Goal: Task Accomplishment & Management: Complete application form

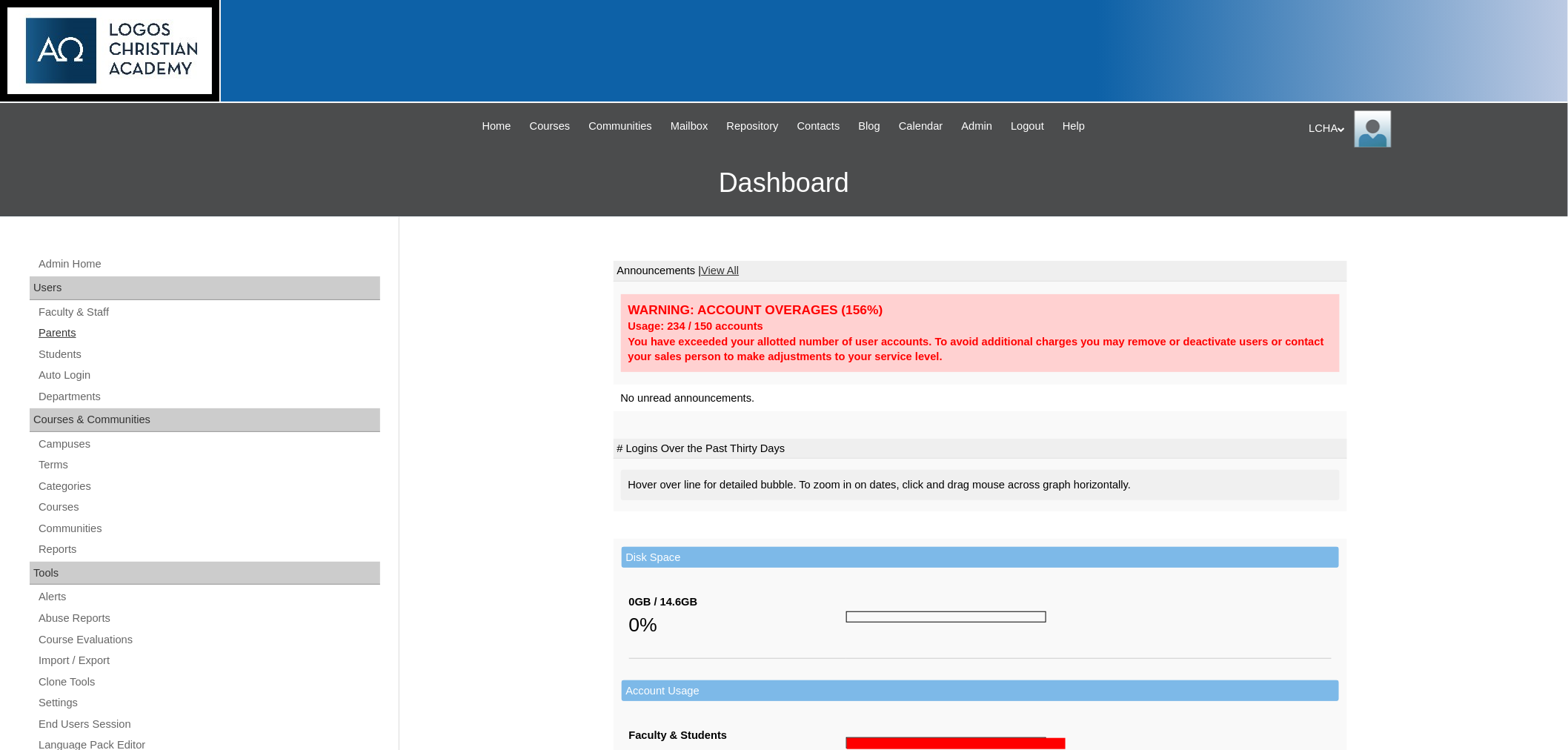
click at [59, 332] on link "Parents" at bounding box center [208, 333] width 343 height 18
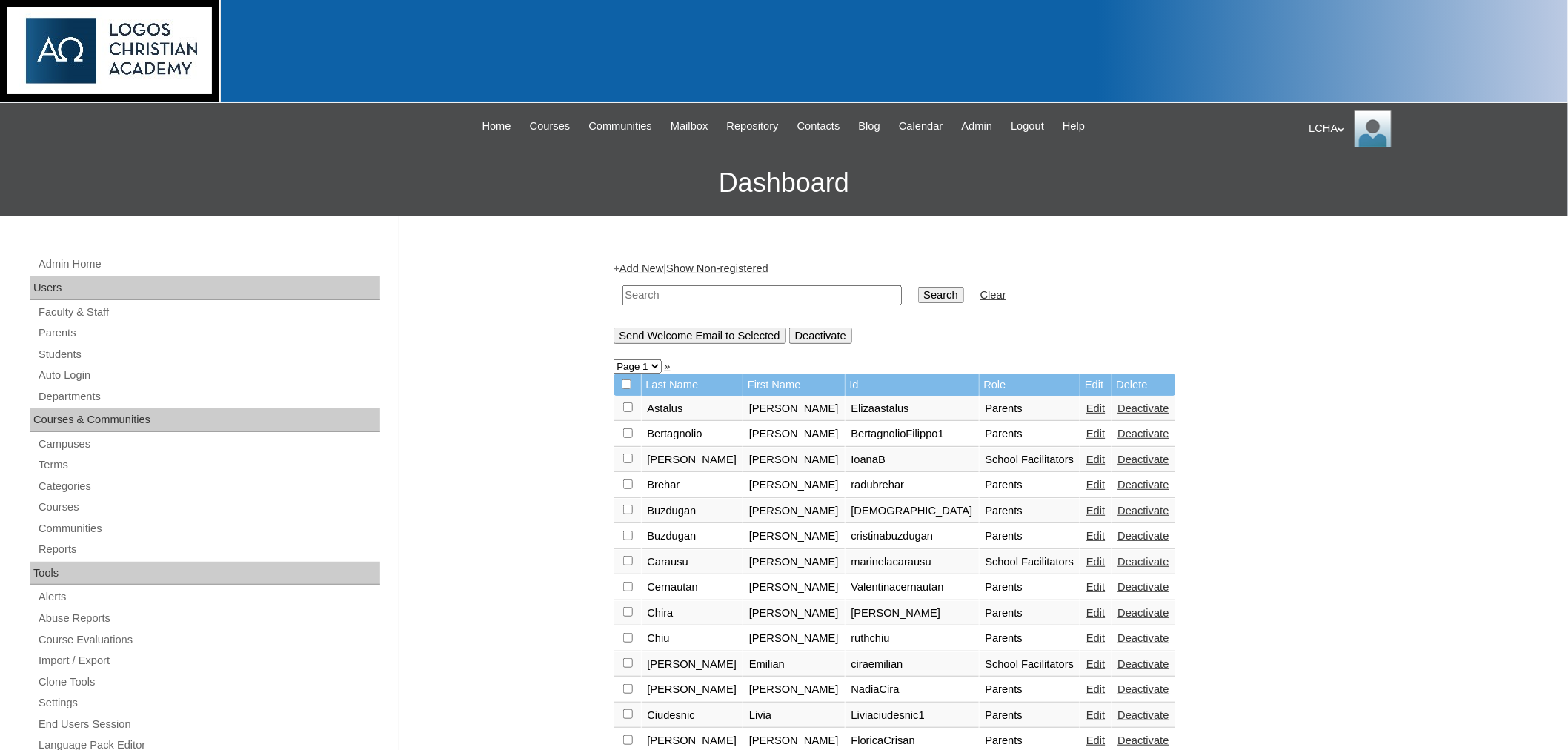
click at [648, 264] on link "Add New" at bounding box center [641, 269] width 44 height 12
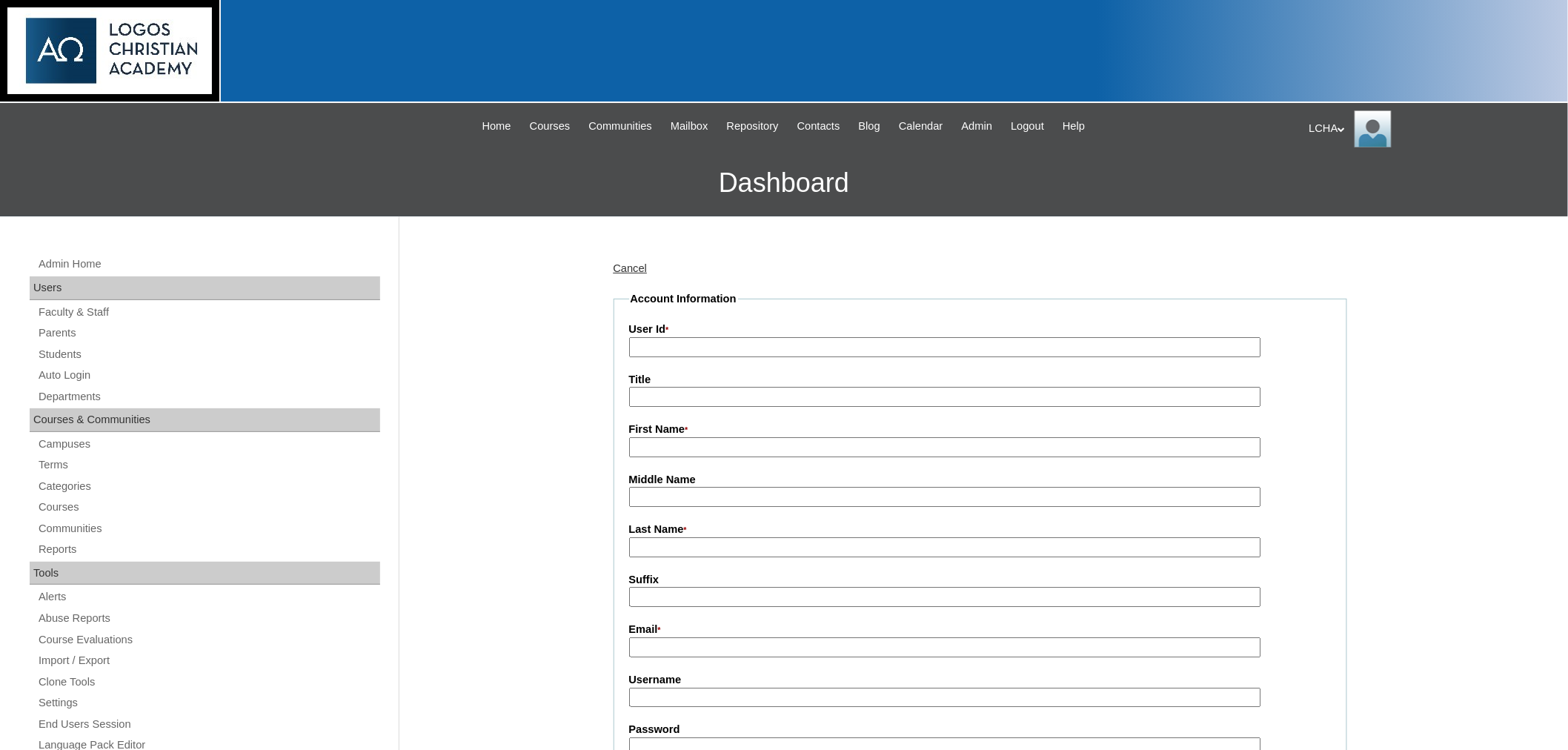
click at [682, 339] on input "User Id *" at bounding box center [945, 347] width 632 height 20
type input "Danielalarionesi1"
drag, startPoint x: 658, startPoint y: 442, endPoint x: 661, endPoint y: 435, distance: 7.6
click at [658, 442] on input "First Name *" at bounding box center [945, 447] width 632 height 20
type input "Daniela"
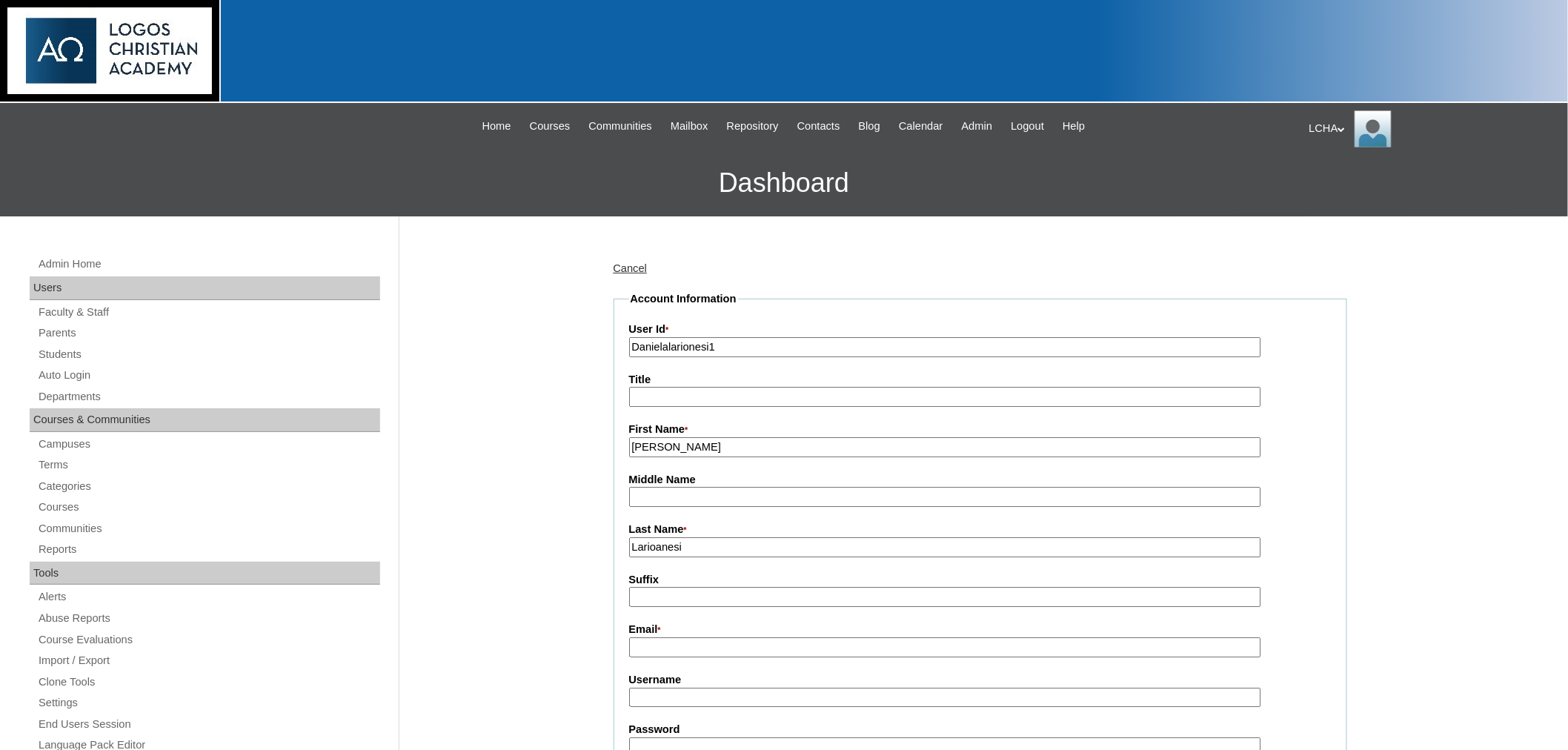
type input "Larioanesi"
click at [656, 642] on input "Email *" at bounding box center [945, 647] width 632 height 20
type input "jlarioanesi@gmail.com"
click at [661, 688] on input "Username" at bounding box center [945, 698] width 632 height 20
type input "danielalarionesi1"
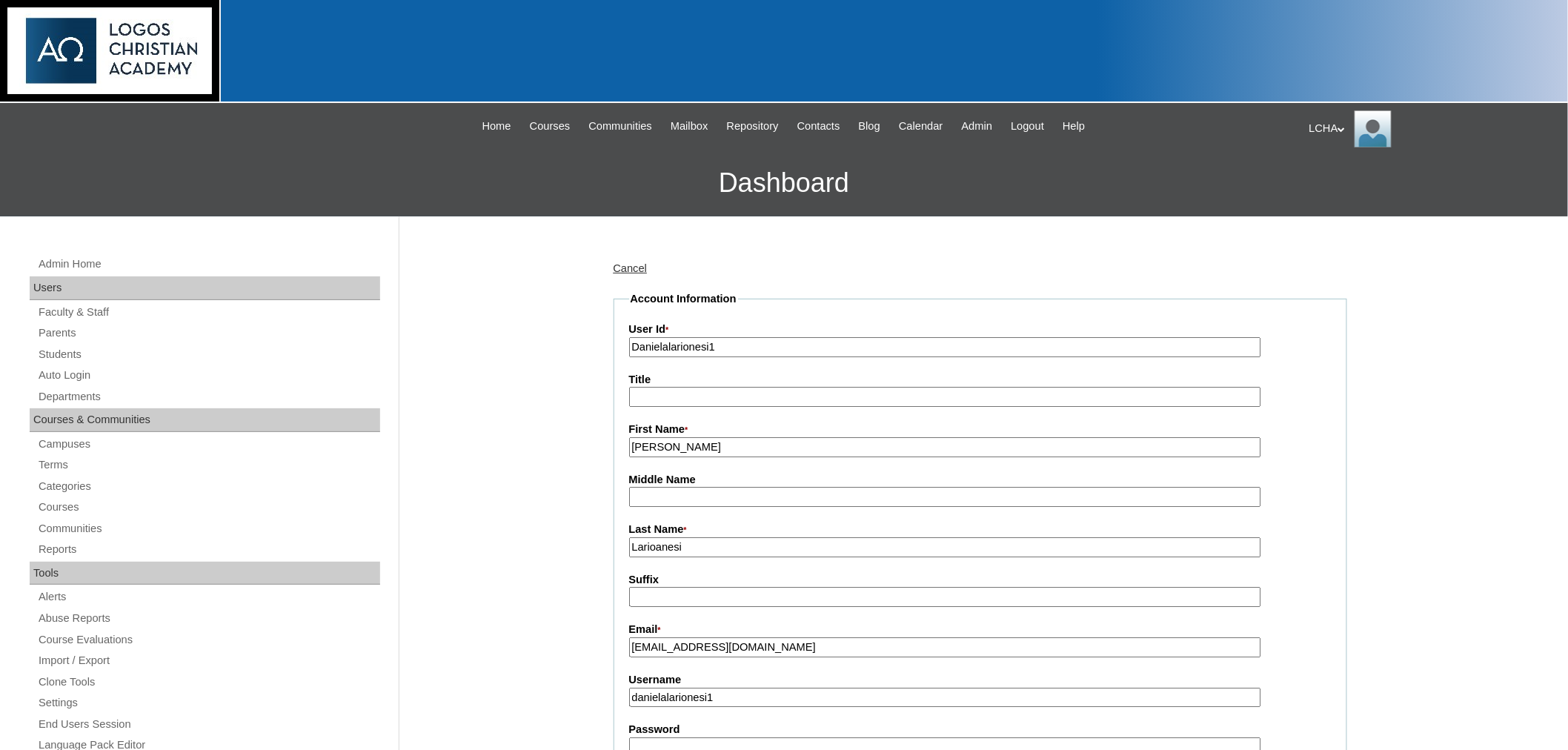
click at [728, 738] on input "Password" at bounding box center [945, 747] width 632 height 20
type input "Logos123"
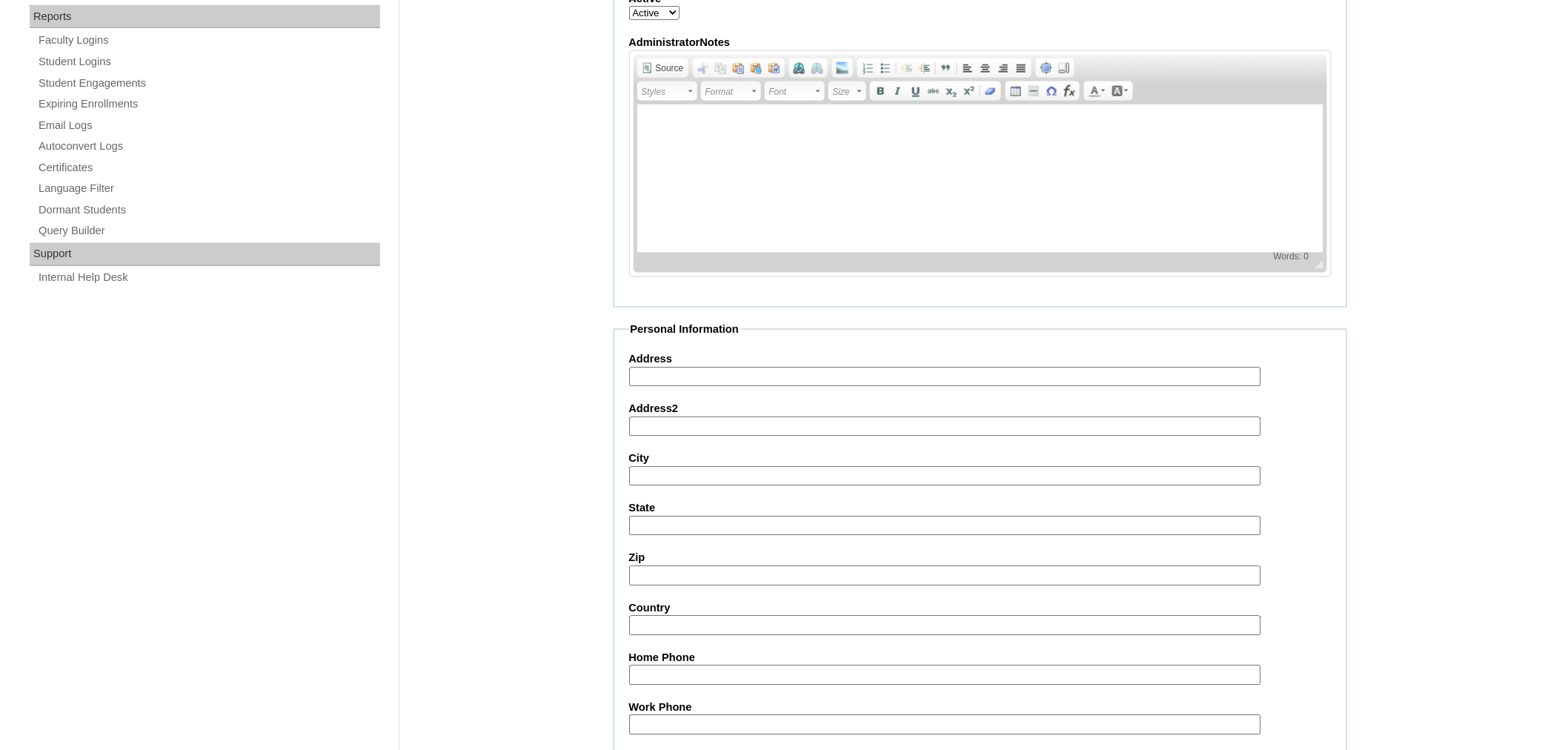
scroll to position [950, 0]
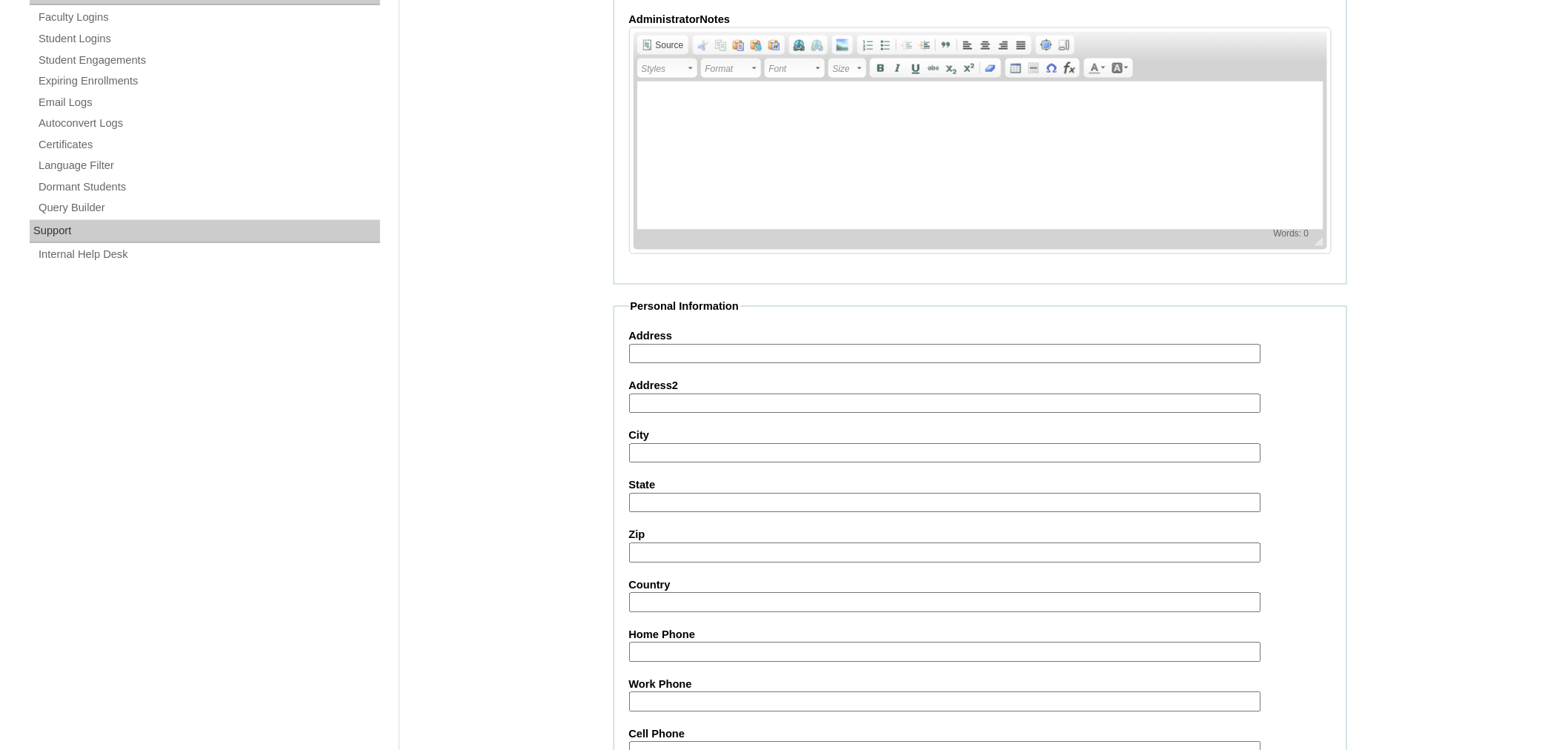
click at [675, 345] on input "Address" at bounding box center [945, 354] width 632 height 20
click at [663, 345] on input "5051 coyle Ave" at bounding box center [945, 354] width 632 height 20
type input "5051 Coyle Ave"
click at [686, 444] on input "City" at bounding box center [945, 454] width 632 height 20
type input "Skokie"
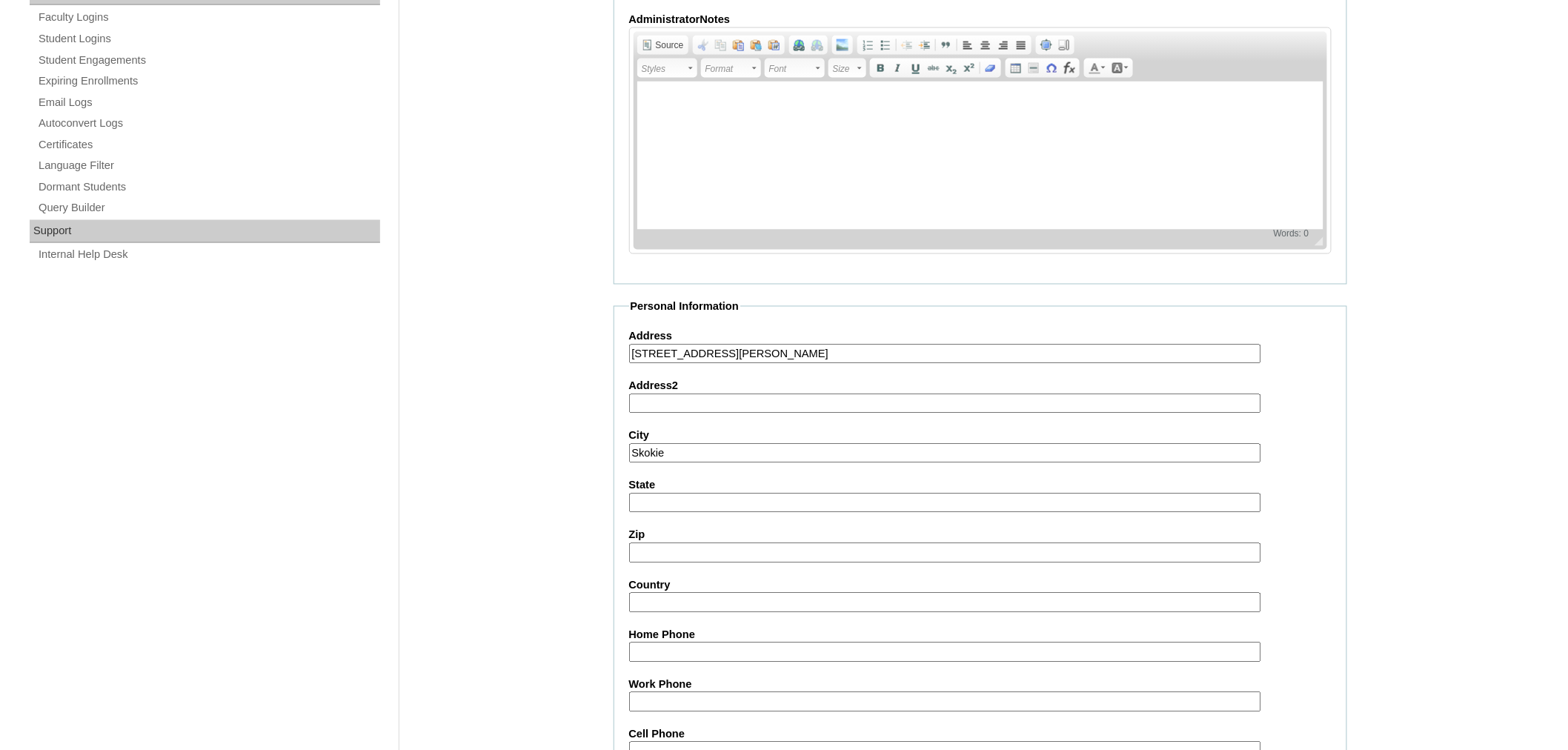
click at [681, 494] on input "State" at bounding box center [945, 504] width 632 height 20
type input "IL"
click at [668, 543] on input "Zip" at bounding box center [945, 553] width 632 height 20
type input "60077"
click at [655, 593] on input "Country" at bounding box center [945, 602] width 632 height 20
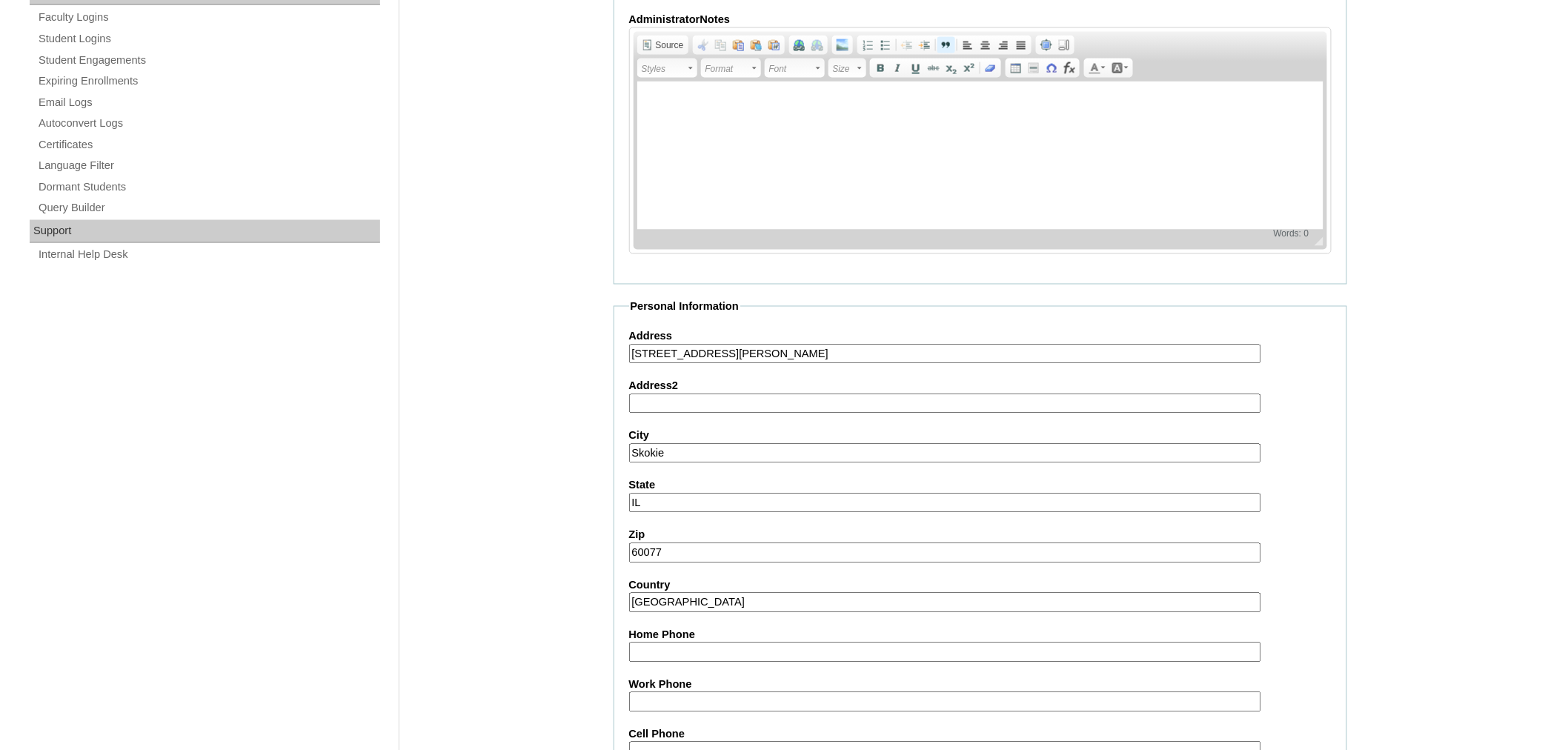
type input "USA"
click at [646, 742] on input "Cell Phone" at bounding box center [945, 752] width 632 height 20
type input "7733666642"
click at [691, 345] on input "5051 Coyle Ave" at bounding box center [945, 354] width 632 height 20
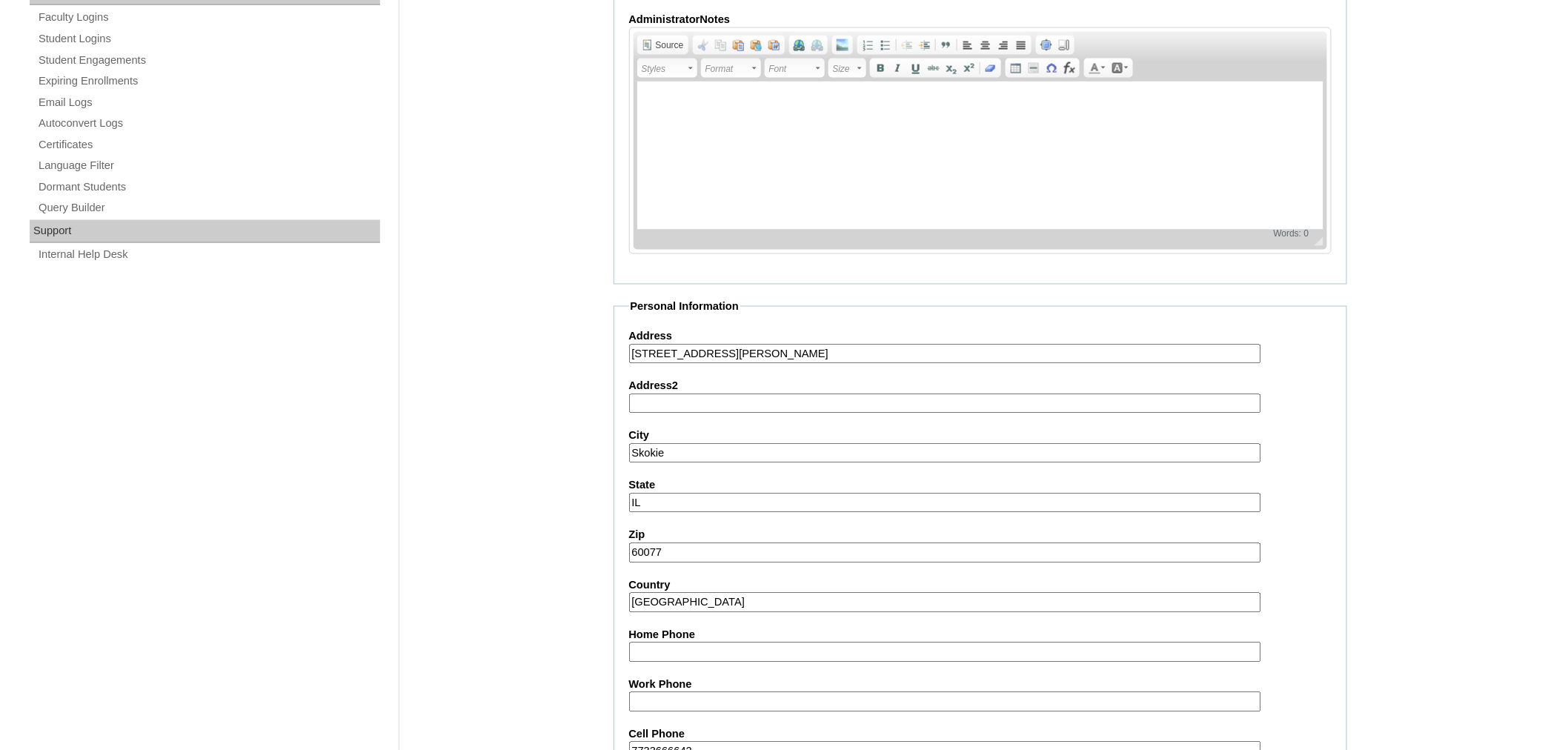
click at [691, 345] on input "5051 Coyle Ave" at bounding box center [945, 354] width 632 height 20
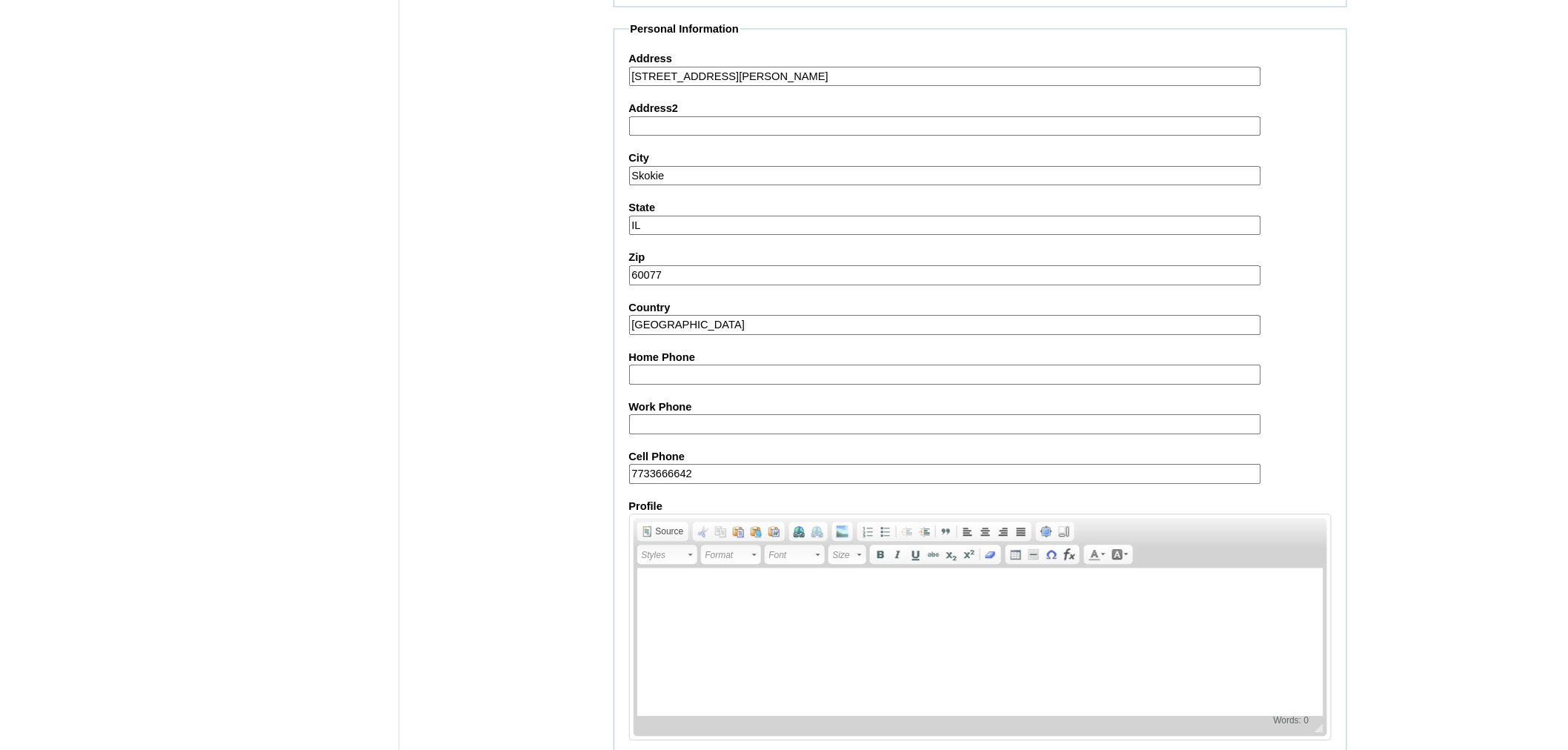
scroll to position [1265, 0]
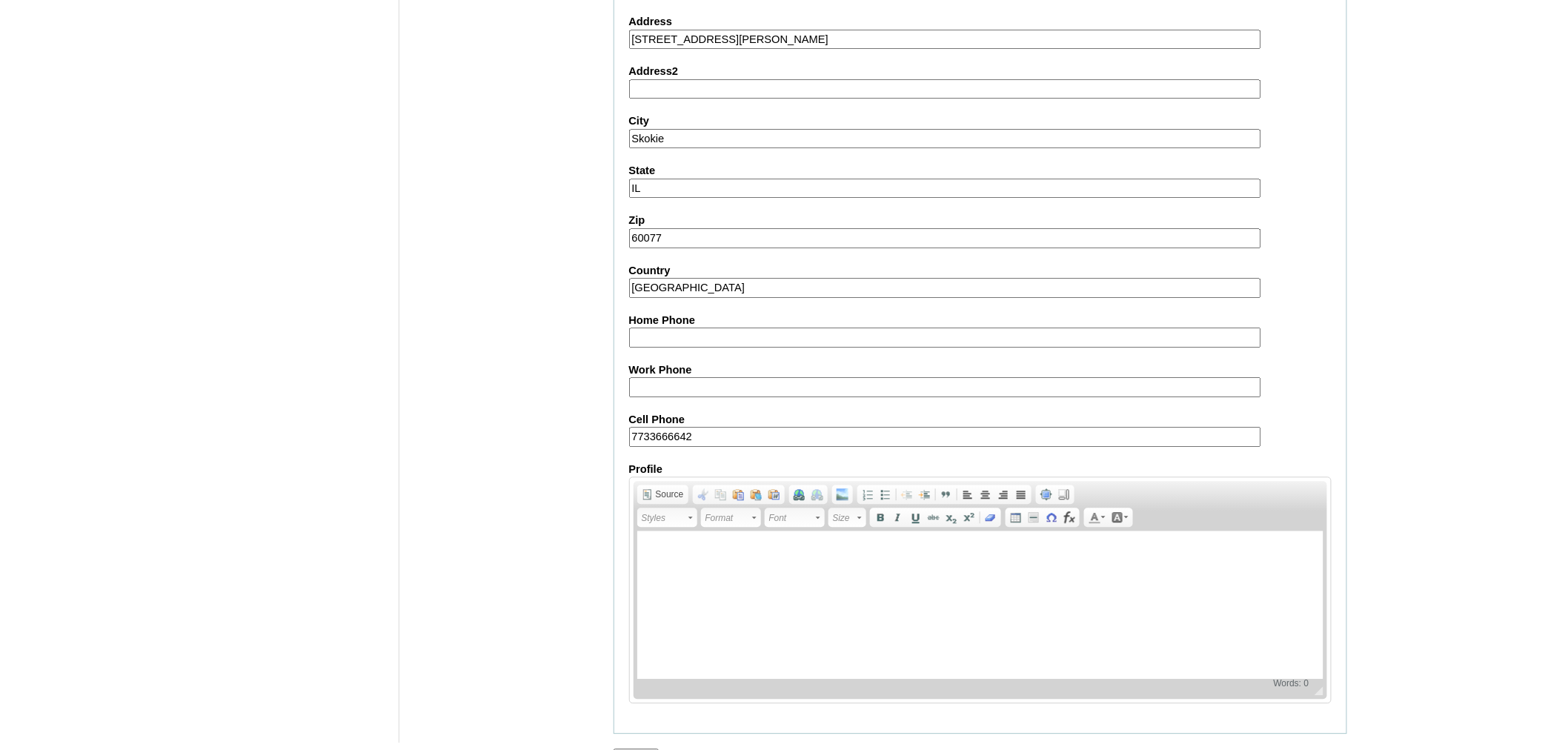
click at [643, 749] on input "Submit" at bounding box center [636, 757] width 46 height 17
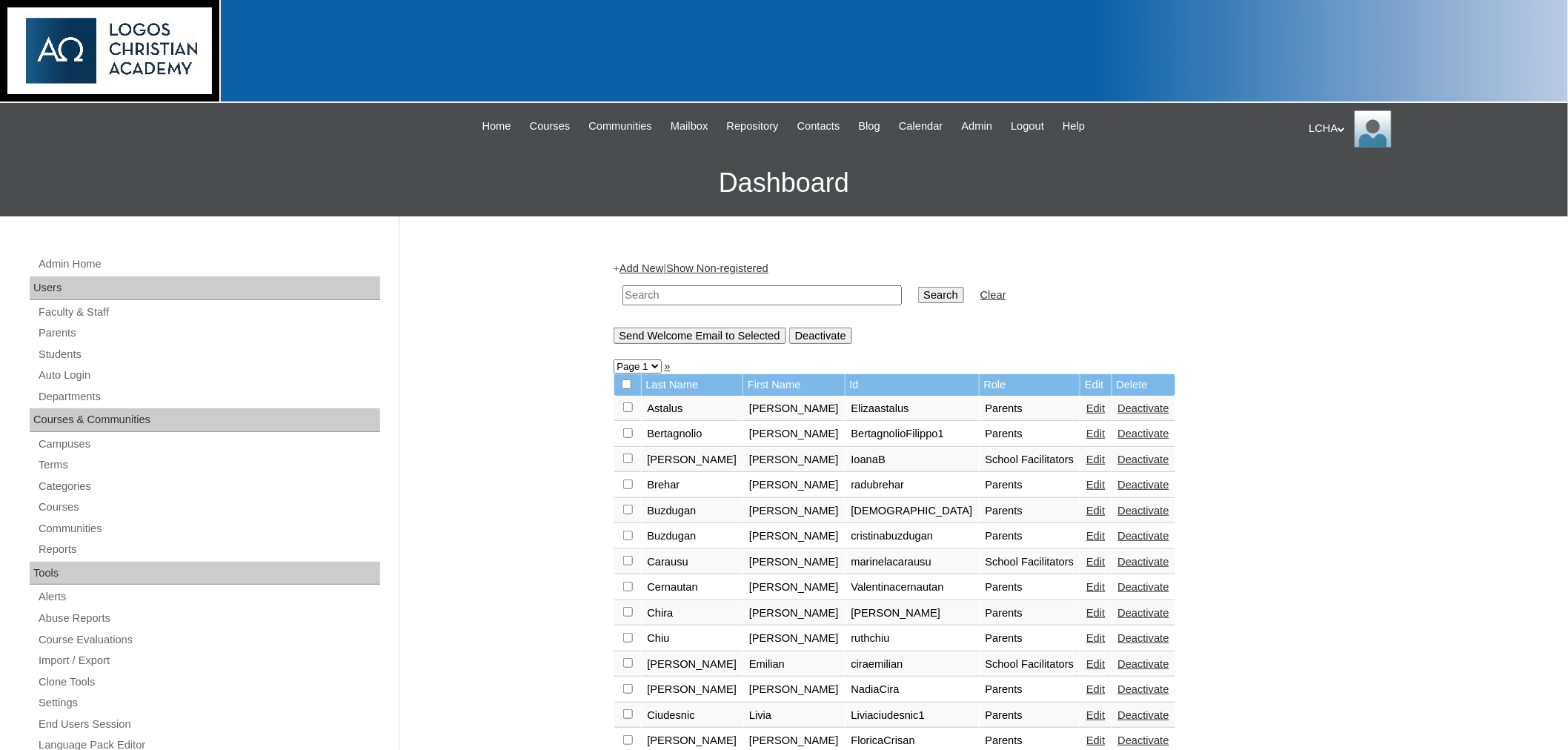
click at [683, 330] on input "Send Welcome Email to Selected" at bounding box center [700, 335] width 173 height 17
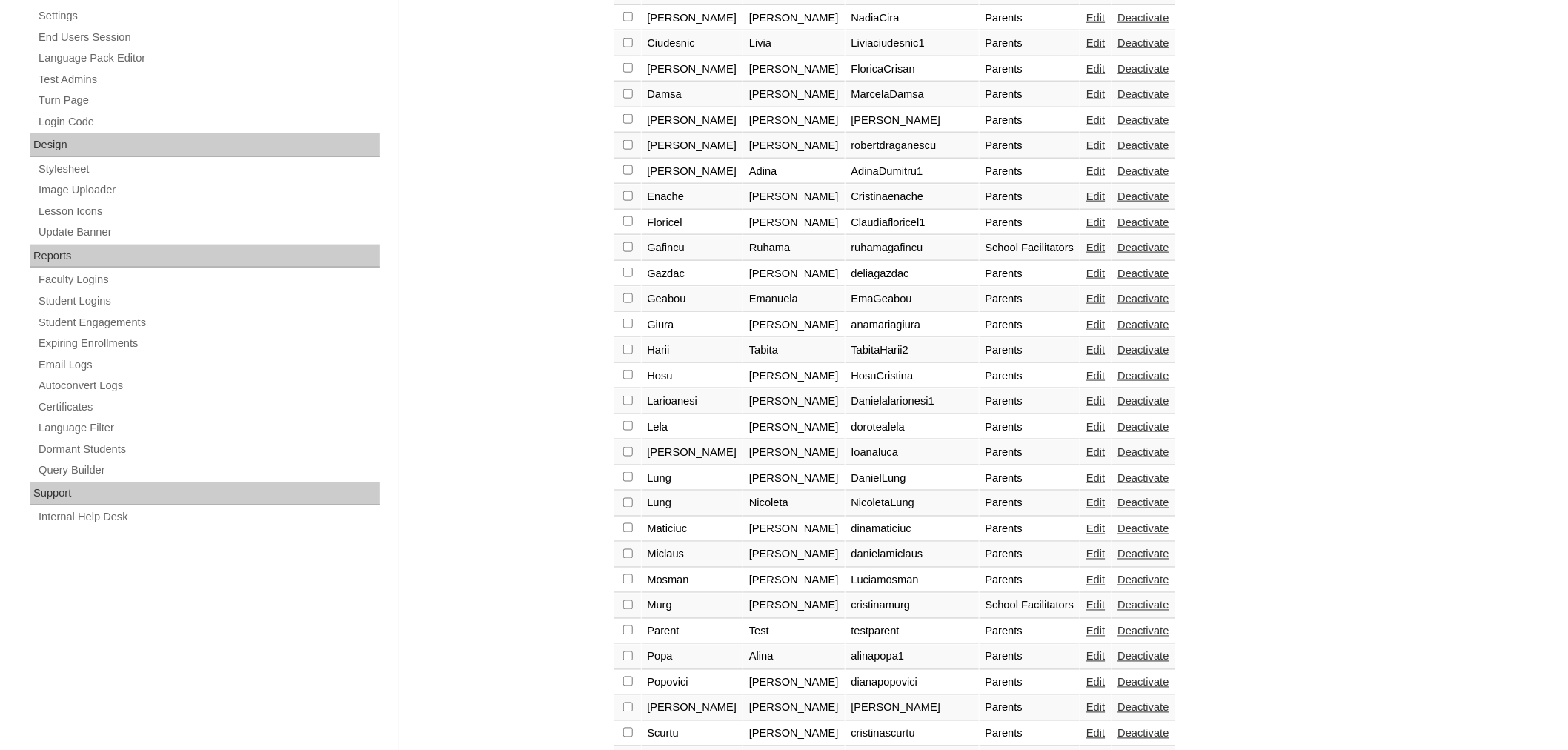
scroll to position [723, 0]
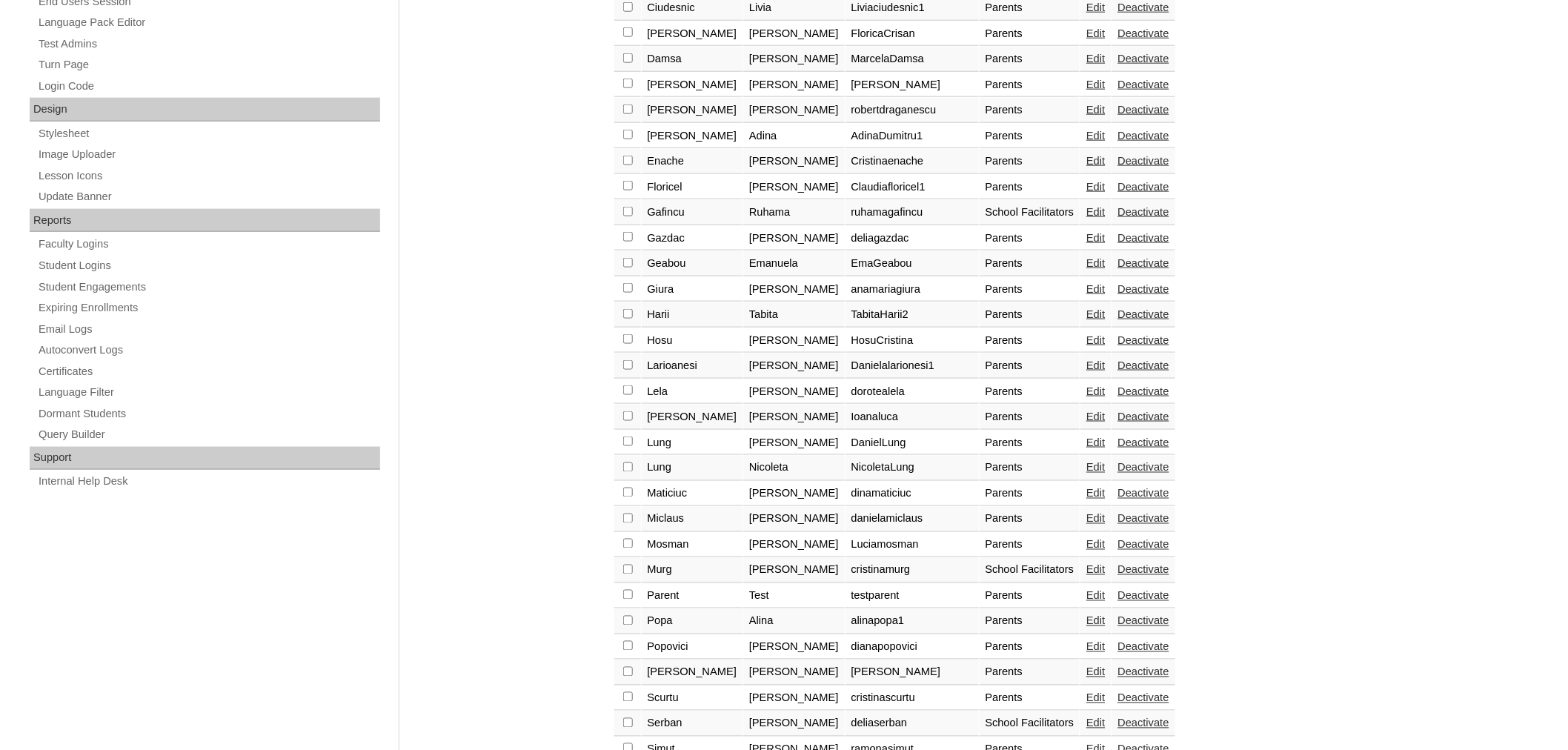
checkbox input "true"
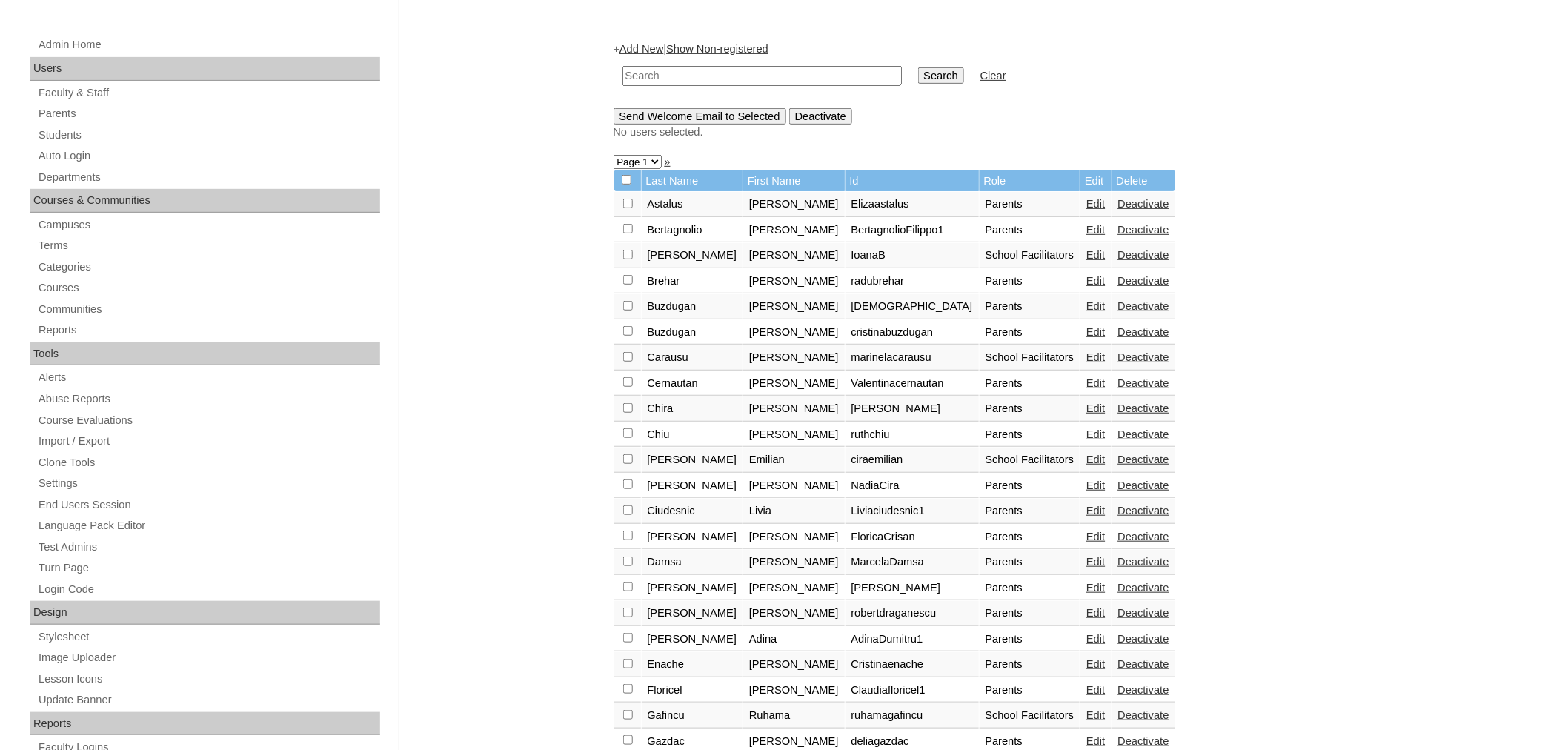
scroll to position [218, 0]
click at [746, 110] on input "Send Welcome Email to Selected" at bounding box center [700, 118] width 173 height 17
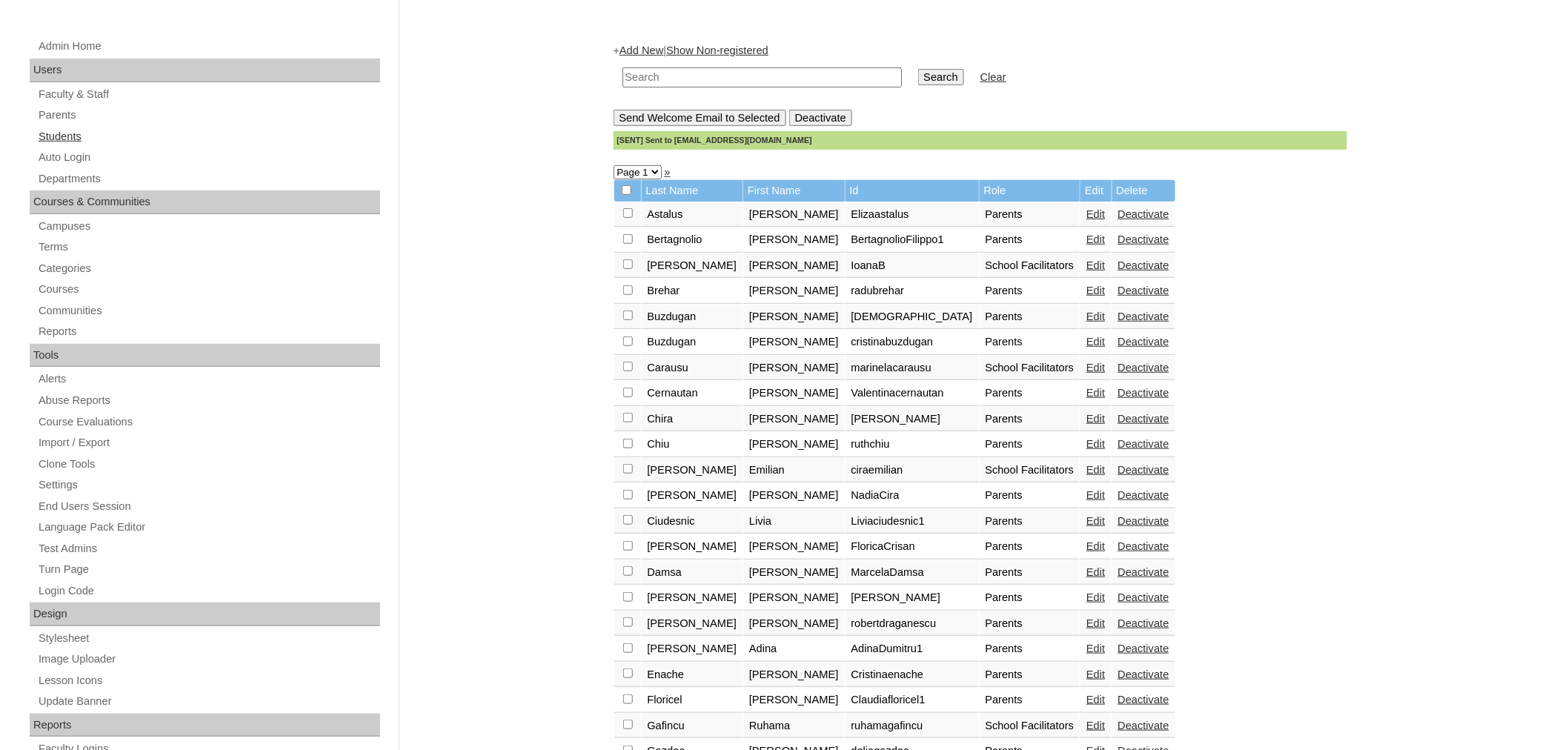
click at [46, 131] on link "Students" at bounding box center [208, 136] width 343 height 18
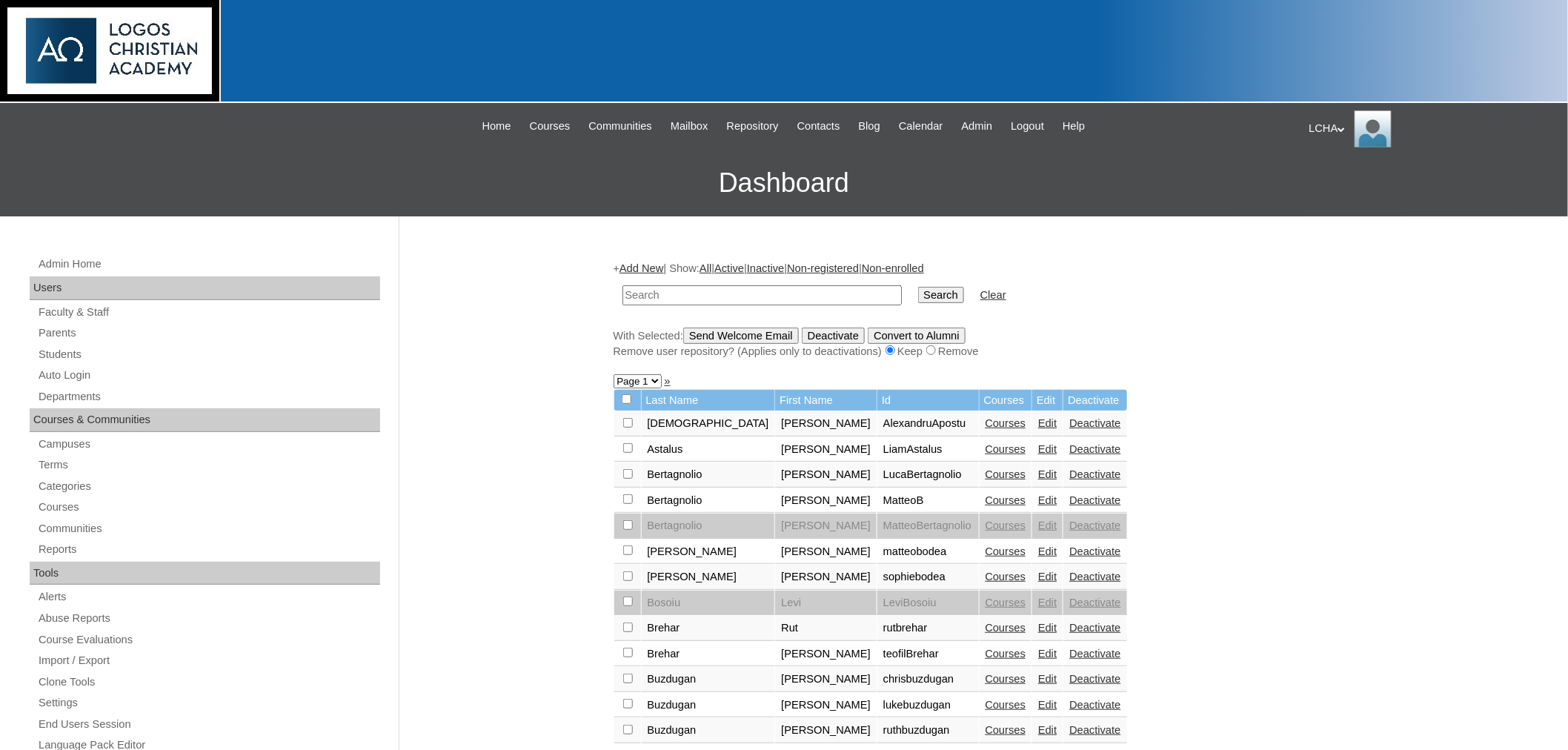
click at [651, 268] on link "Add New" at bounding box center [641, 269] width 44 height 12
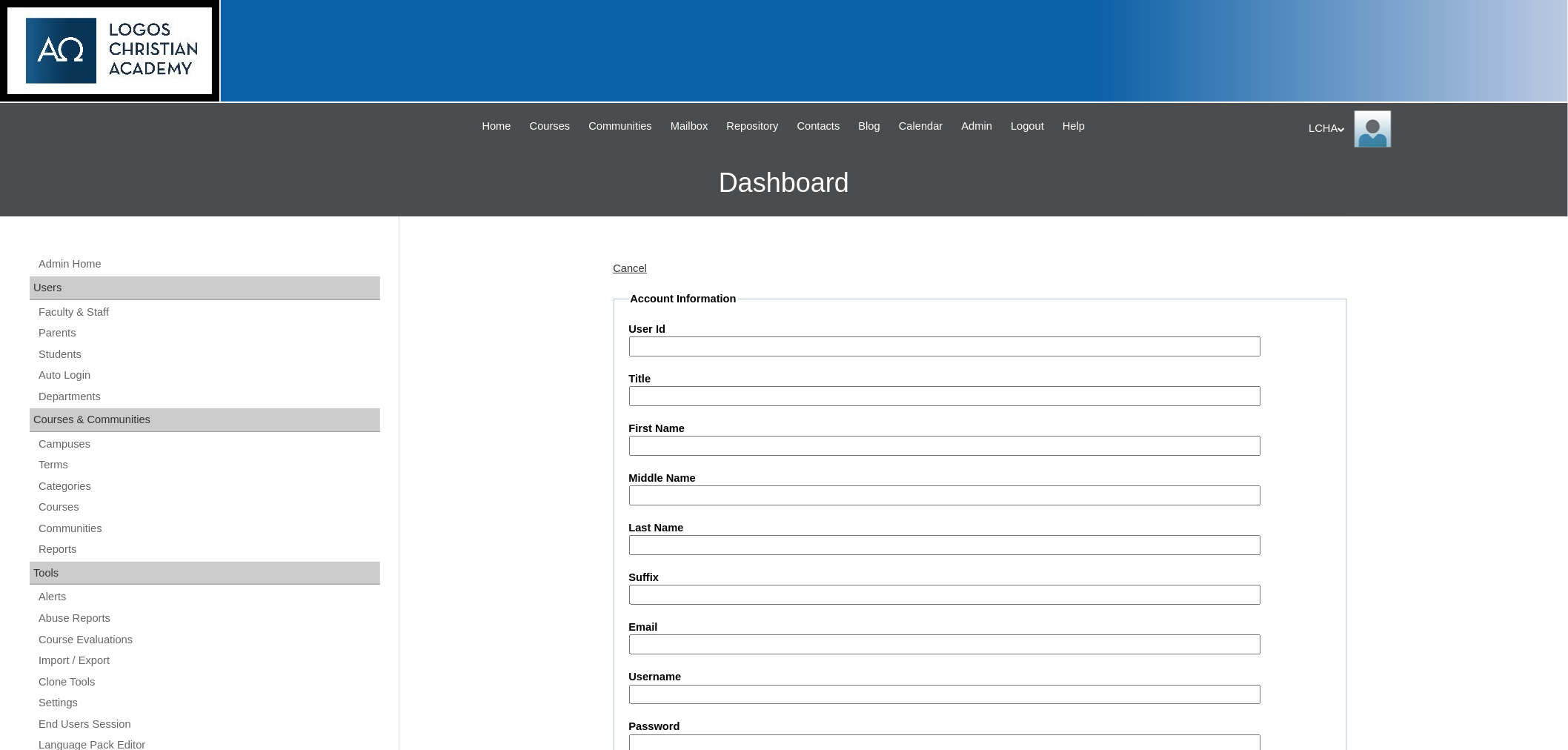
click at [673, 344] on input "User Id" at bounding box center [945, 347] width 632 height 20
type input "Jasminelarioanesi"
click at [670, 440] on input "First Name" at bounding box center [945, 445] width 632 height 20
type input "[PERSON_NAME]"
type input "Larionesi"
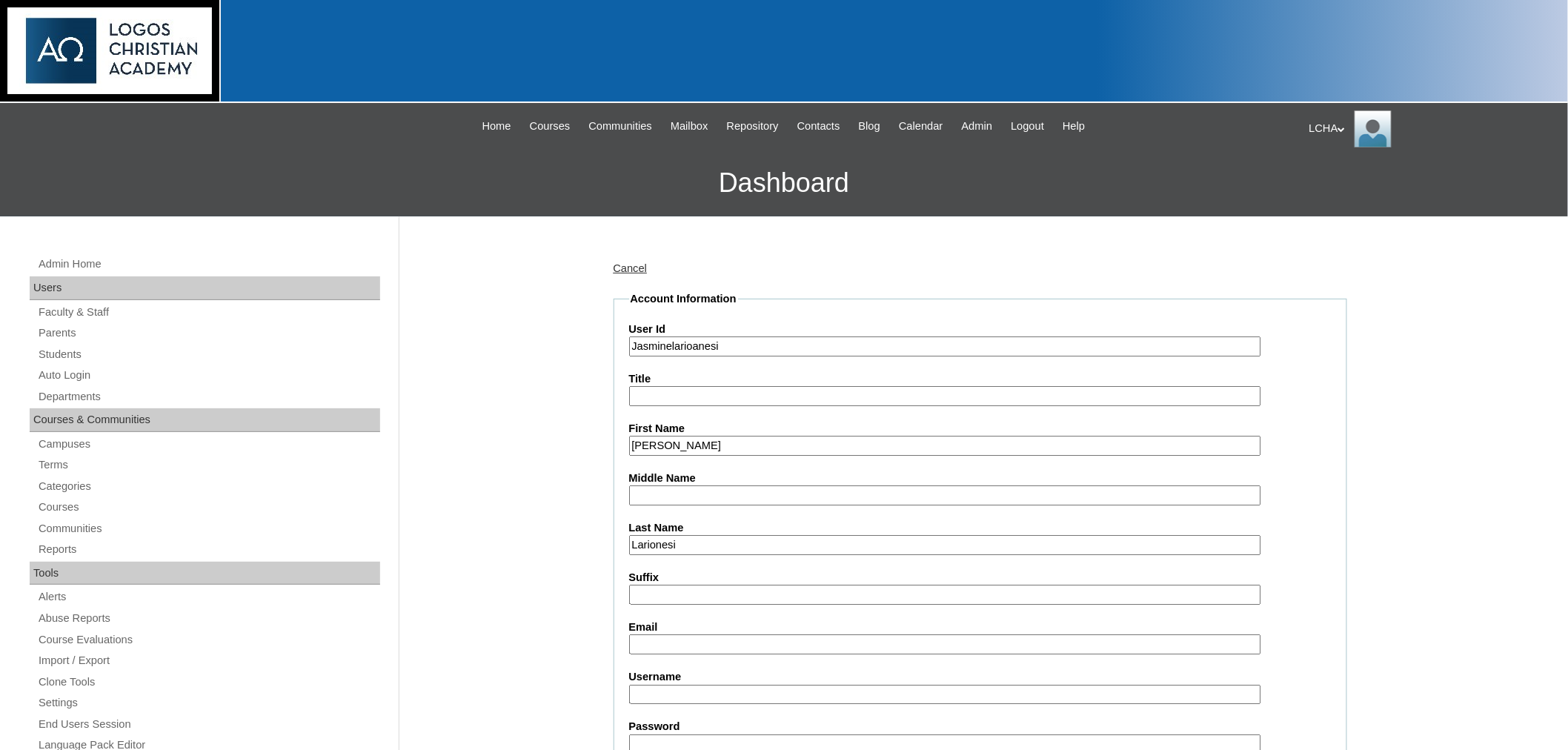
click at [670, 636] on input "Email" at bounding box center [945, 644] width 632 height 20
click at [641, 635] on input "Email" at bounding box center [945, 644] width 632 height 20
type input "[EMAIL_ADDRESS][DOMAIN_NAME]"
click at [711, 685] on input "Username" at bounding box center [945, 695] width 632 height 20
type input "jasminelarionesi1"
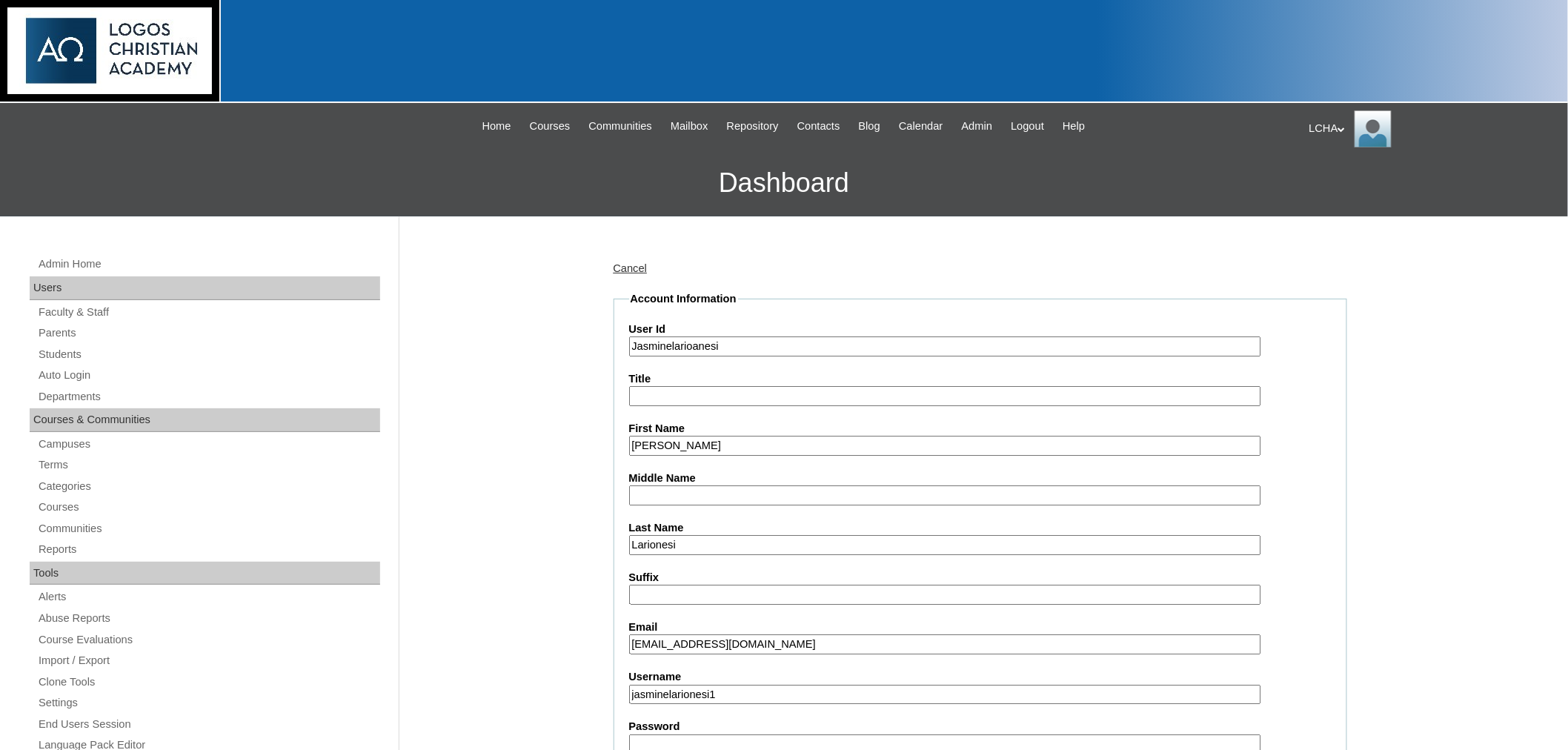
click at [681, 735] on input "Password" at bounding box center [945, 745] width 632 height 20
type input "Logos123"
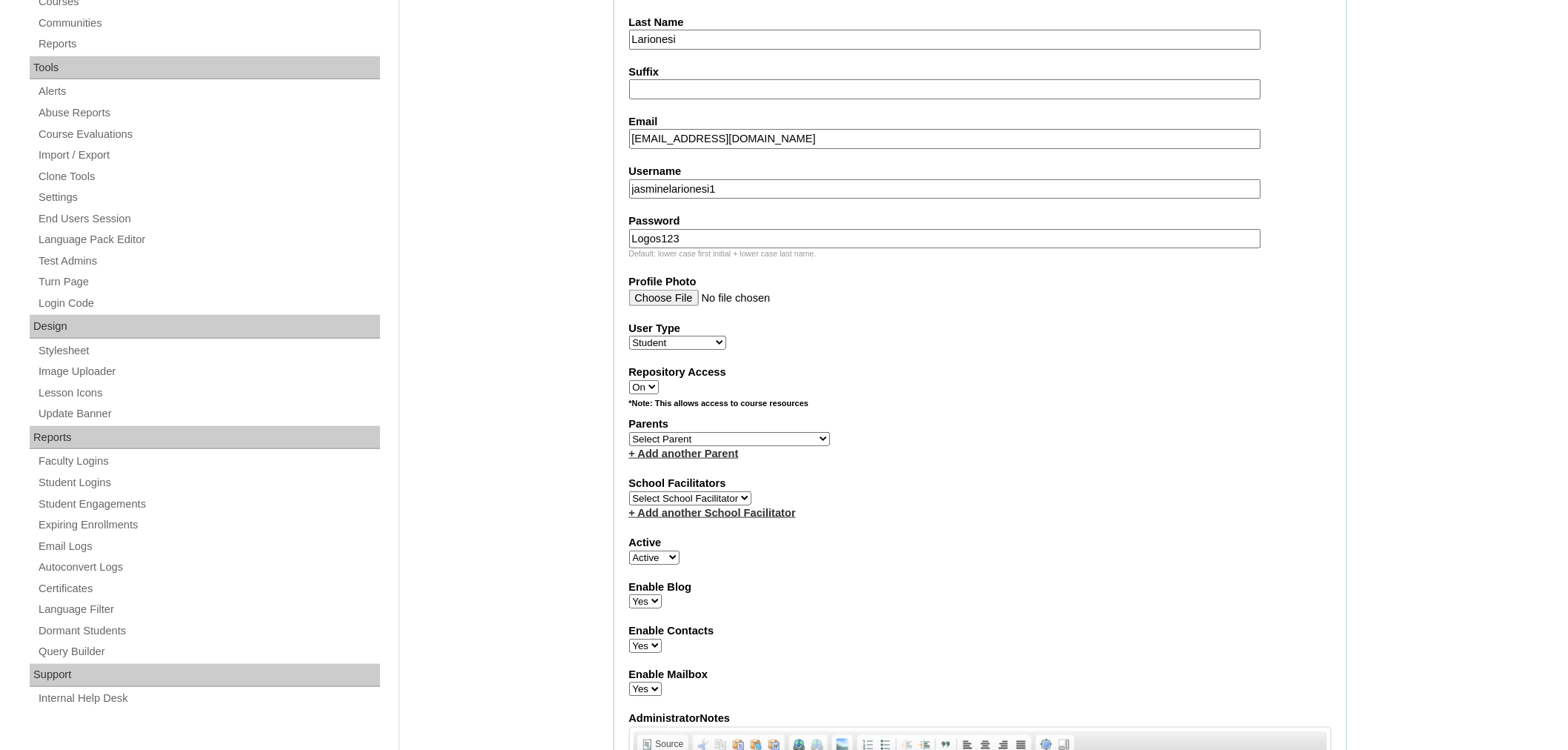
scroll to position [528, 0]
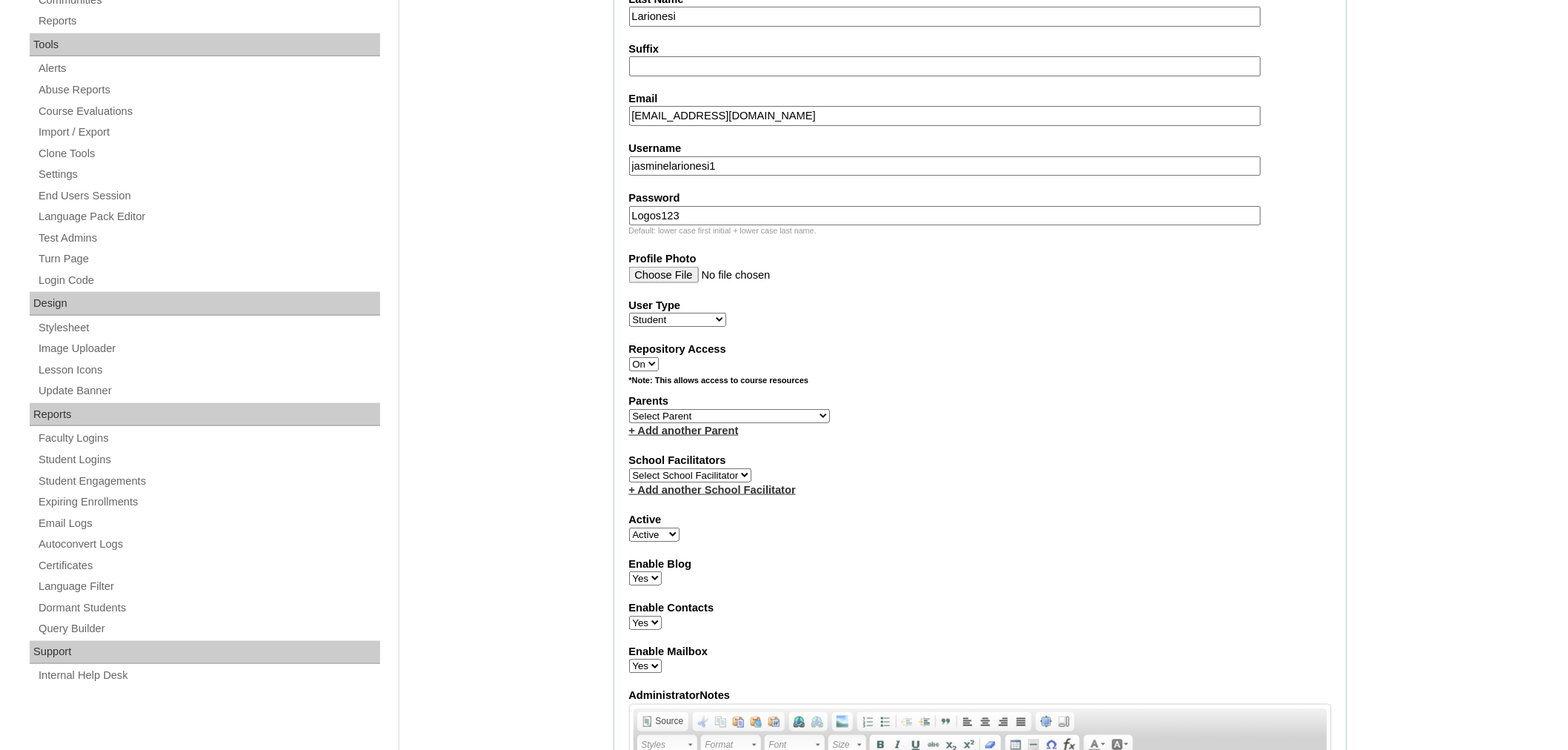
click at [695, 409] on select "Select Parent Astalus, Eliza Bertagnolio, Filippo Brehar, Radu Buzdugan, Cristi…" at bounding box center [729, 416] width 201 height 14
select select "98913"
click at [629, 409] on select "Select Parent Astalus, Eliza Bertagnolio, Filippo Brehar, Radu Buzdugan, Cristi…" at bounding box center [729, 416] width 201 height 14
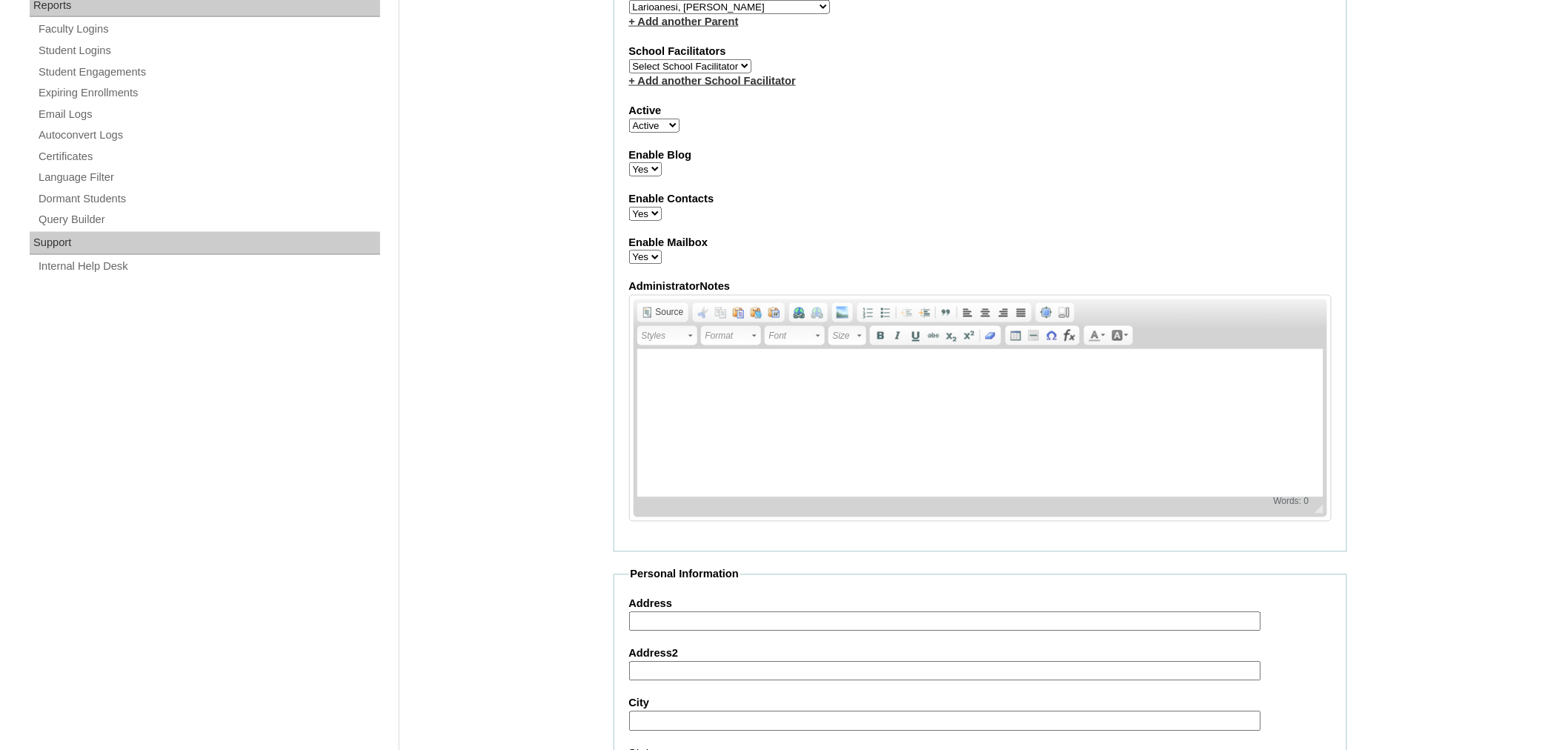
scroll to position [1517, 0]
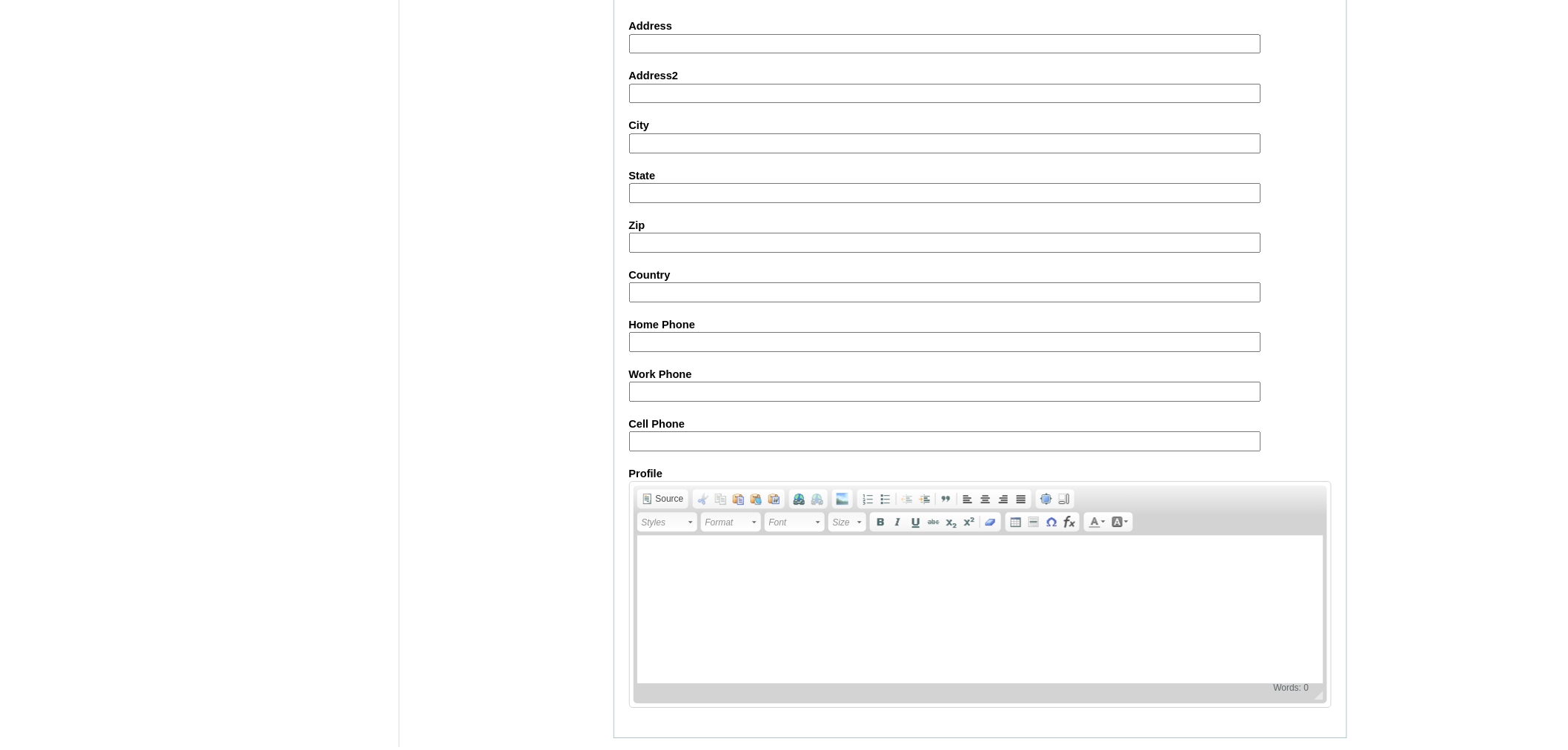
click at [633, 750] on input "Submit" at bounding box center [636, 761] width 46 height 17
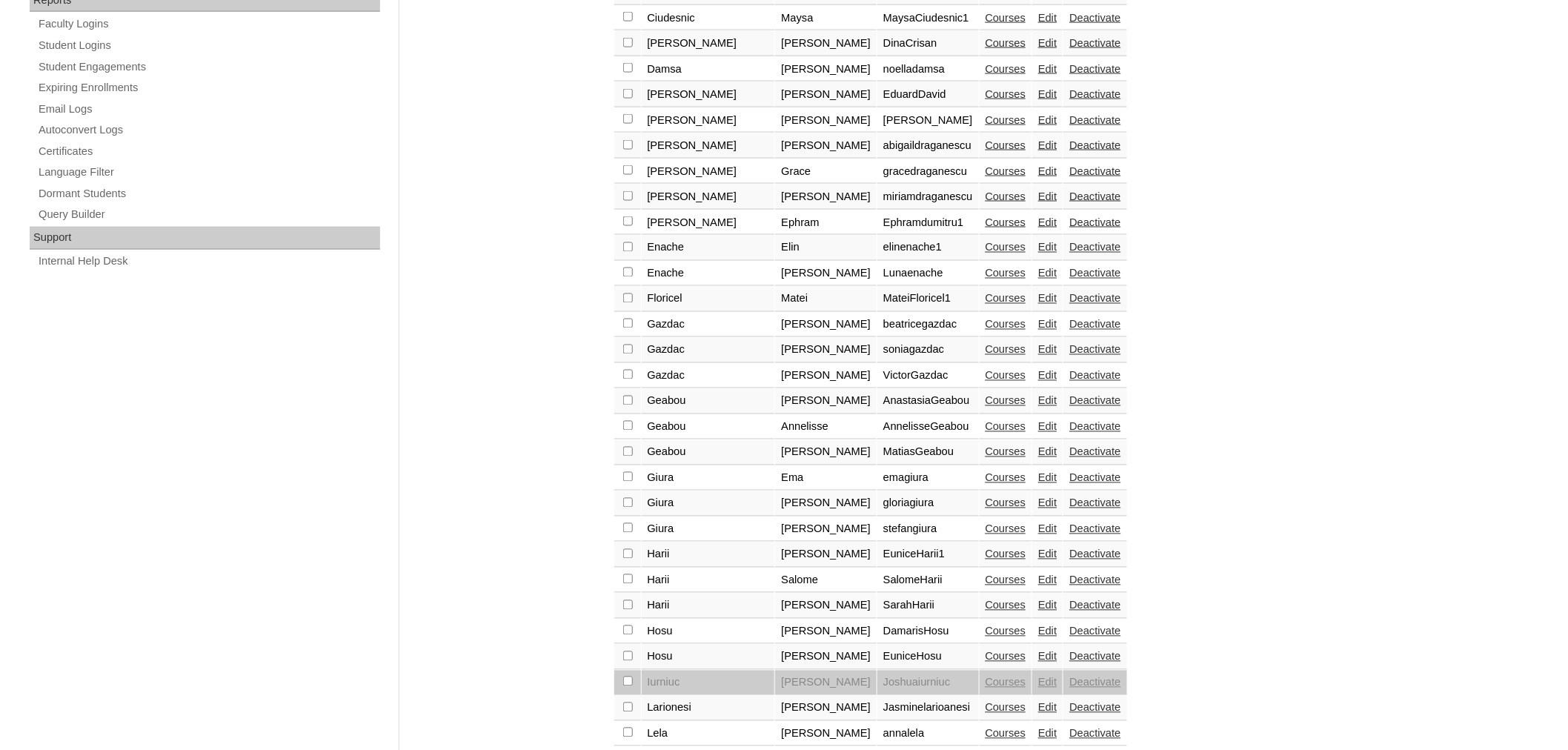
scroll to position [945, 0]
checkbox input "true"
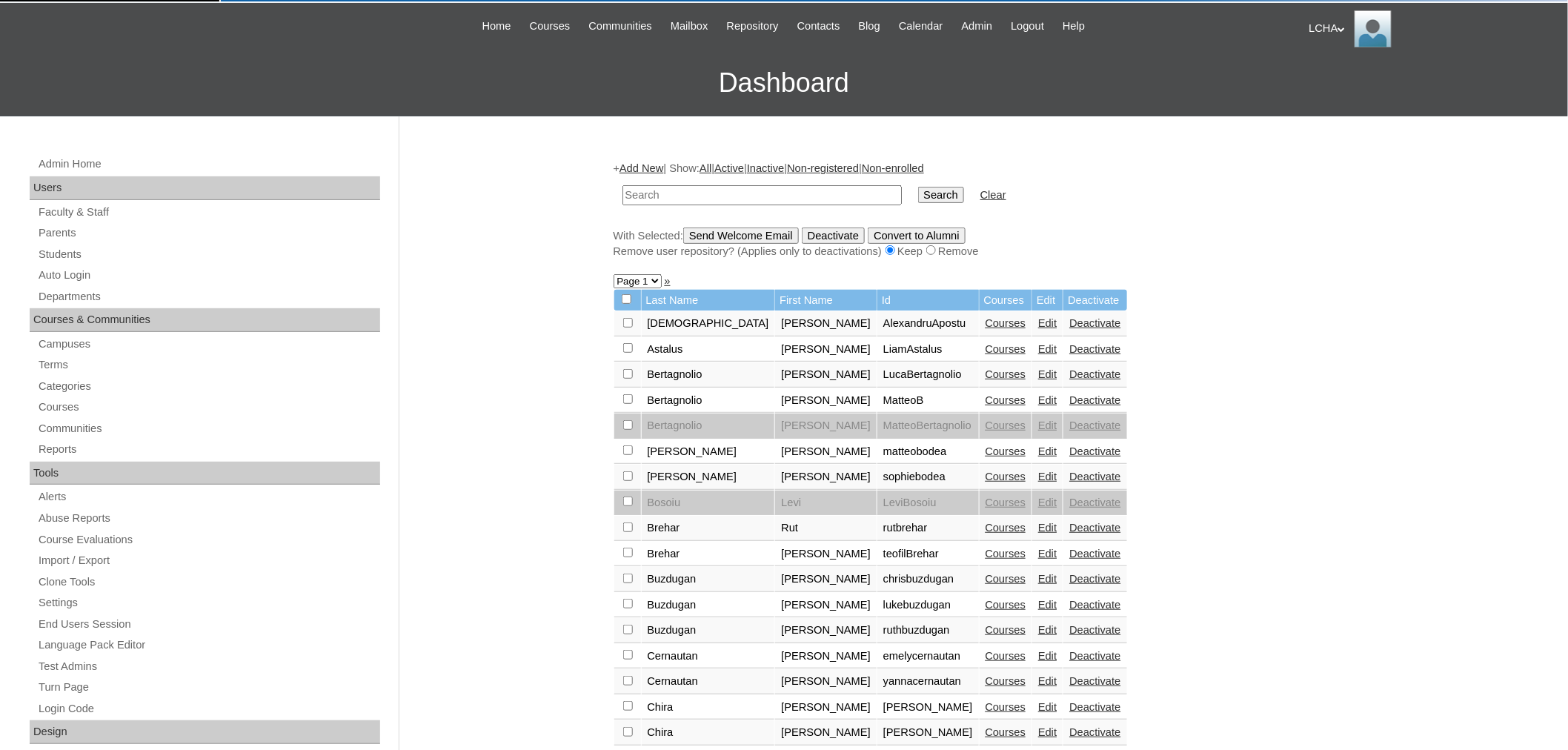
scroll to position [0, 0]
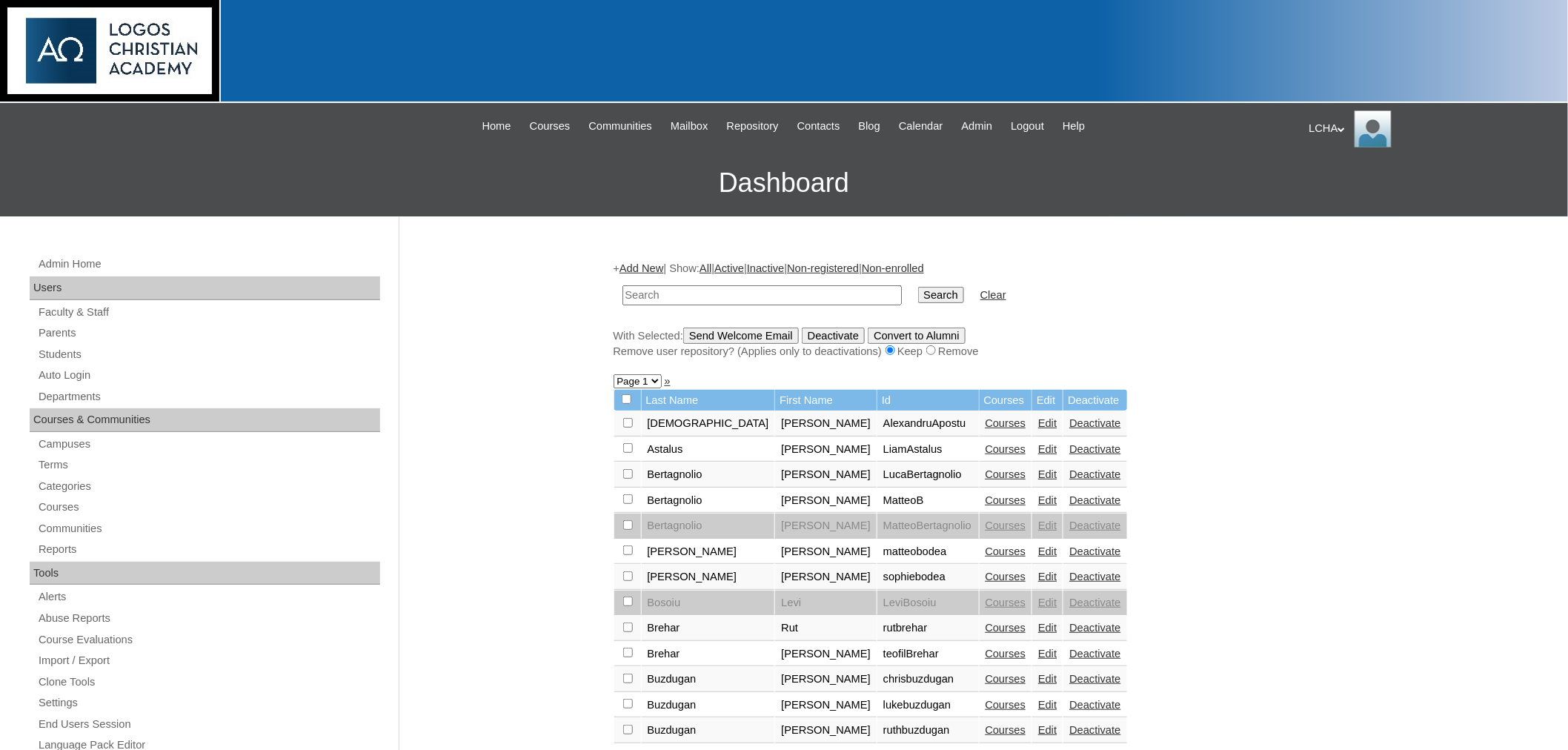
click at [781, 329] on input "Send Welcome Email" at bounding box center [741, 335] width 115 height 17
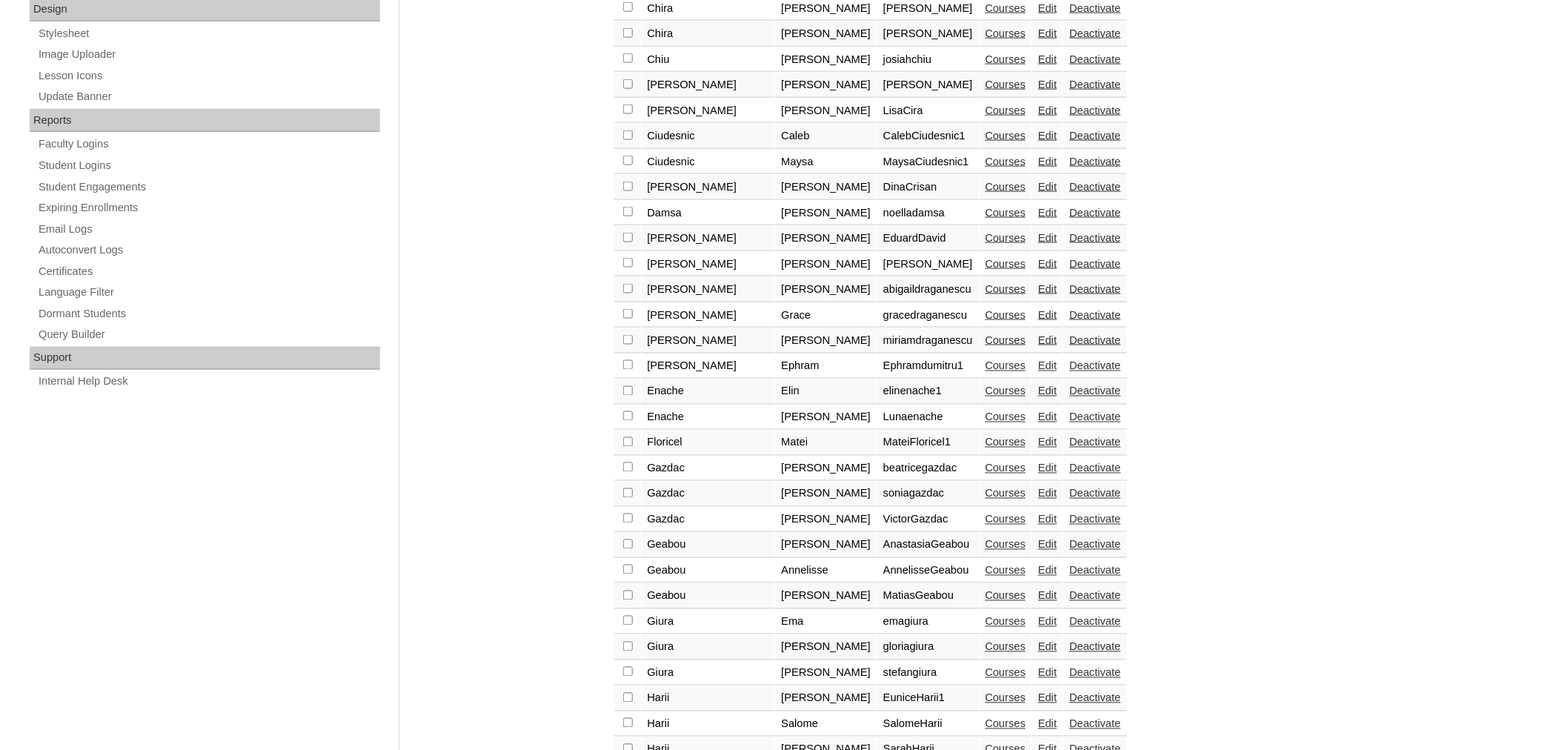
scroll to position [967, 0]
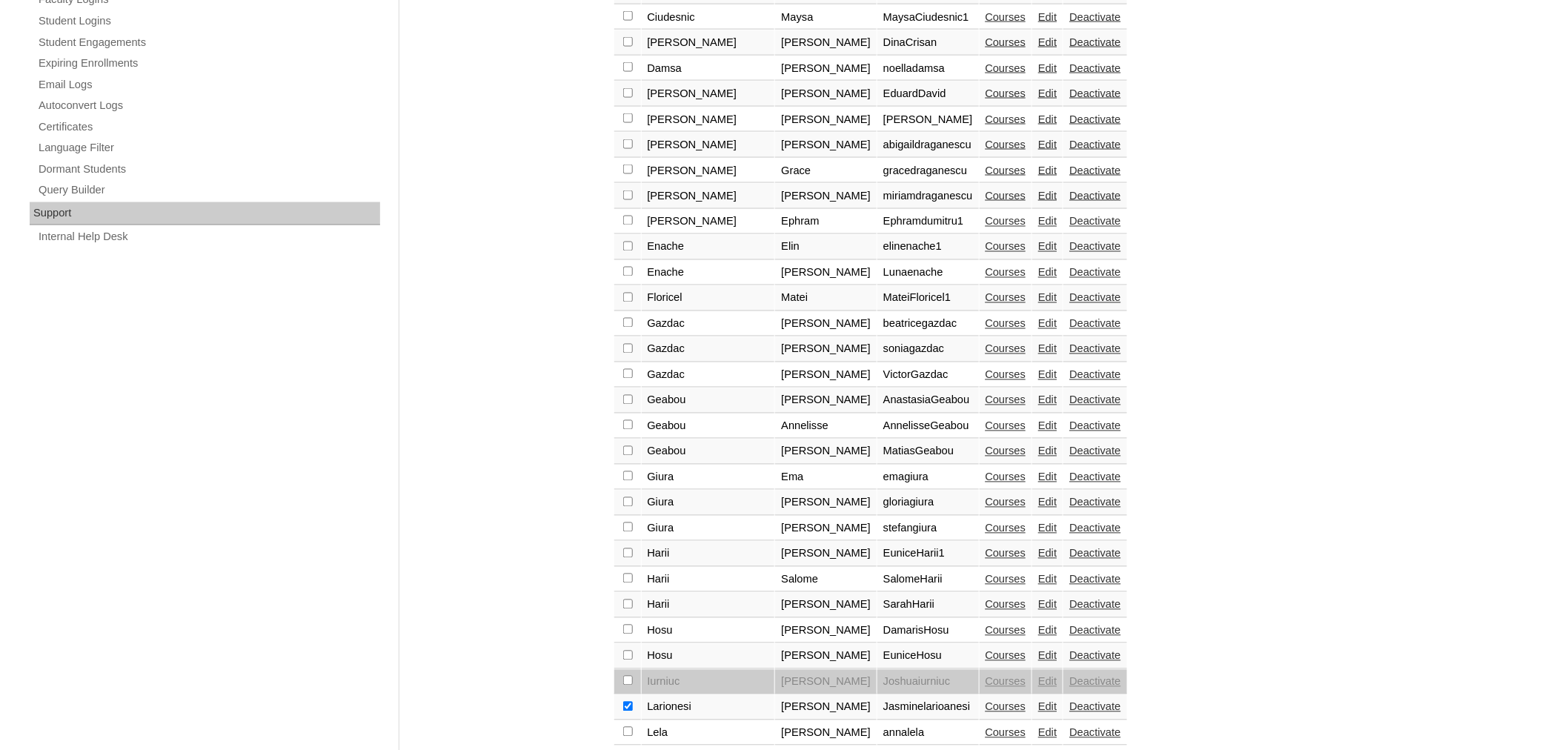
click at [1038, 701] on link "Edit" at bounding box center [1047, 707] width 18 height 12
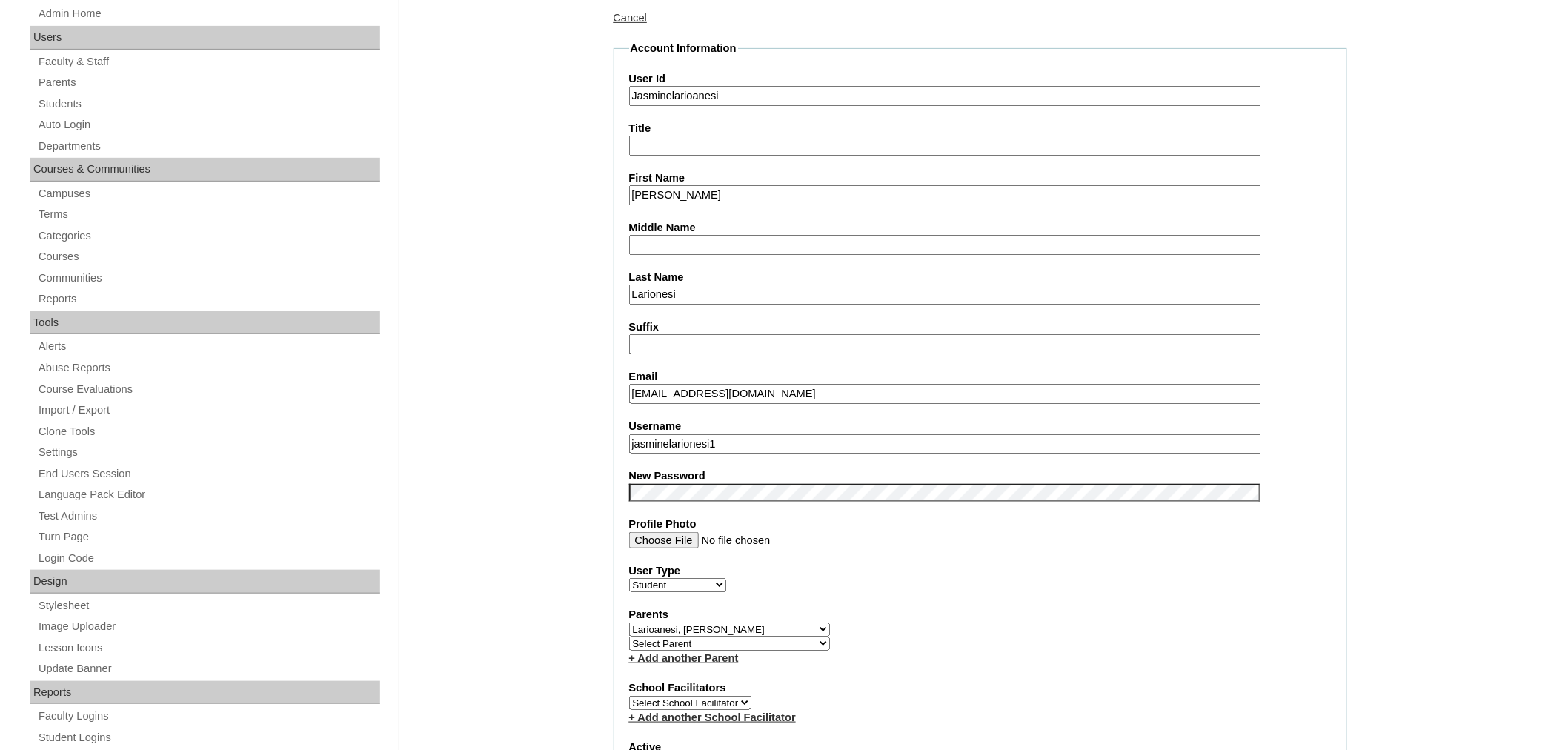
scroll to position [269, 0]
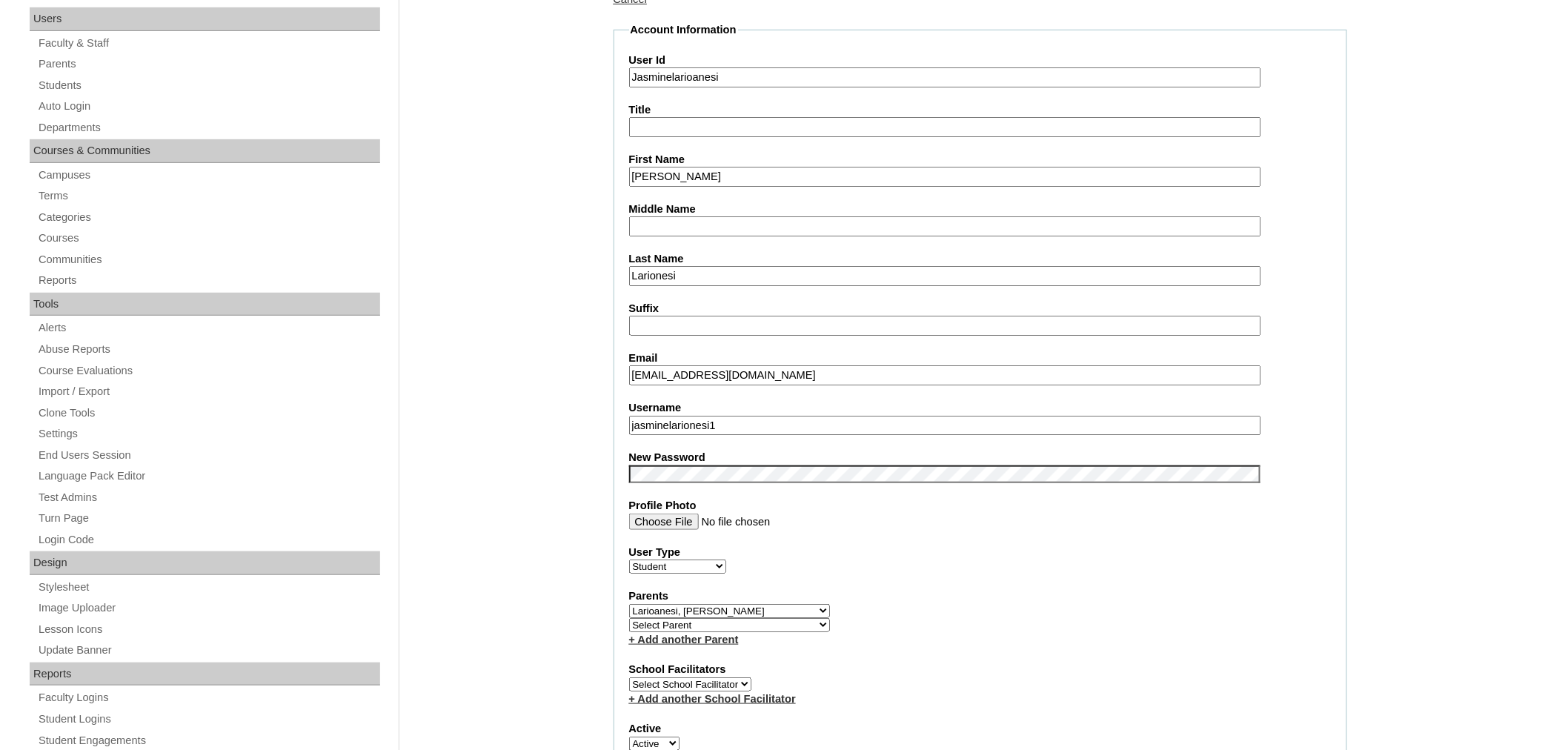
click at [664, 368] on input "[EMAIL_ADDRESS][DOMAIN_NAME]" at bounding box center [945, 375] width 632 height 20
drag, startPoint x: 684, startPoint y: 363, endPoint x: 654, endPoint y: 363, distance: 30.0
click at [654, 366] on input "[EMAIL_ADDRESS][DOMAIN_NAME]" at bounding box center [945, 375] width 632 height 20
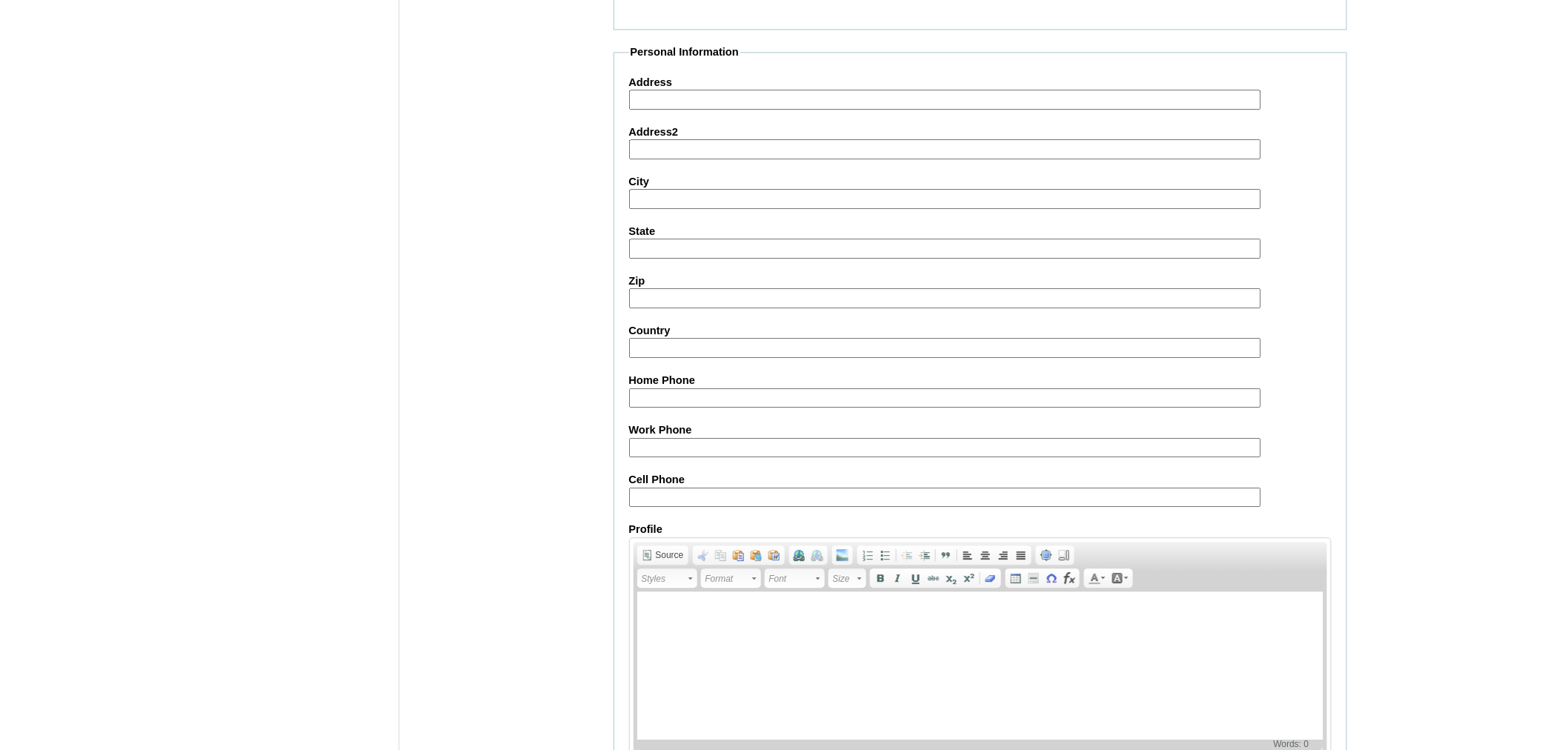
scroll to position [1517, 0]
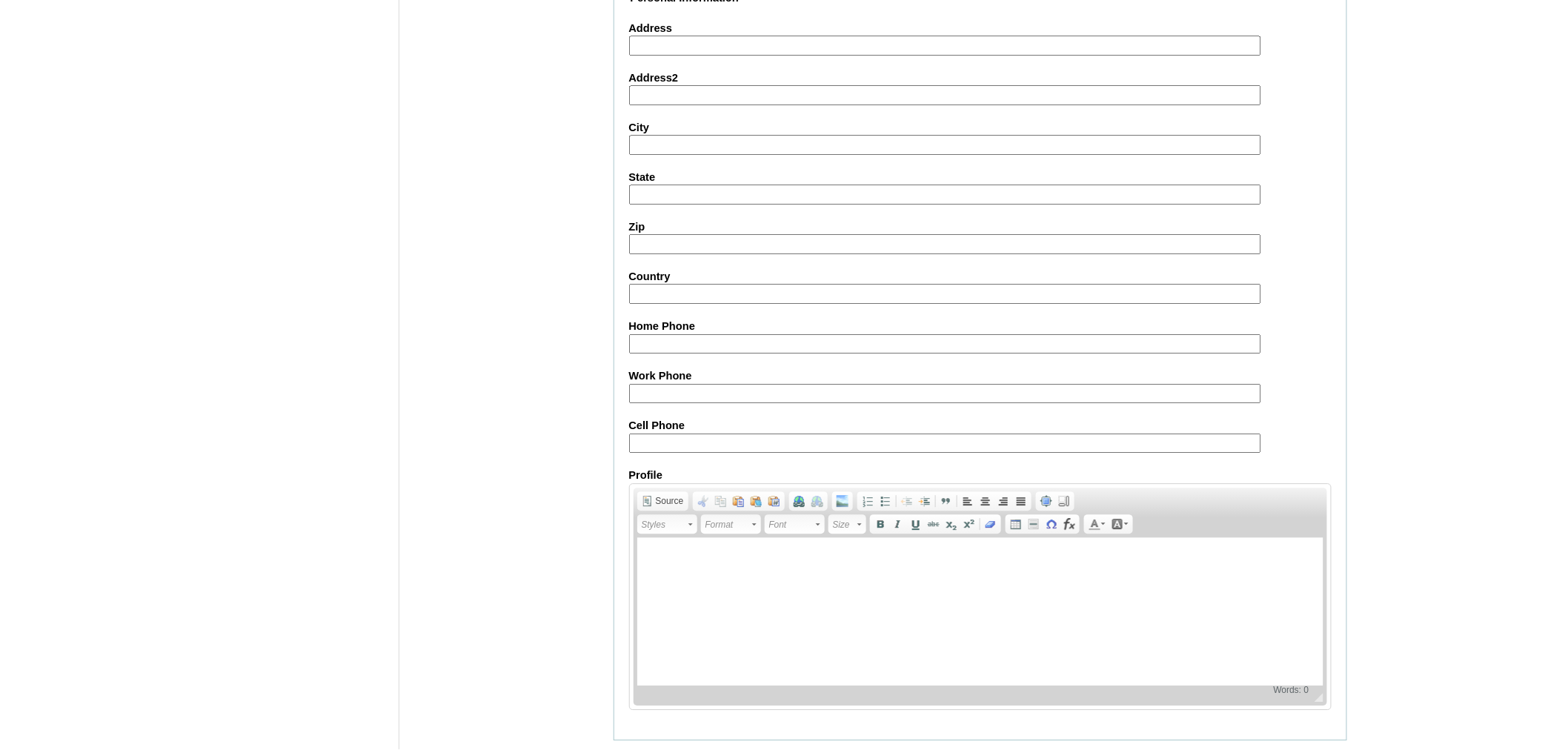
type input "[EMAIL_ADDRESS][DOMAIN_NAME]"
click at [641, 750] on input "Submit" at bounding box center [636, 763] width 46 height 17
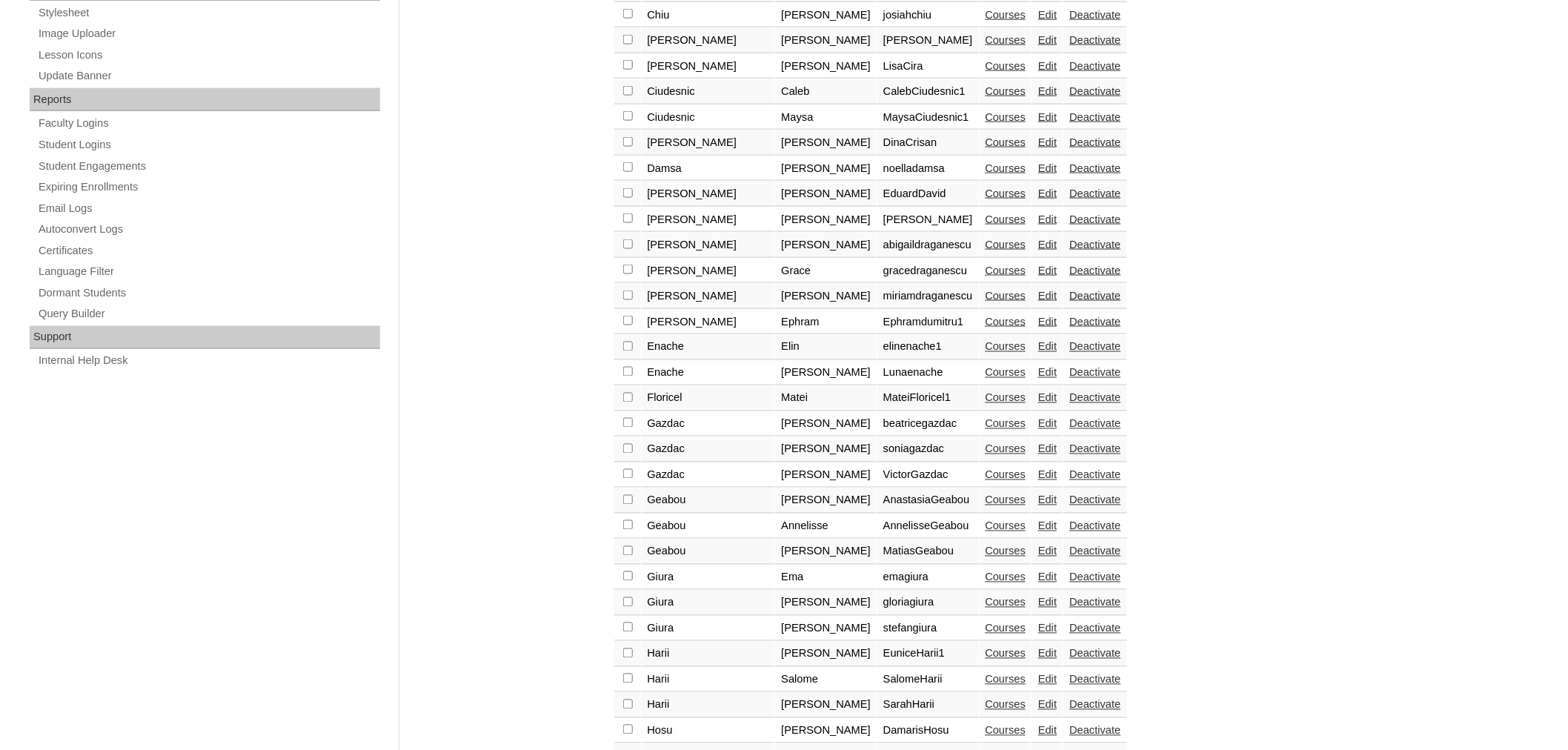
scroll to position [945, 0]
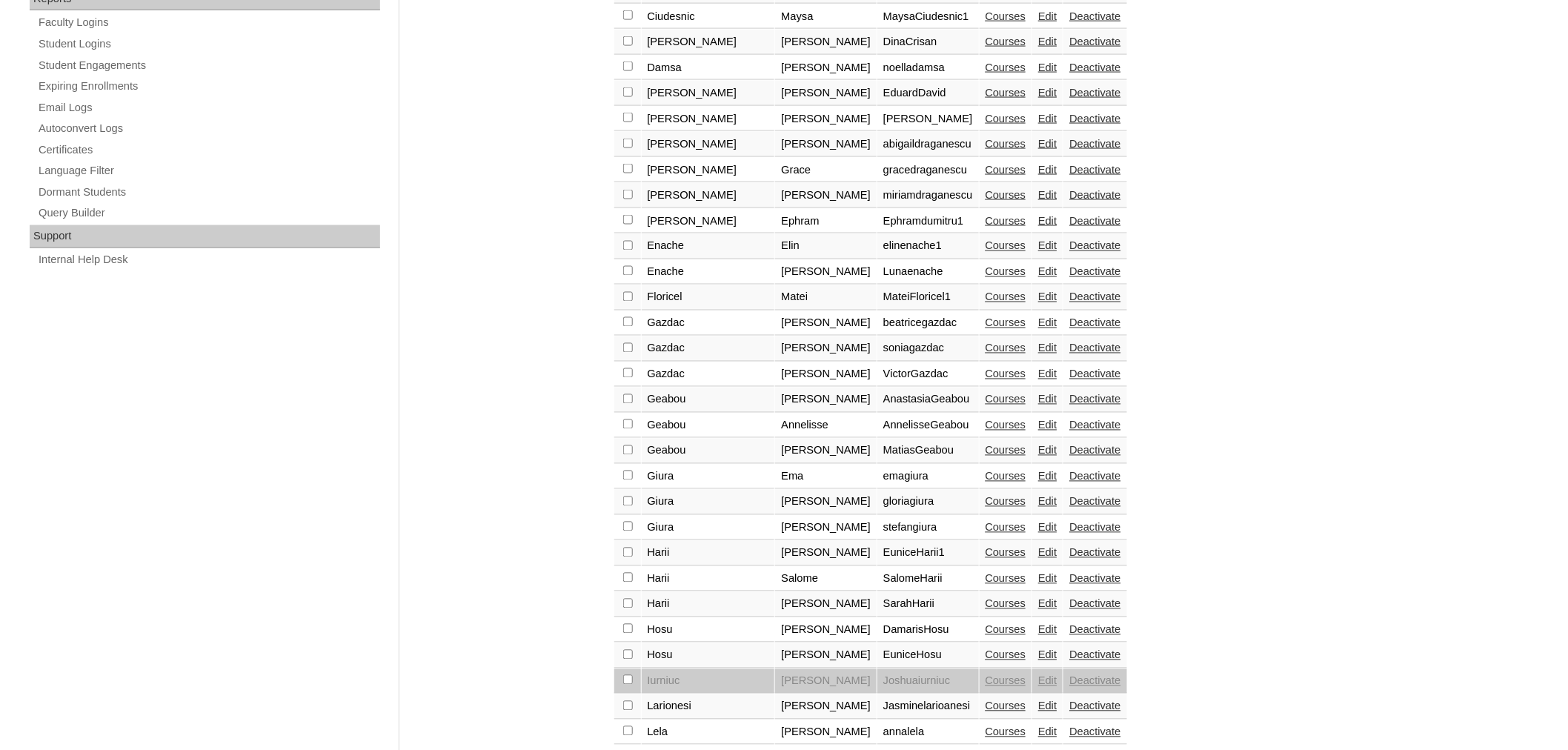
checkbox input "true"
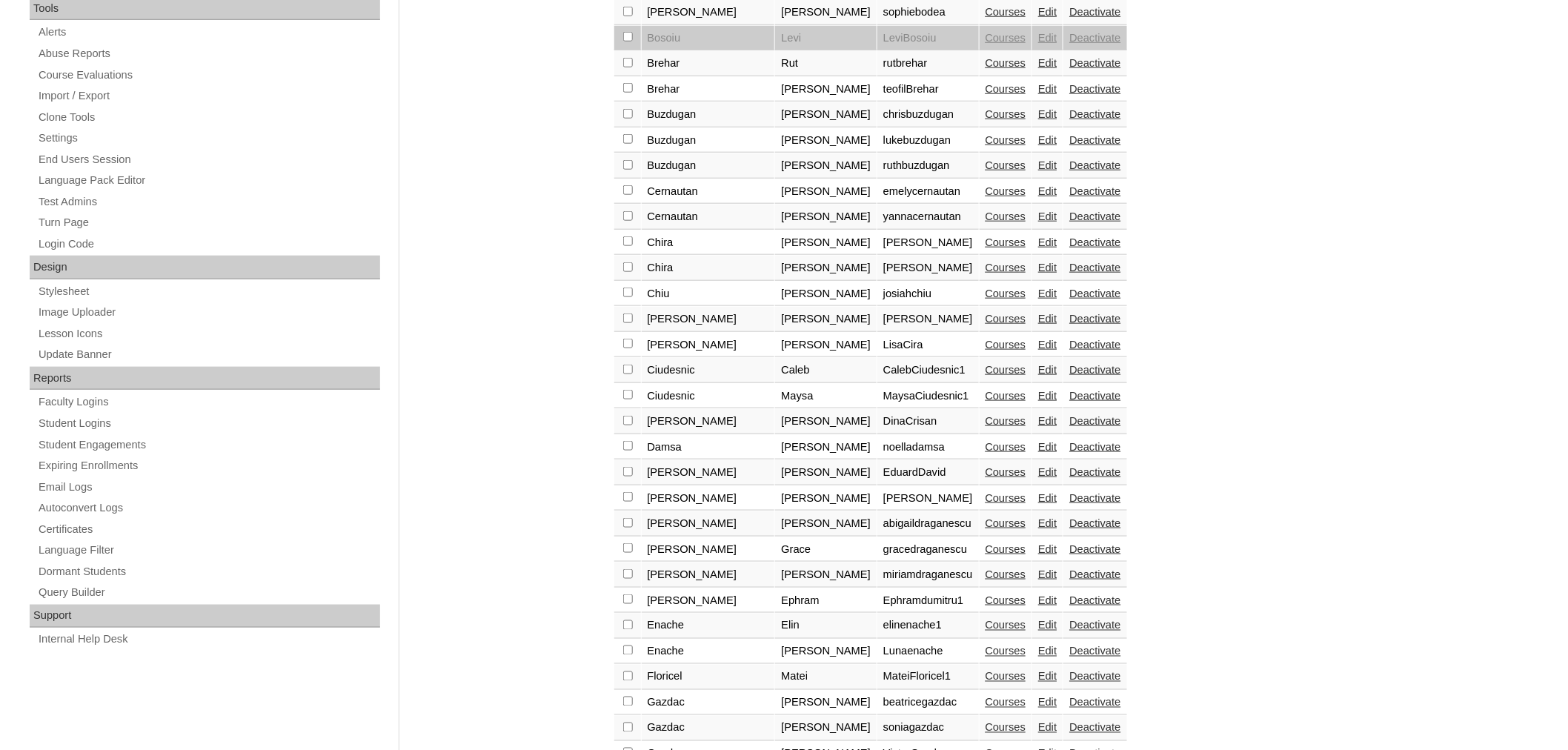
scroll to position [0, 0]
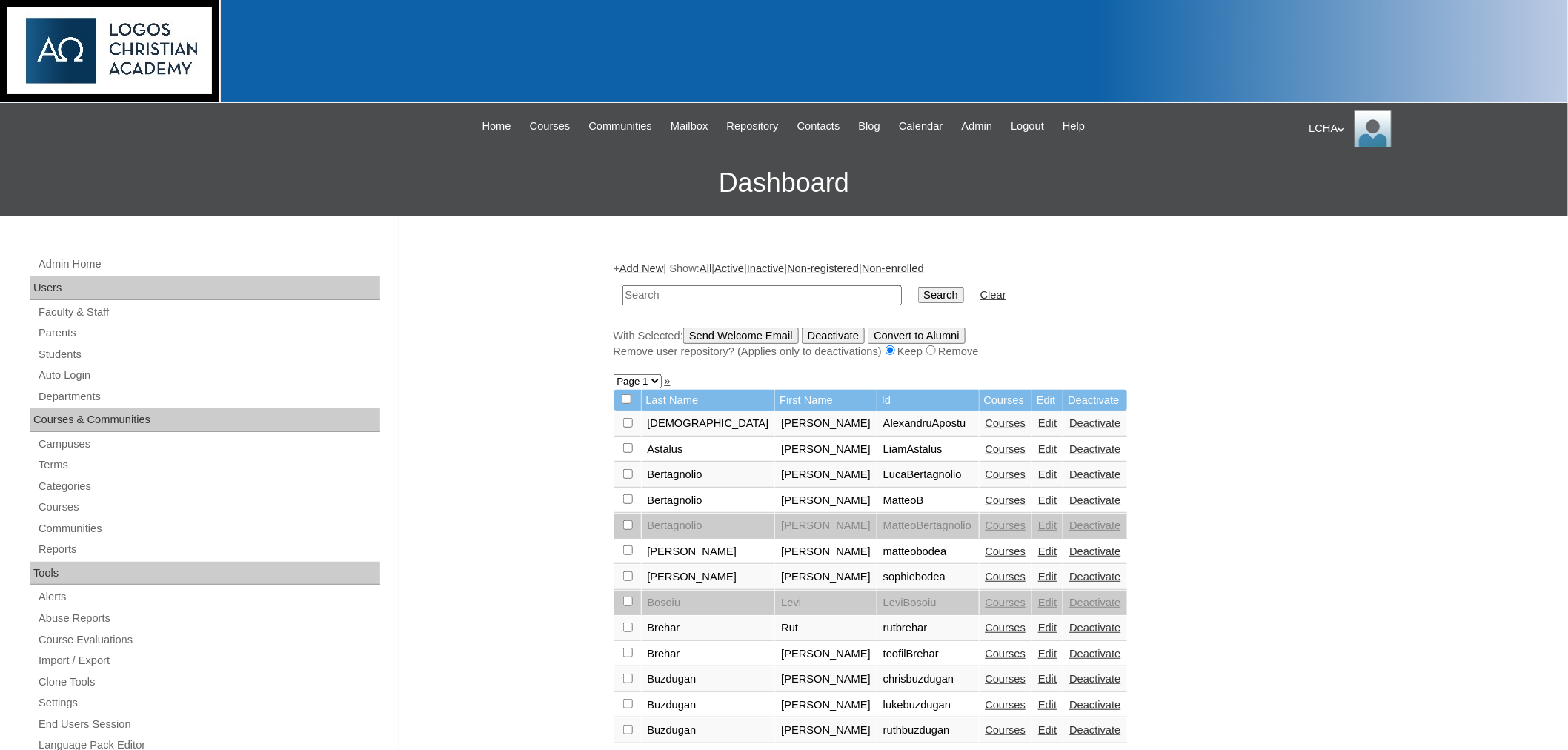
click at [744, 337] on input "Send Welcome Email" at bounding box center [741, 335] width 115 height 17
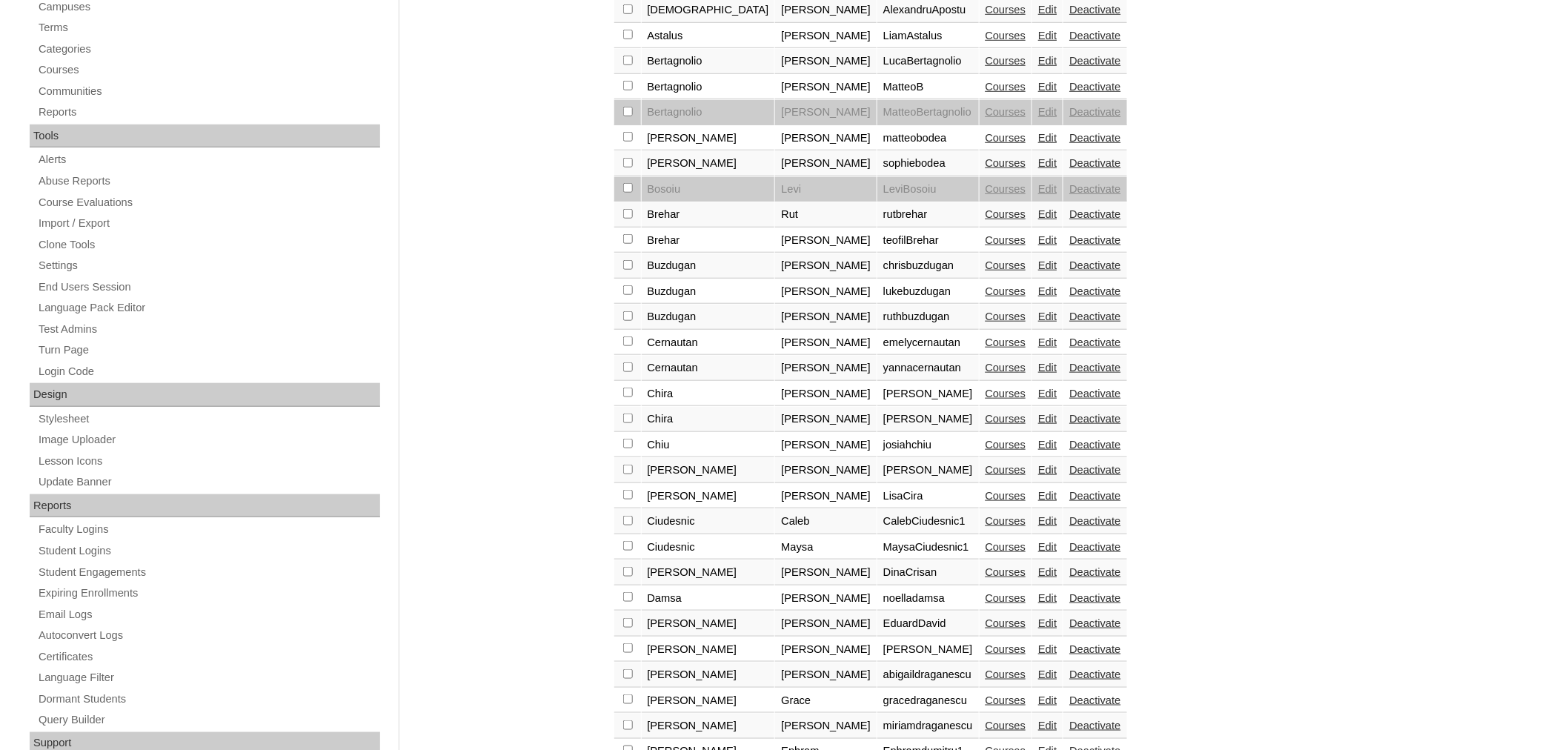
scroll to position [967, 0]
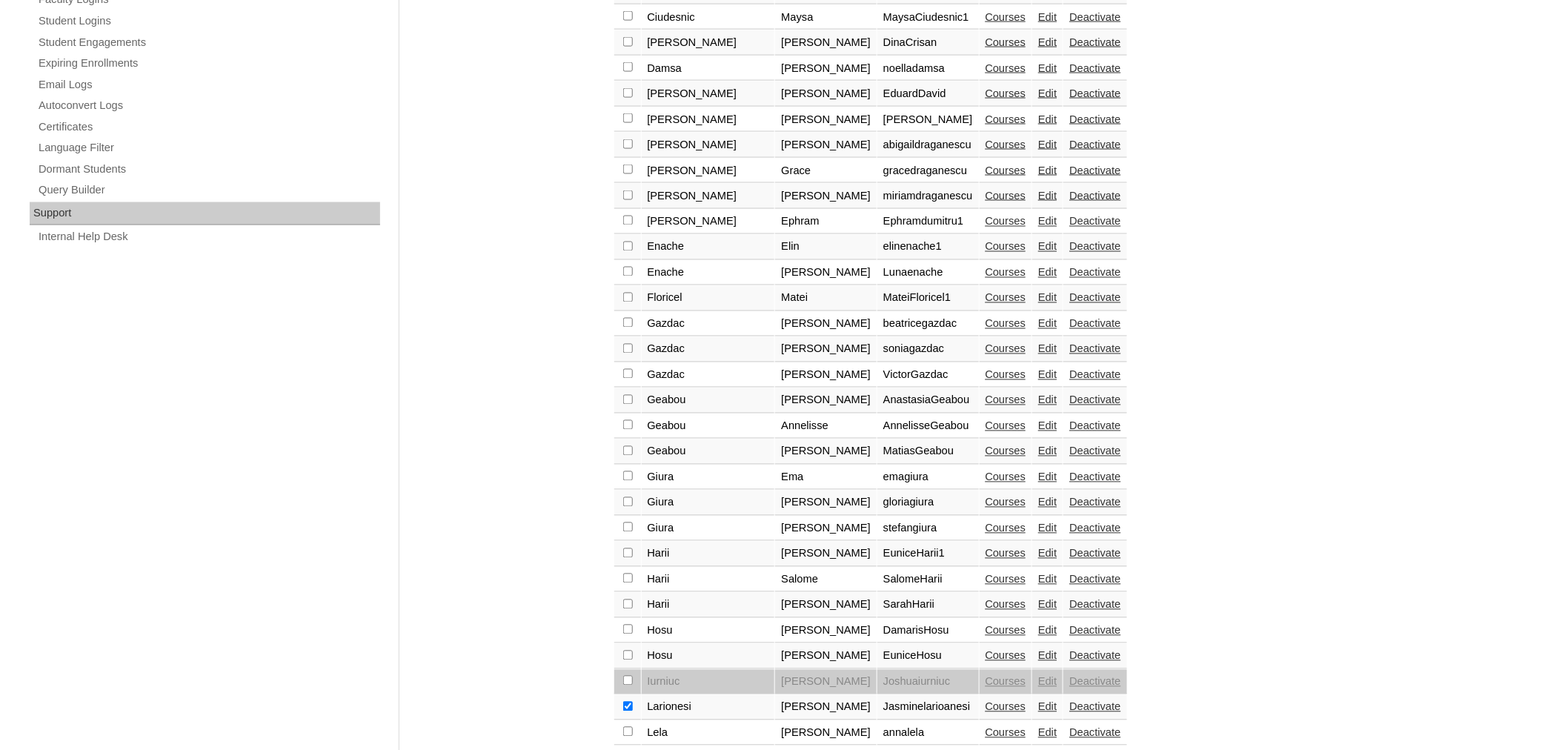
click at [985, 701] on link "Courses" at bounding box center [1005, 707] width 41 height 12
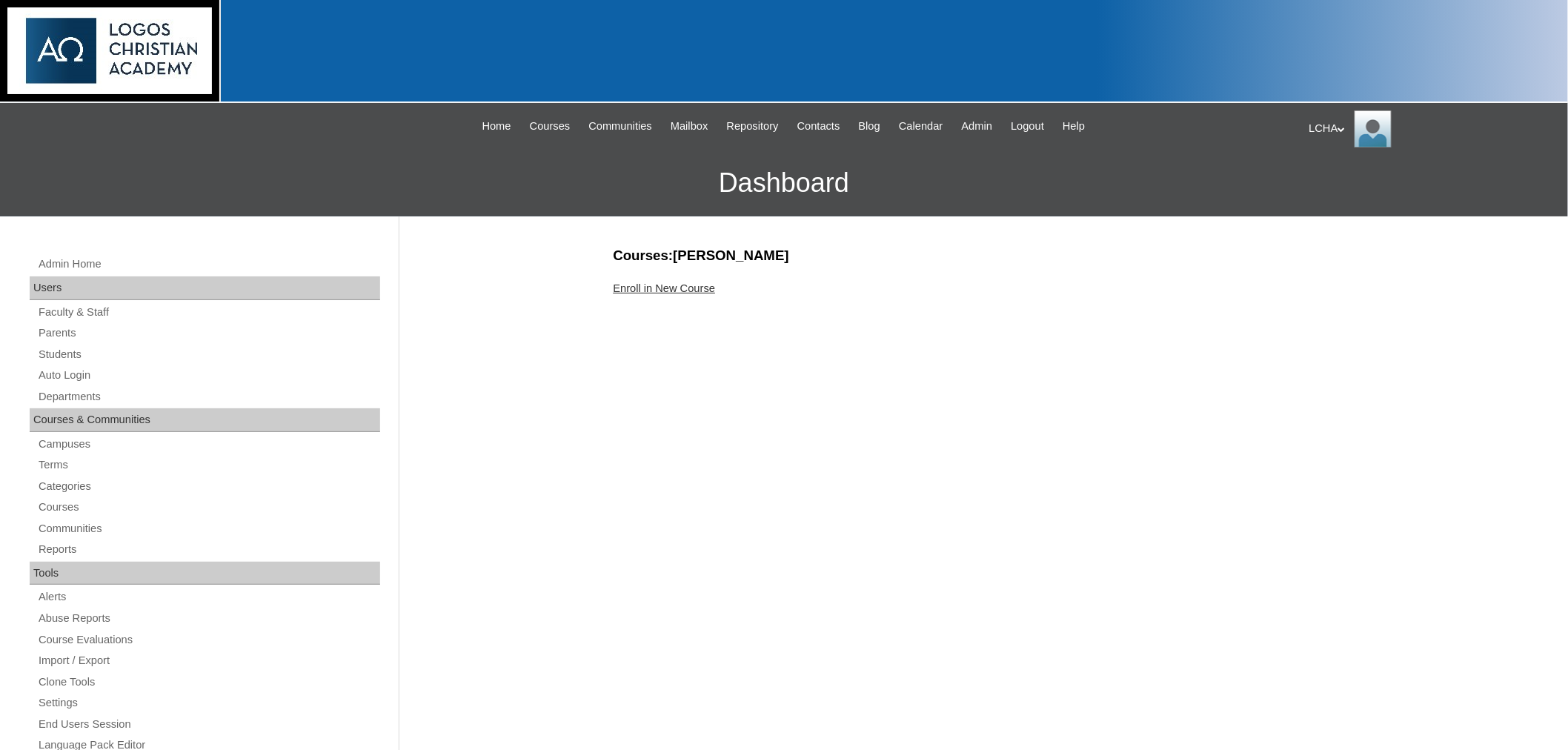
click at [666, 286] on link "Enroll in New Course" at bounding box center [664, 289] width 102 height 12
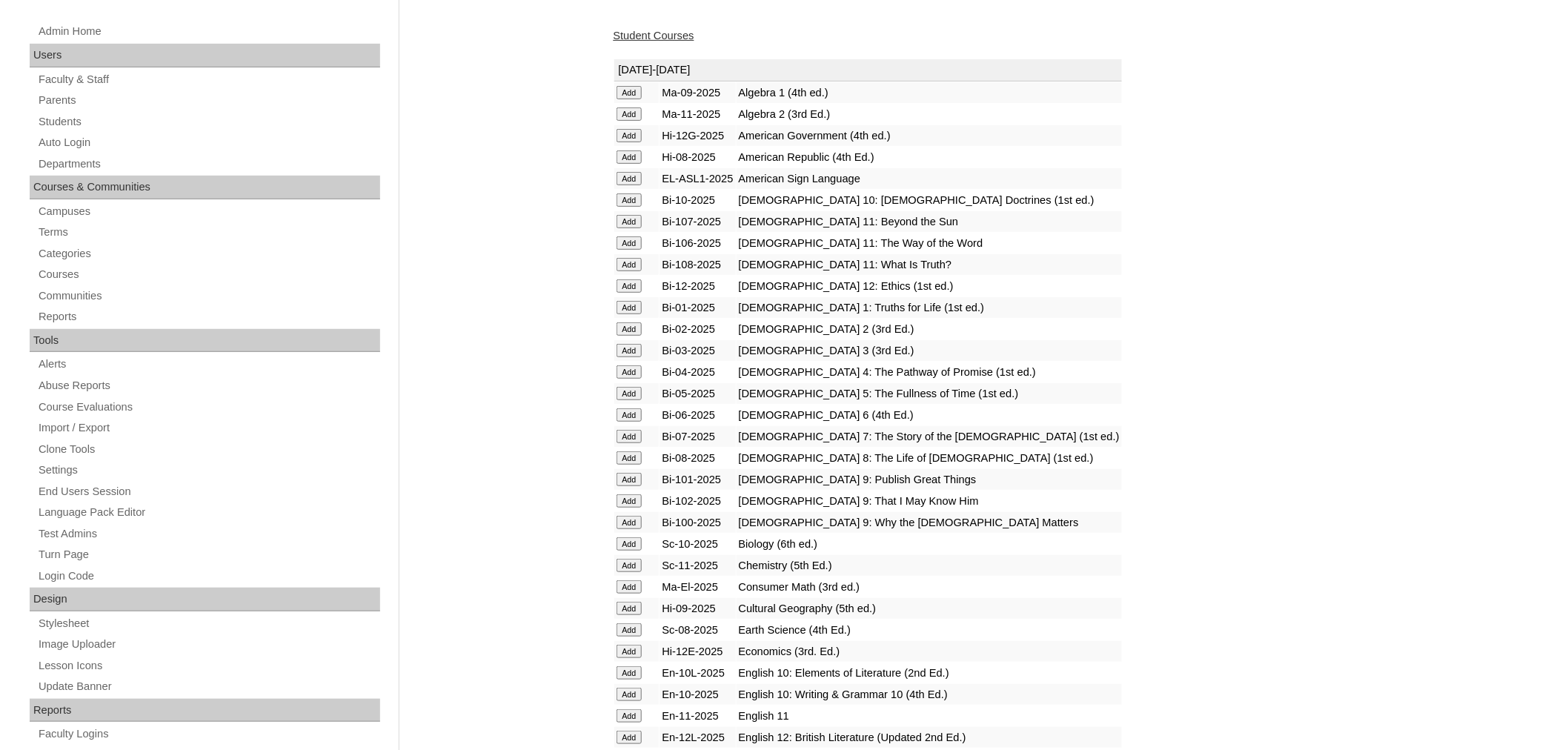
scroll to position [243, 0]
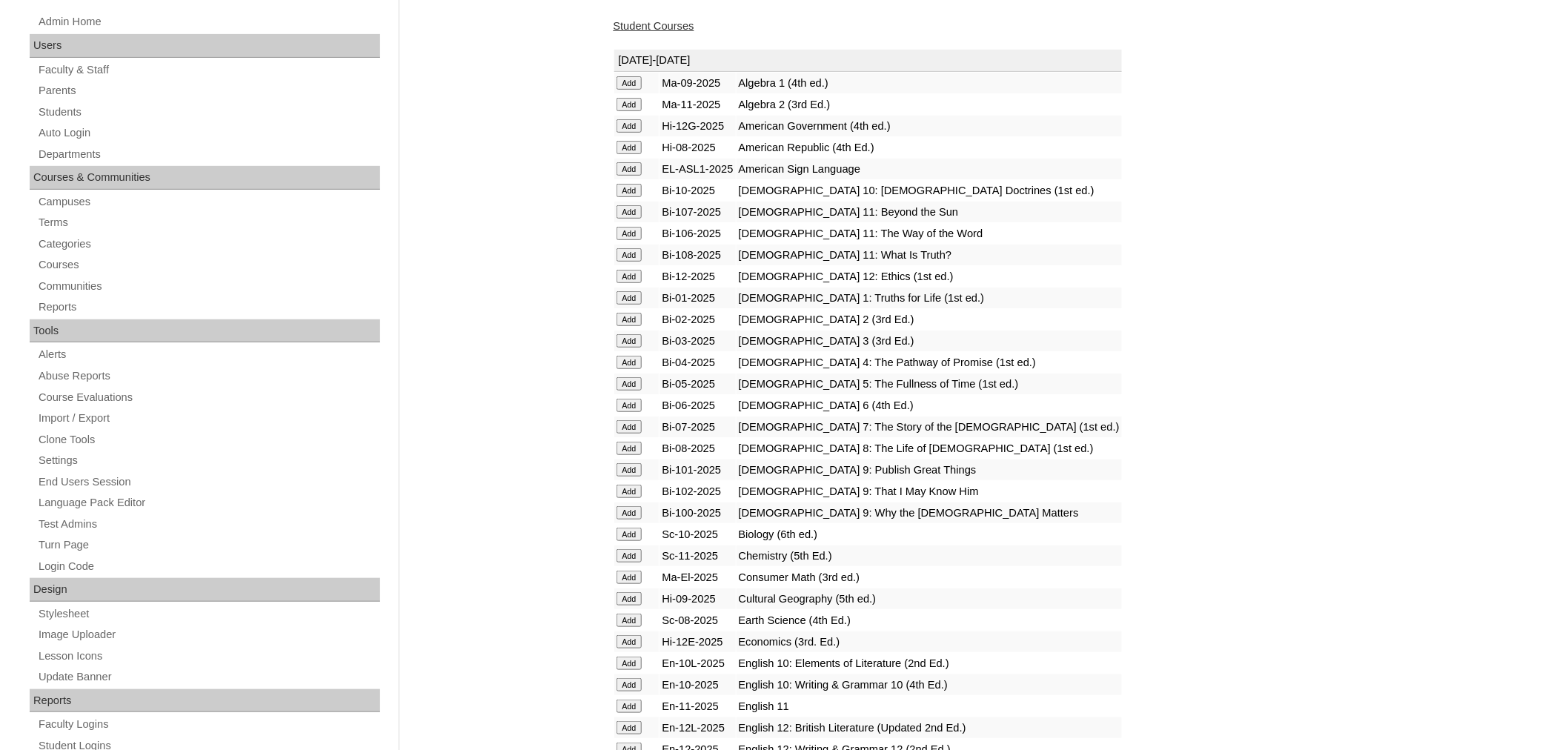
click at [632, 90] on input "Add" at bounding box center [630, 82] width 26 height 13
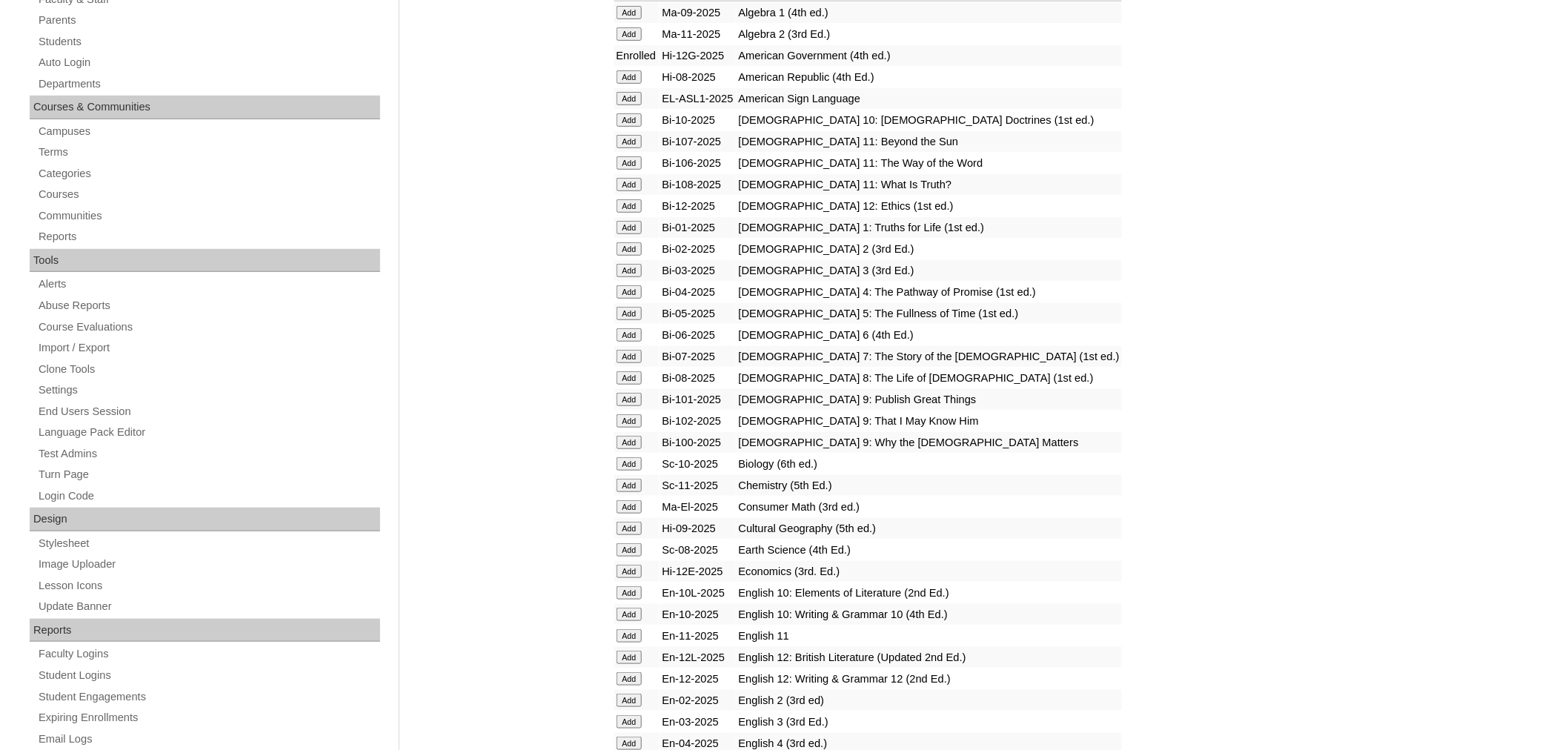
scroll to position [317, 0]
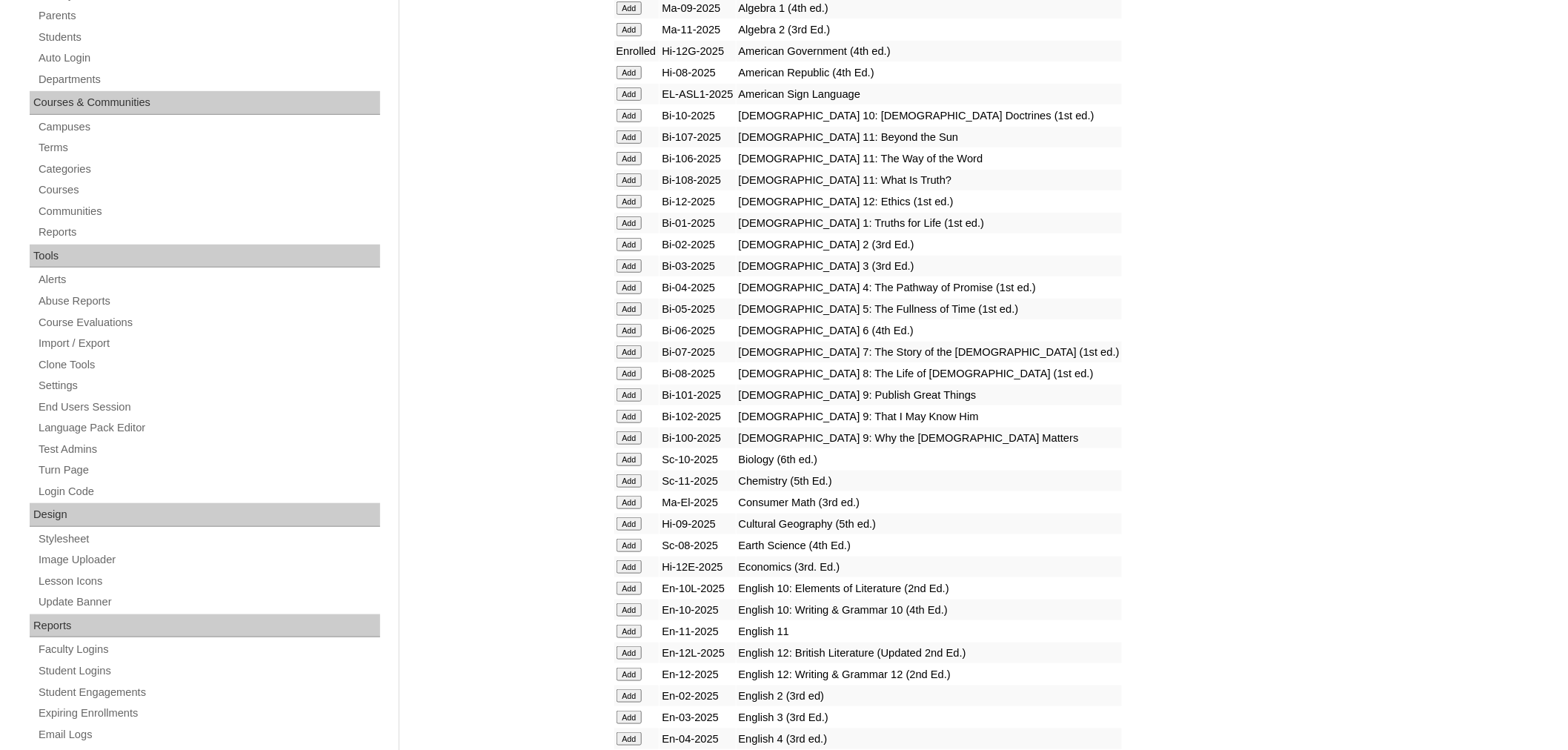
click at [626, 15] on input "Add" at bounding box center [630, 8] width 26 height 13
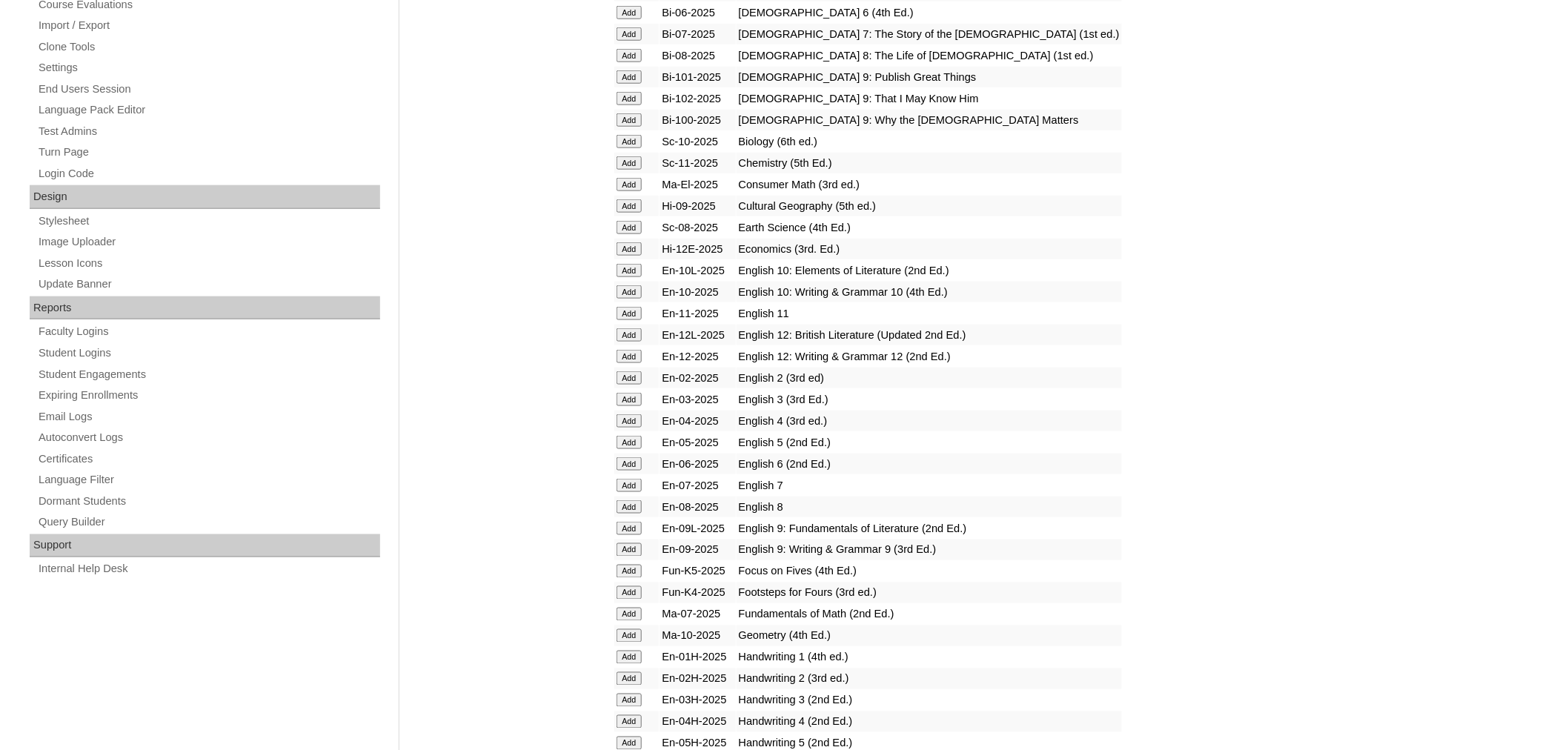
scroll to position [656, 0]
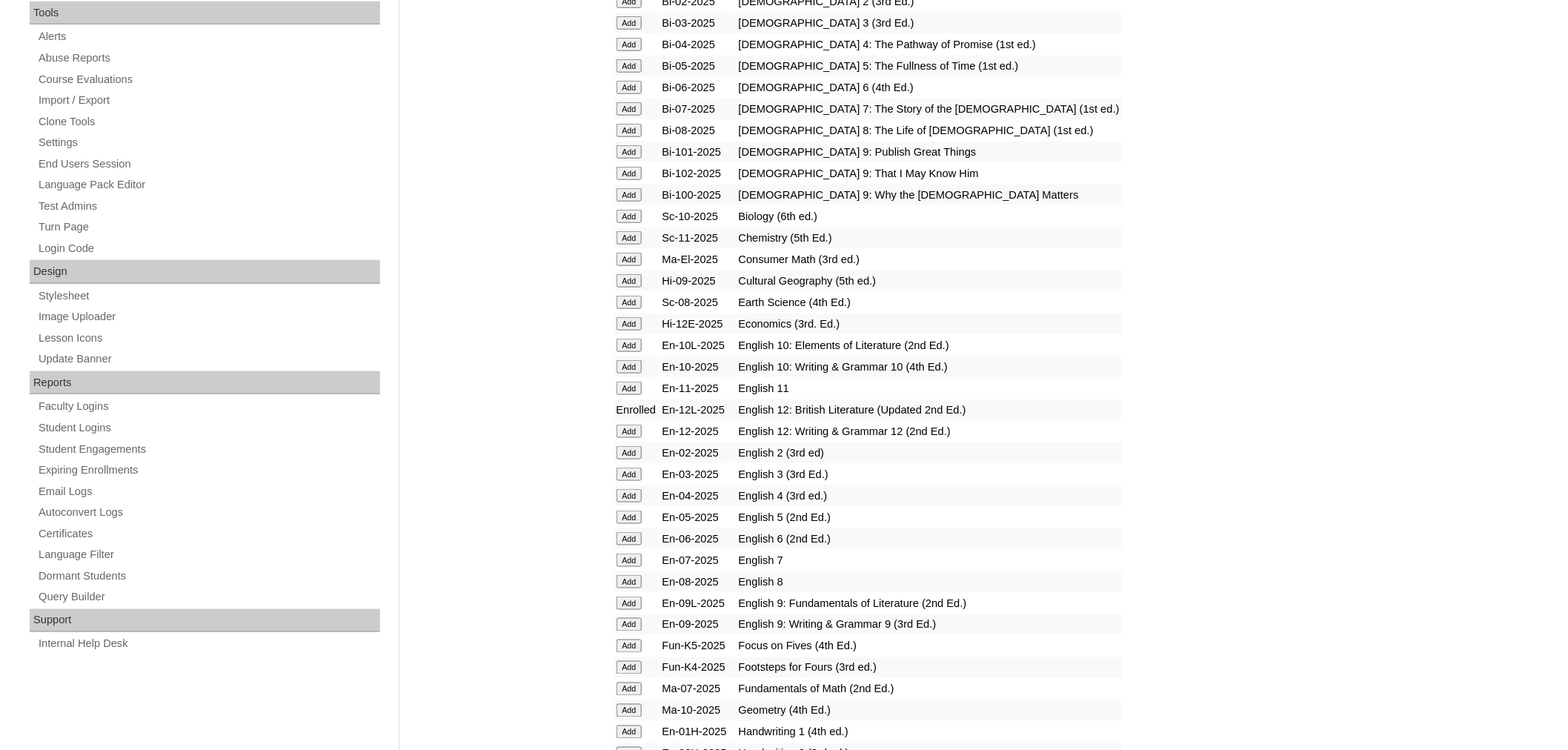
scroll to position [571, 0]
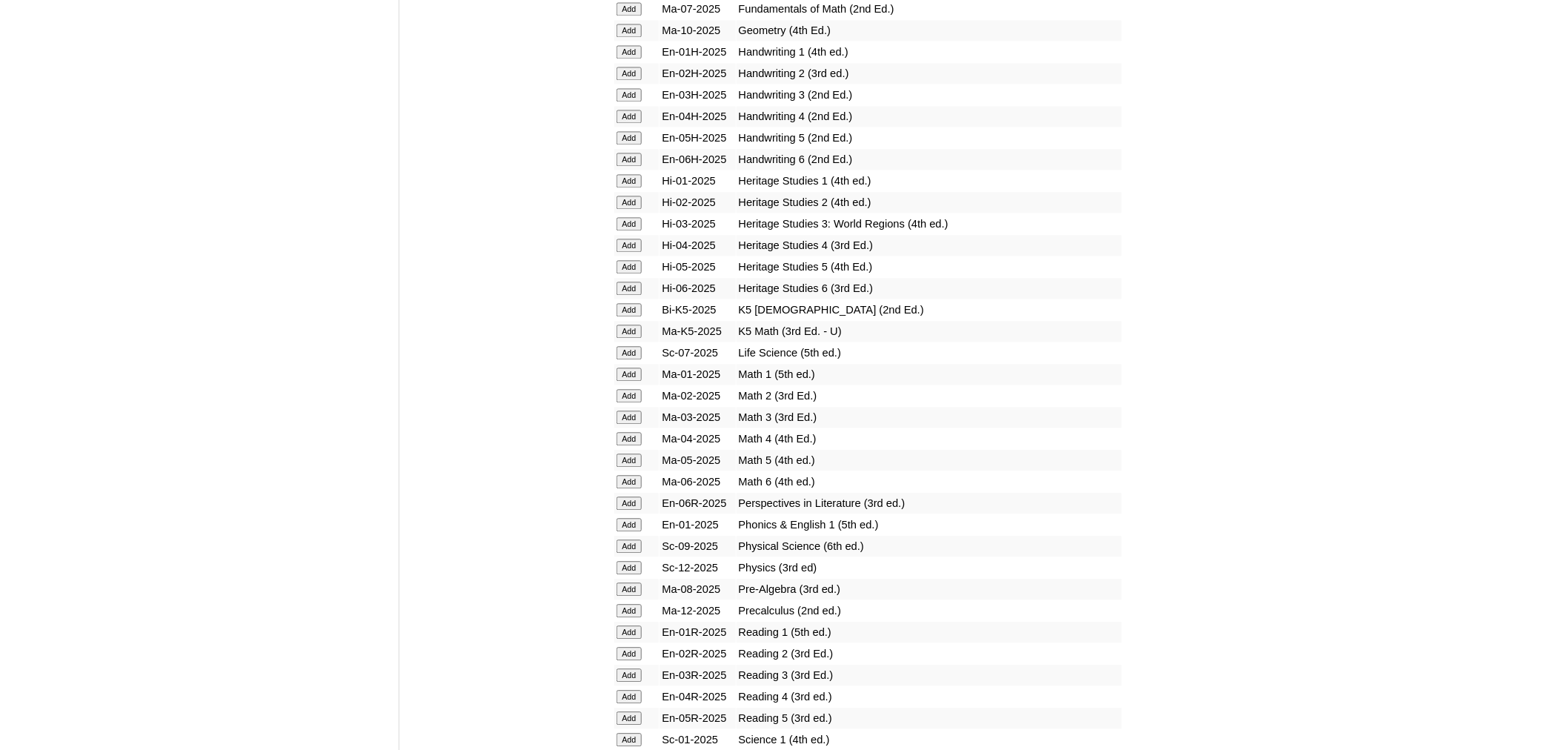
scroll to position [1251, 0]
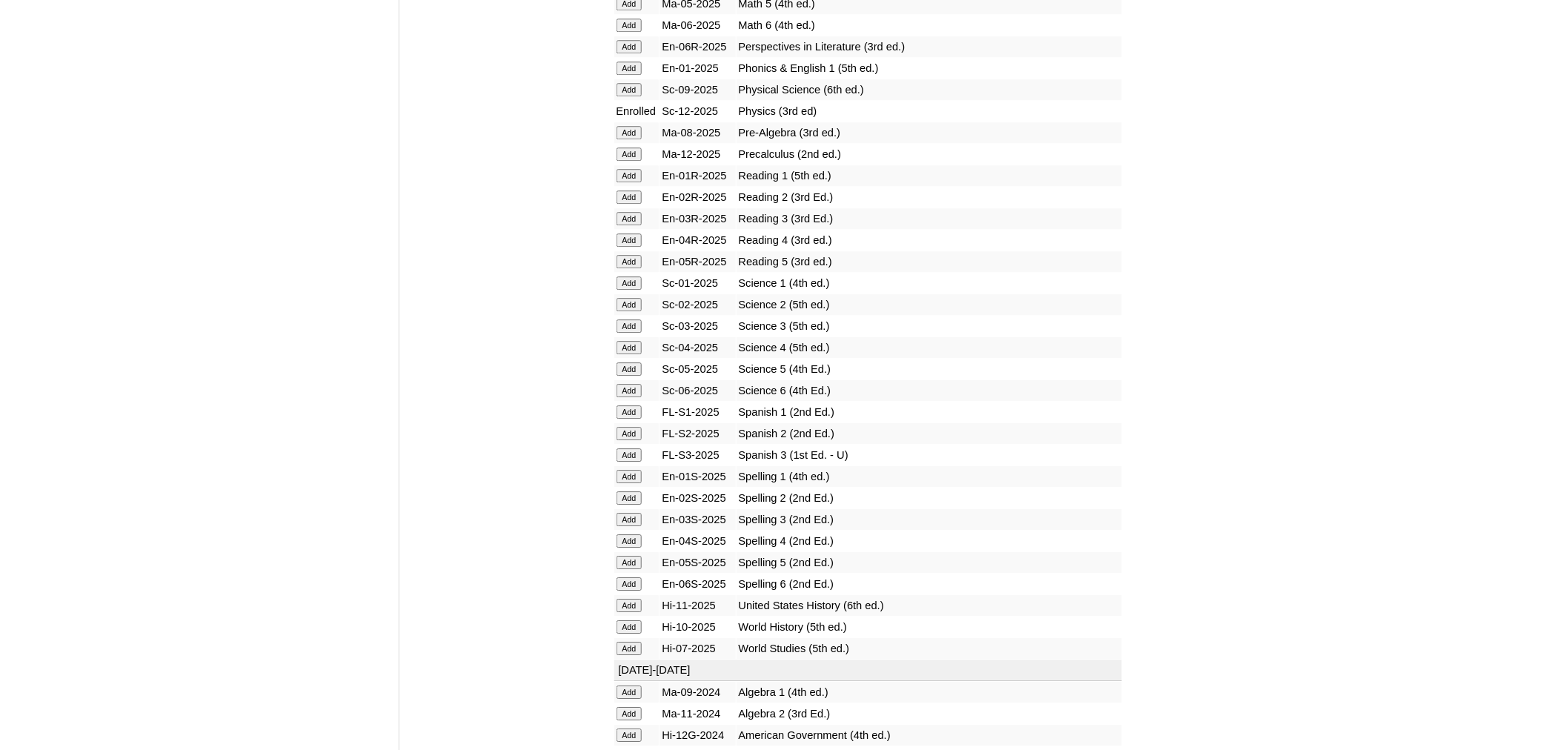
scroll to position [1703, 0]
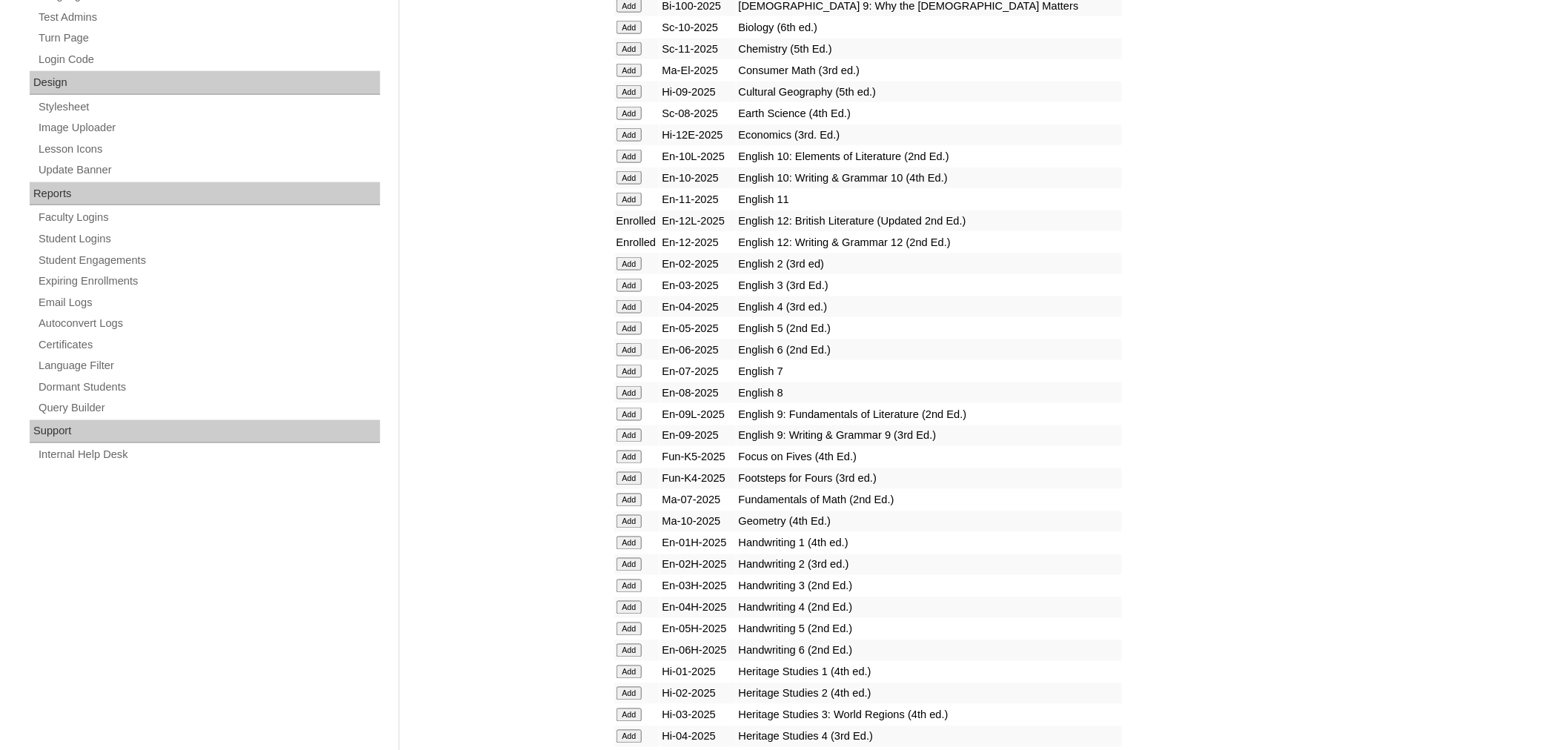
scroll to position [740, 0]
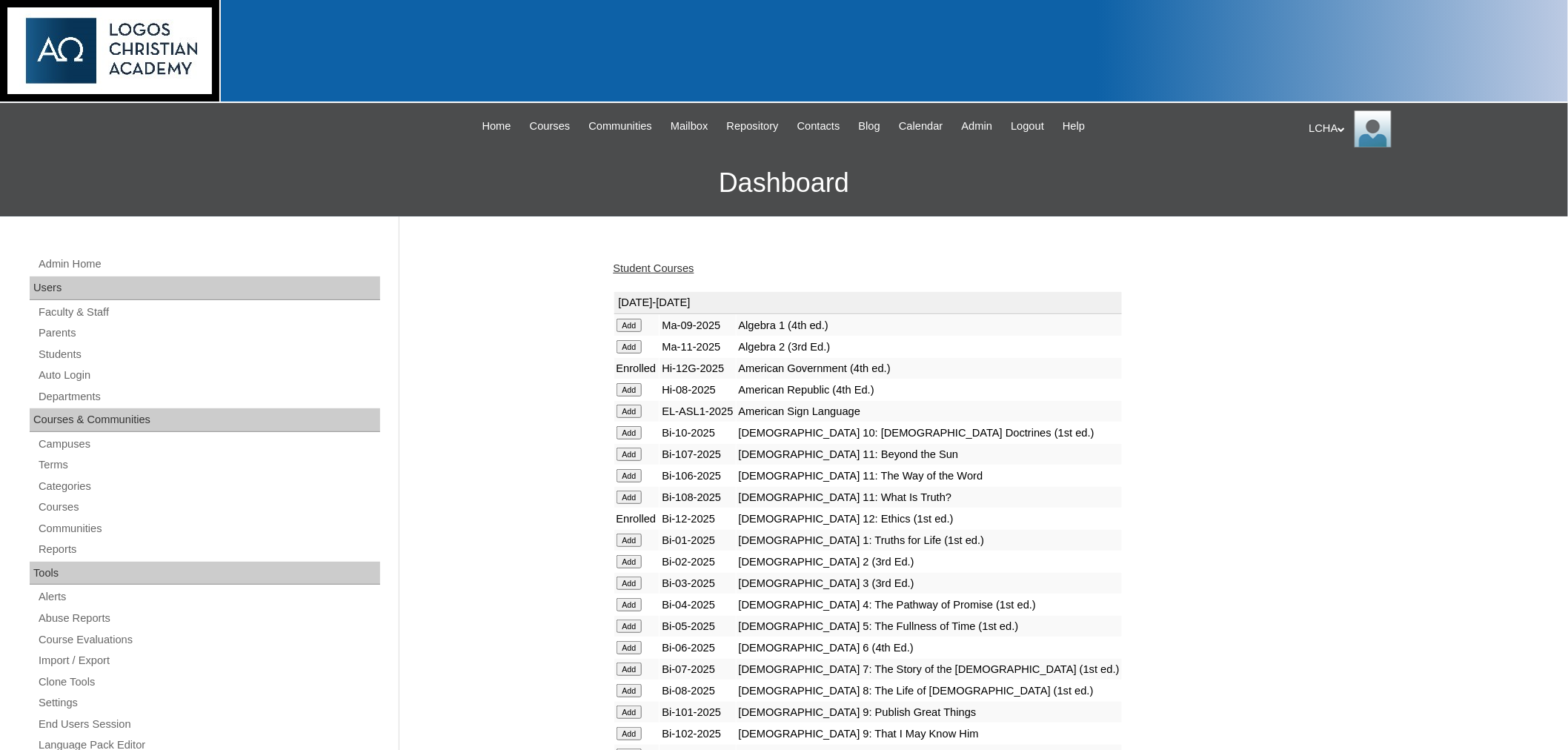
click at [650, 267] on link "Student Courses" at bounding box center [654, 269] width 81 height 12
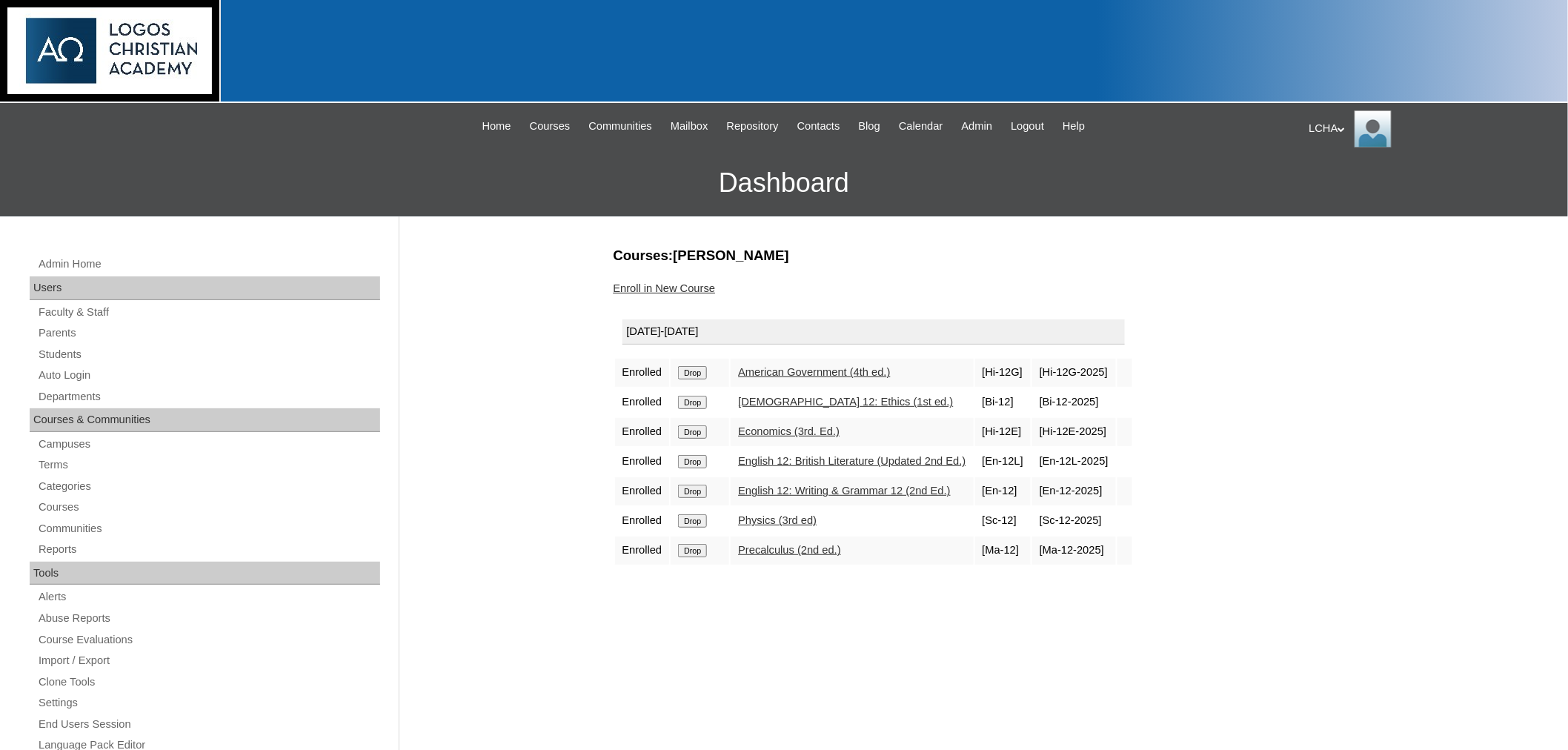
click at [793, 425] on link "Economics (3rd. Ed.)" at bounding box center [789, 431] width 101 height 12
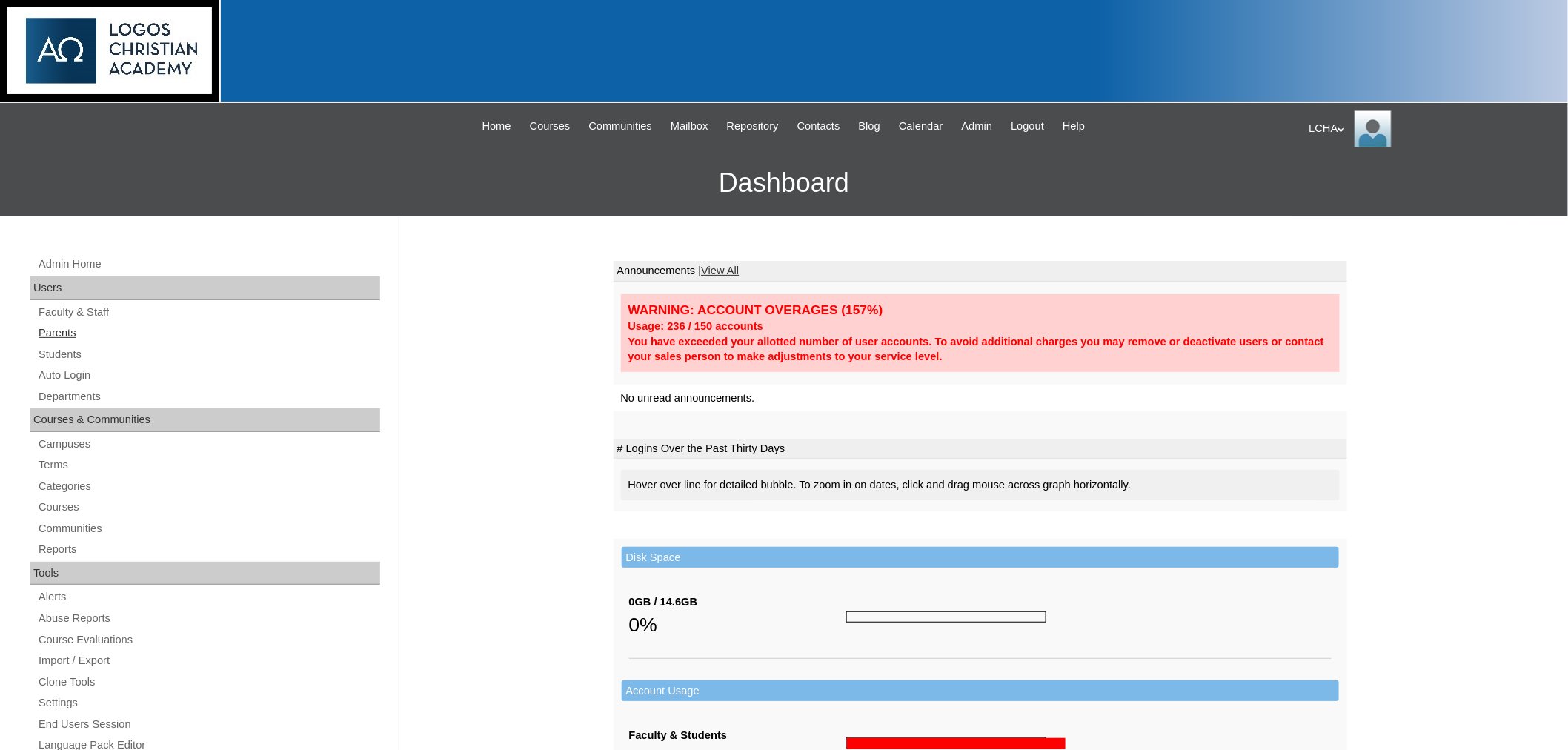
click at [53, 327] on link "Parents" at bounding box center [208, 333] width 343 height 18
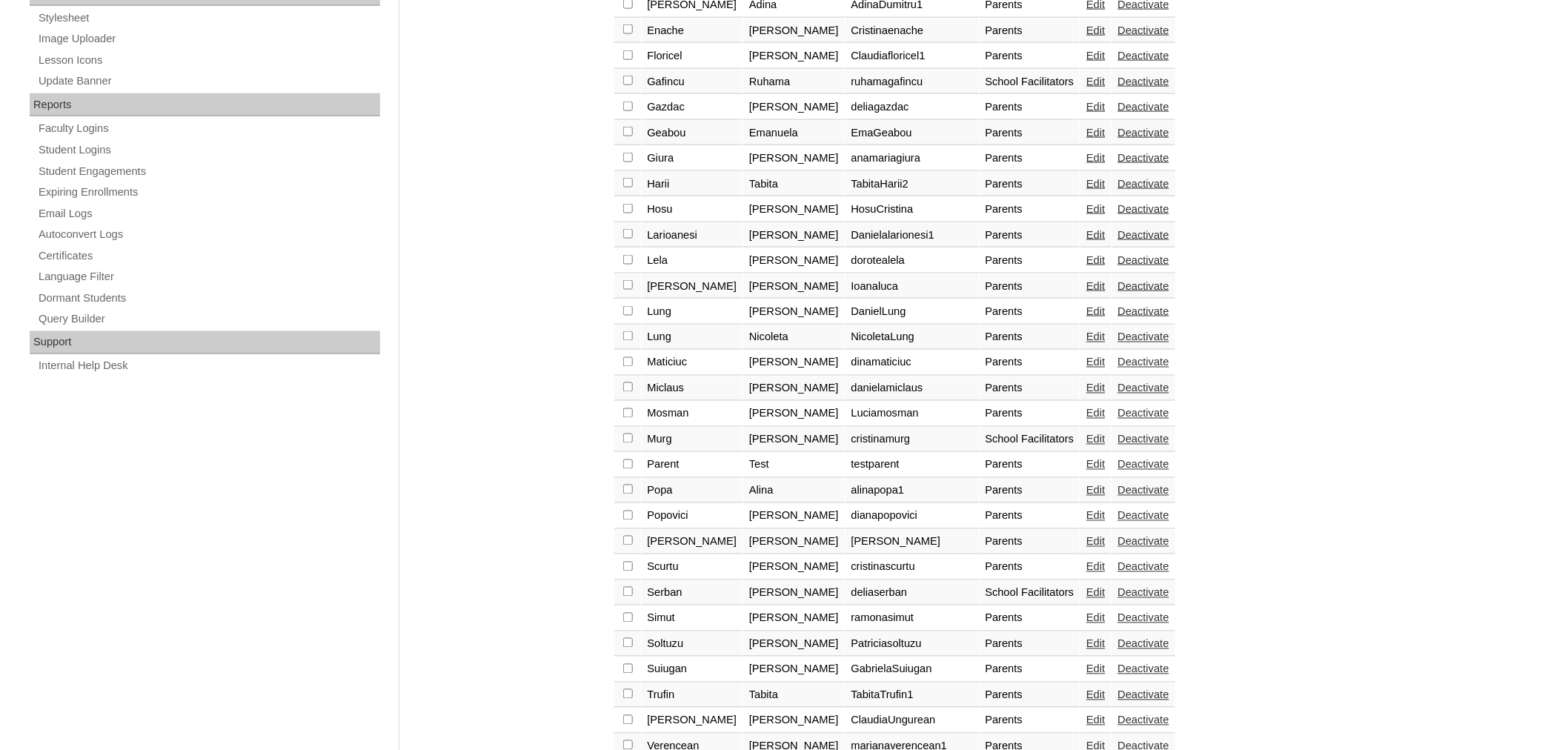
scroll to position [879, 0]
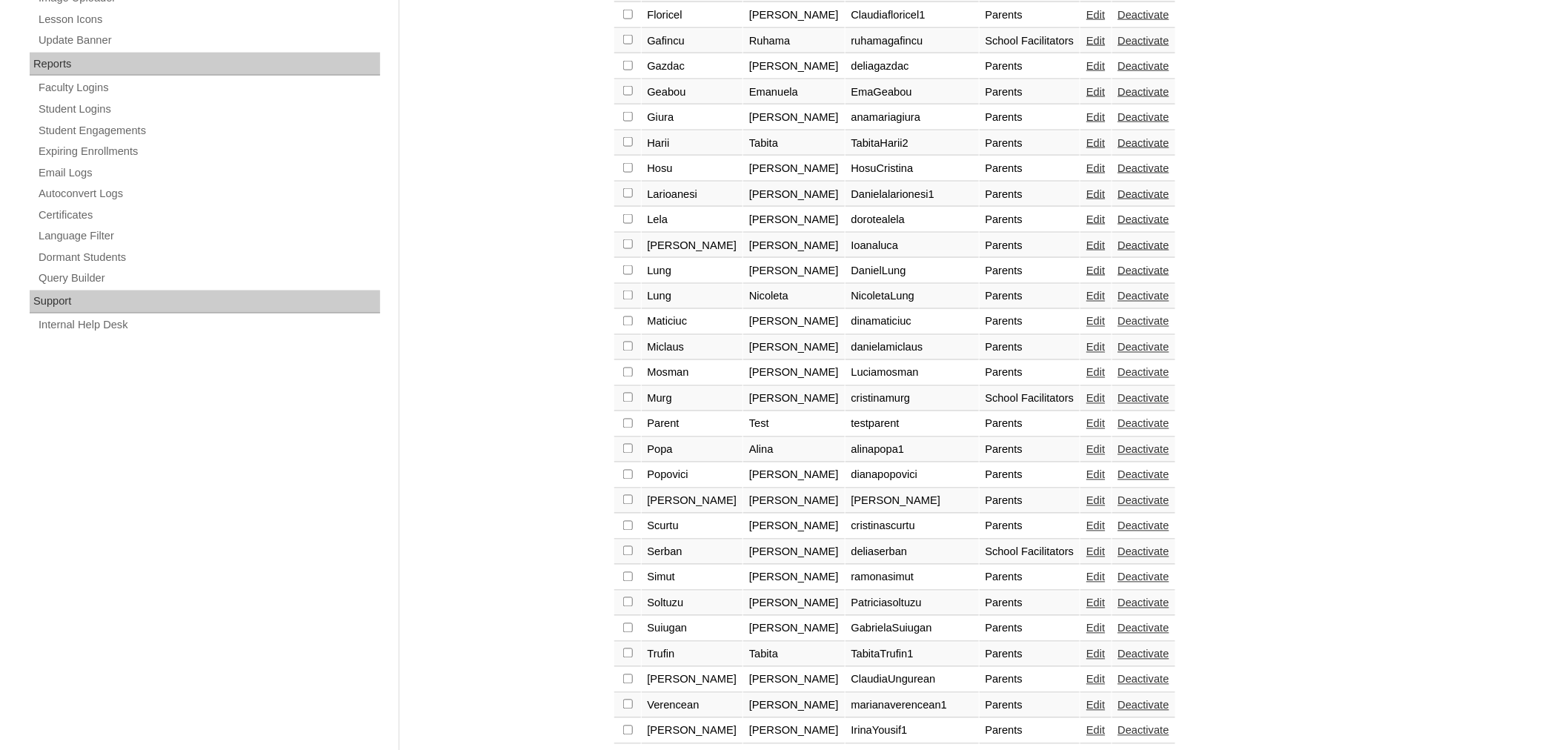
click at [1086, 189] on link "Edit" at bounding box center [1095, 195] width 18 height 12
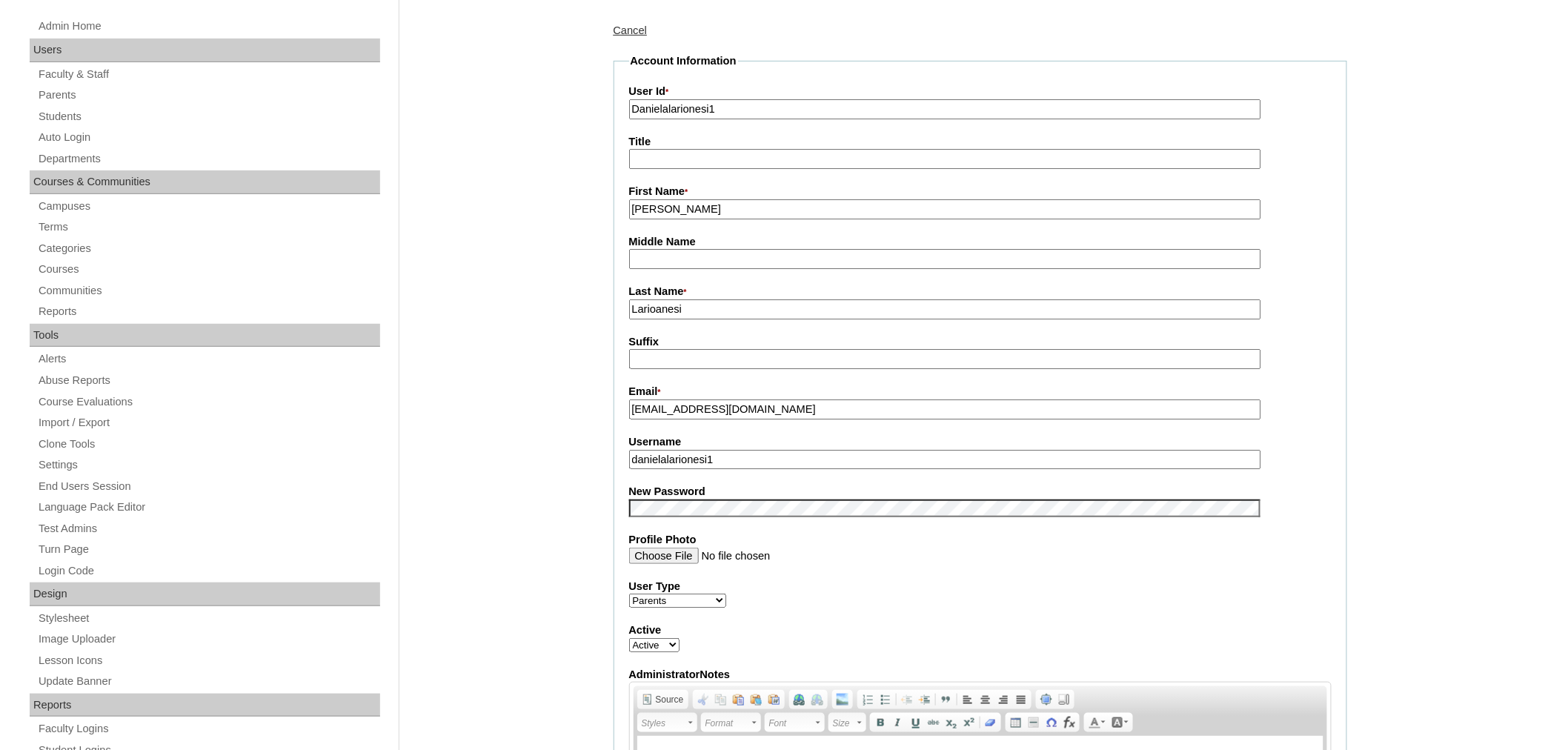
scroll to position [244, 0]
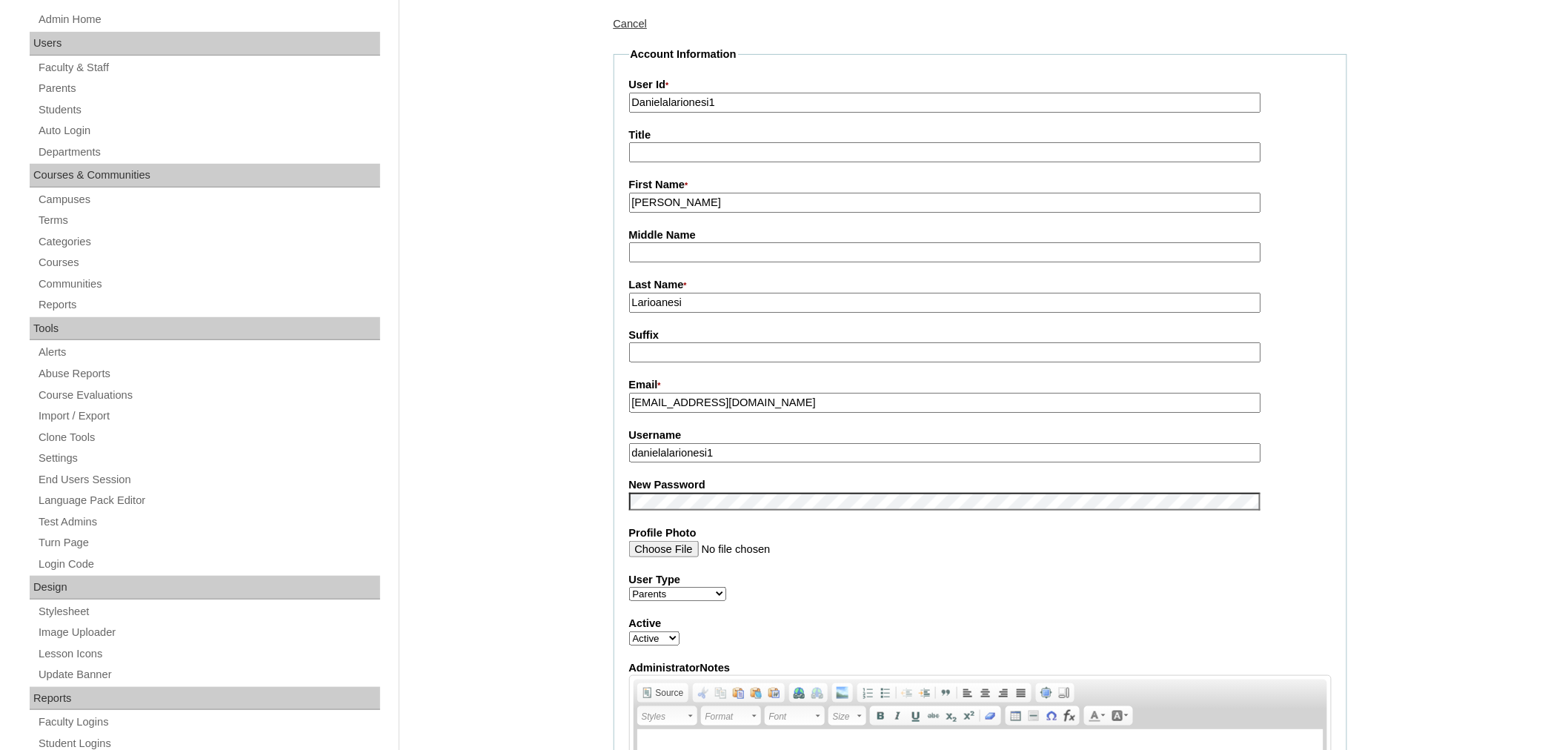
click at [668, 395] on input "jlarioanesi@gmail.com" at bounding box center [945, 403] width 632 height 20
click at [671, 393] on input "doros7484@gmail.com" at bounding box center [945, 403] width 632 height 20
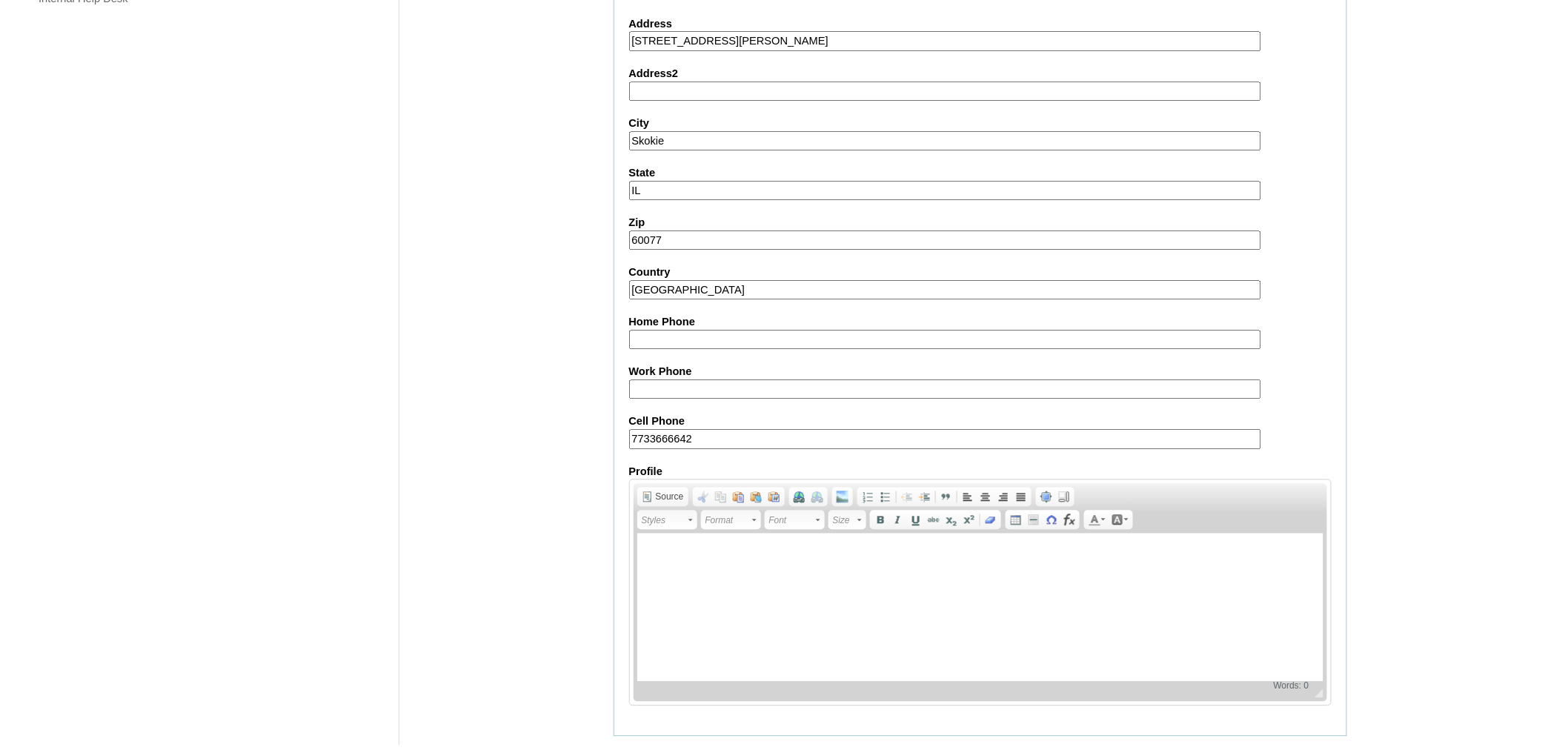
scroll to position [1211, 0]
type input "doros7684@gmail.com"
click at [631, 747] on input "Submit" at bounding box center [636, 754] width 46 height 17
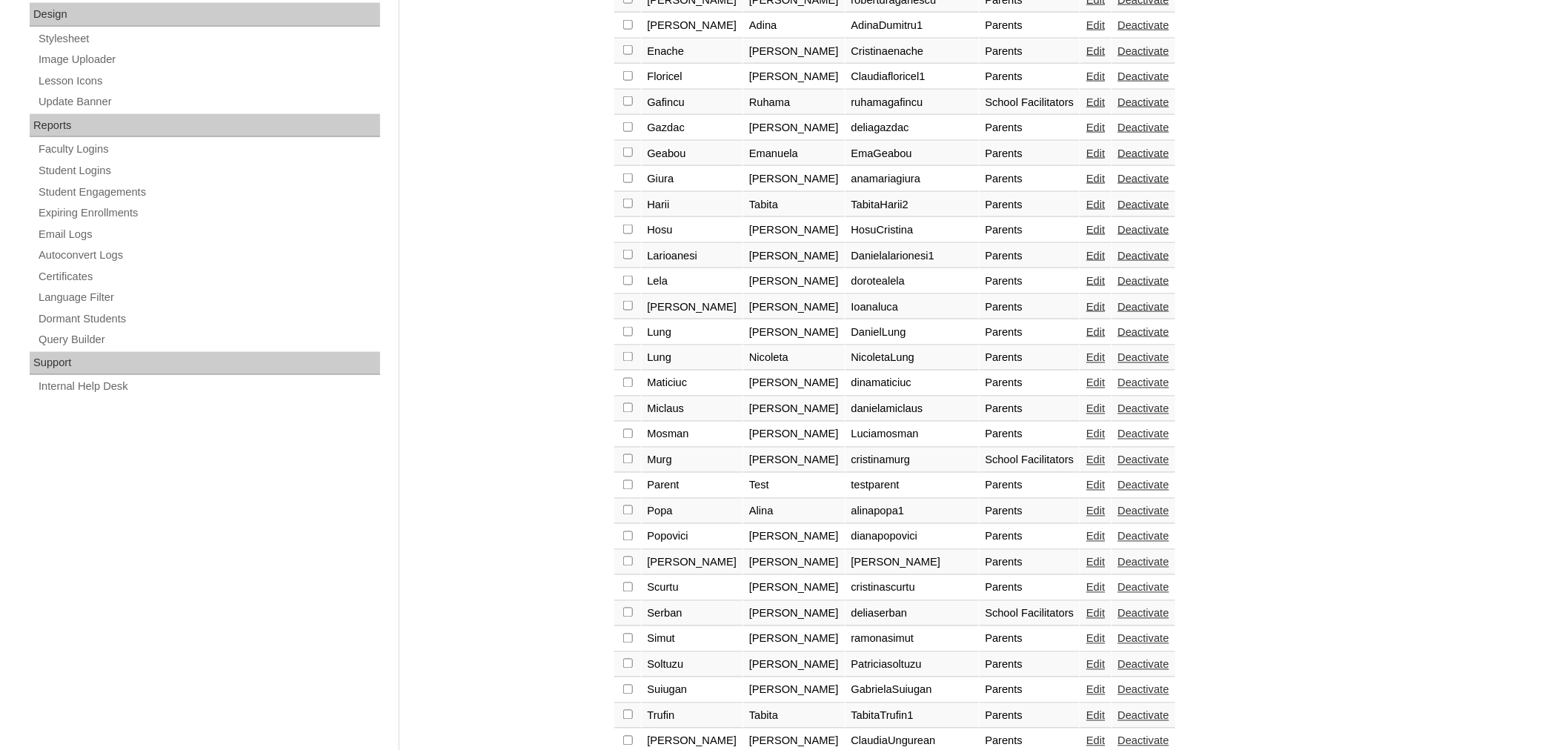
scroll to position [879, 0]
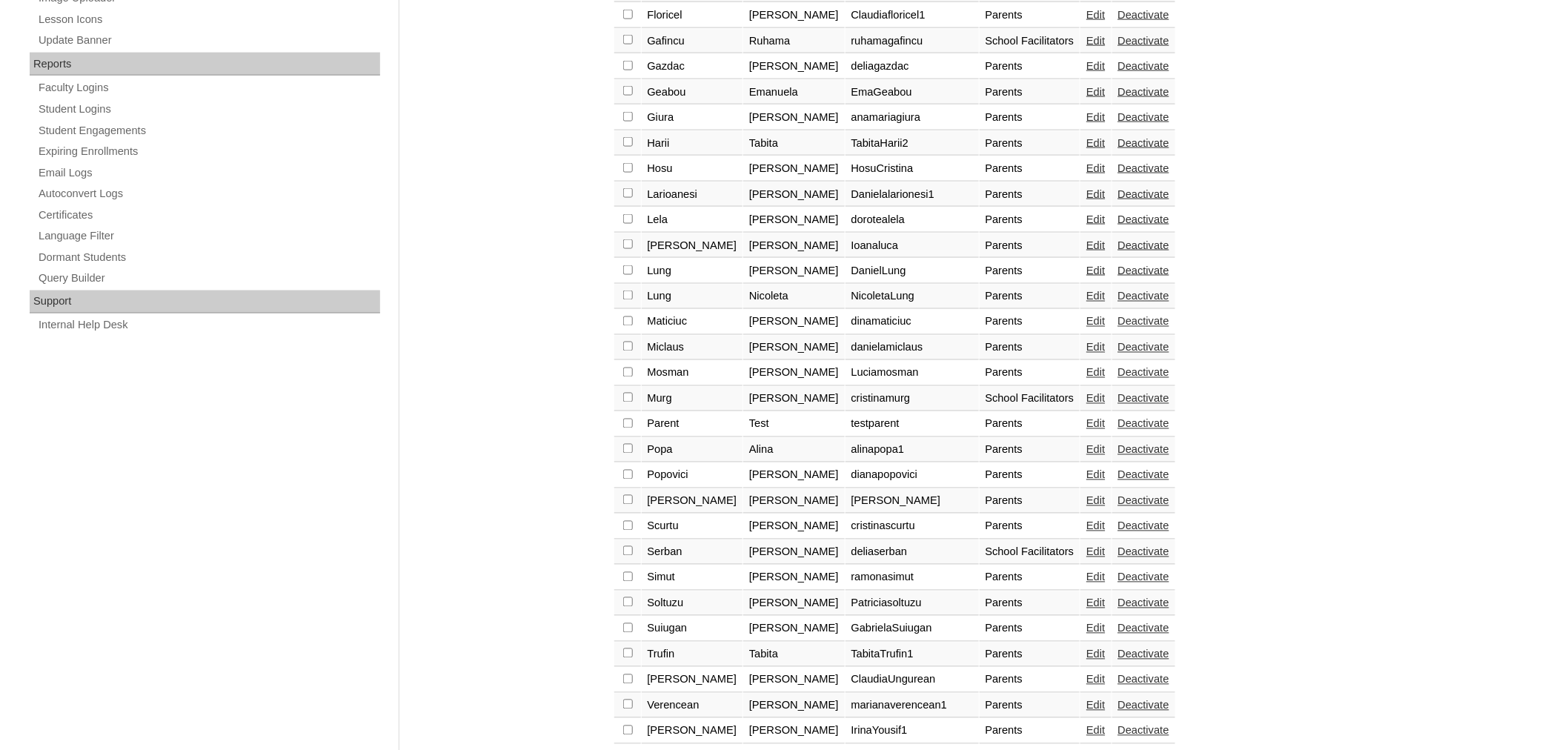
click at [1086, 189] on link "Edit" at bounding box center [1095, 195] width 18 height 12
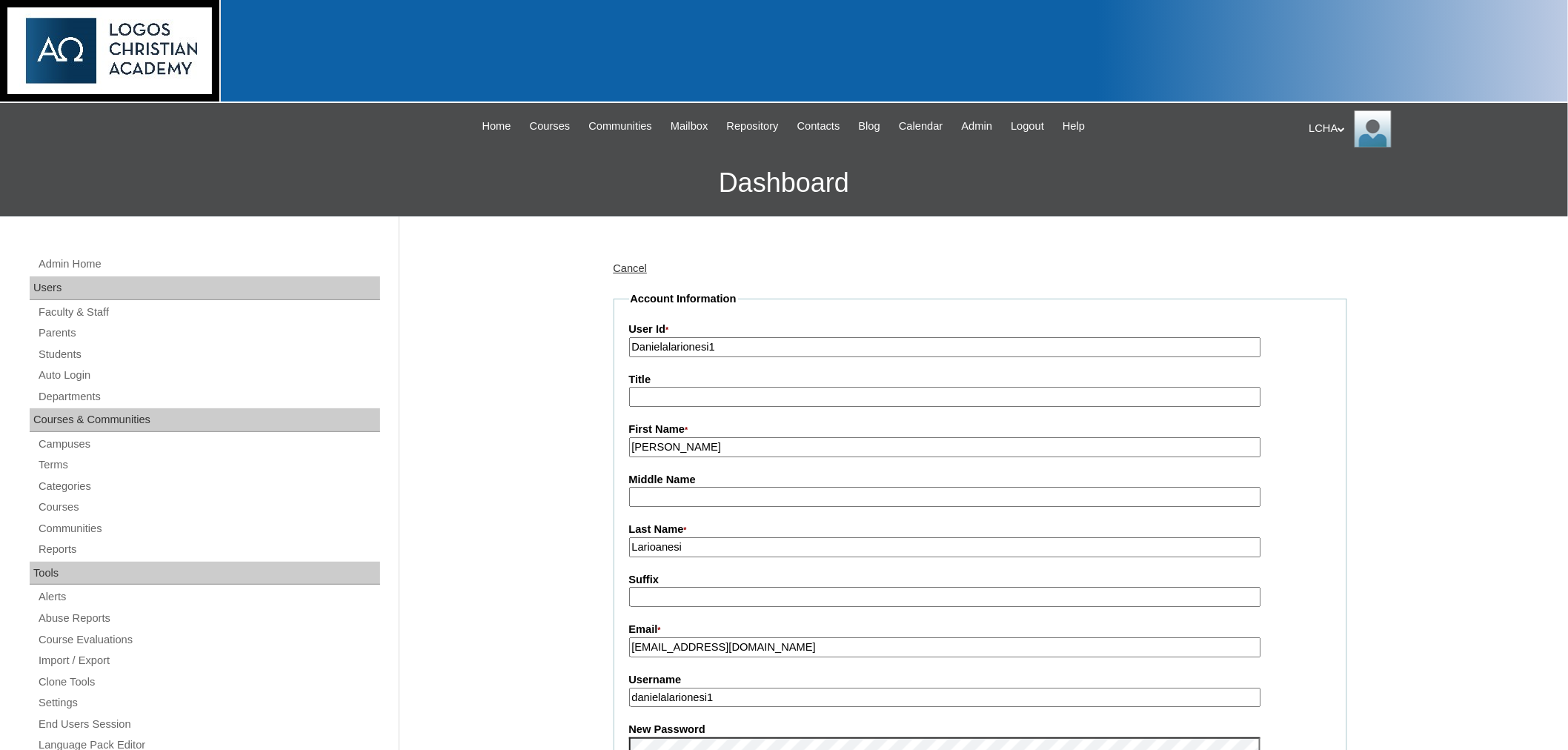
click at [622, 267] on link "Cancel" at bounding box center [630, 269] width 34 height 12
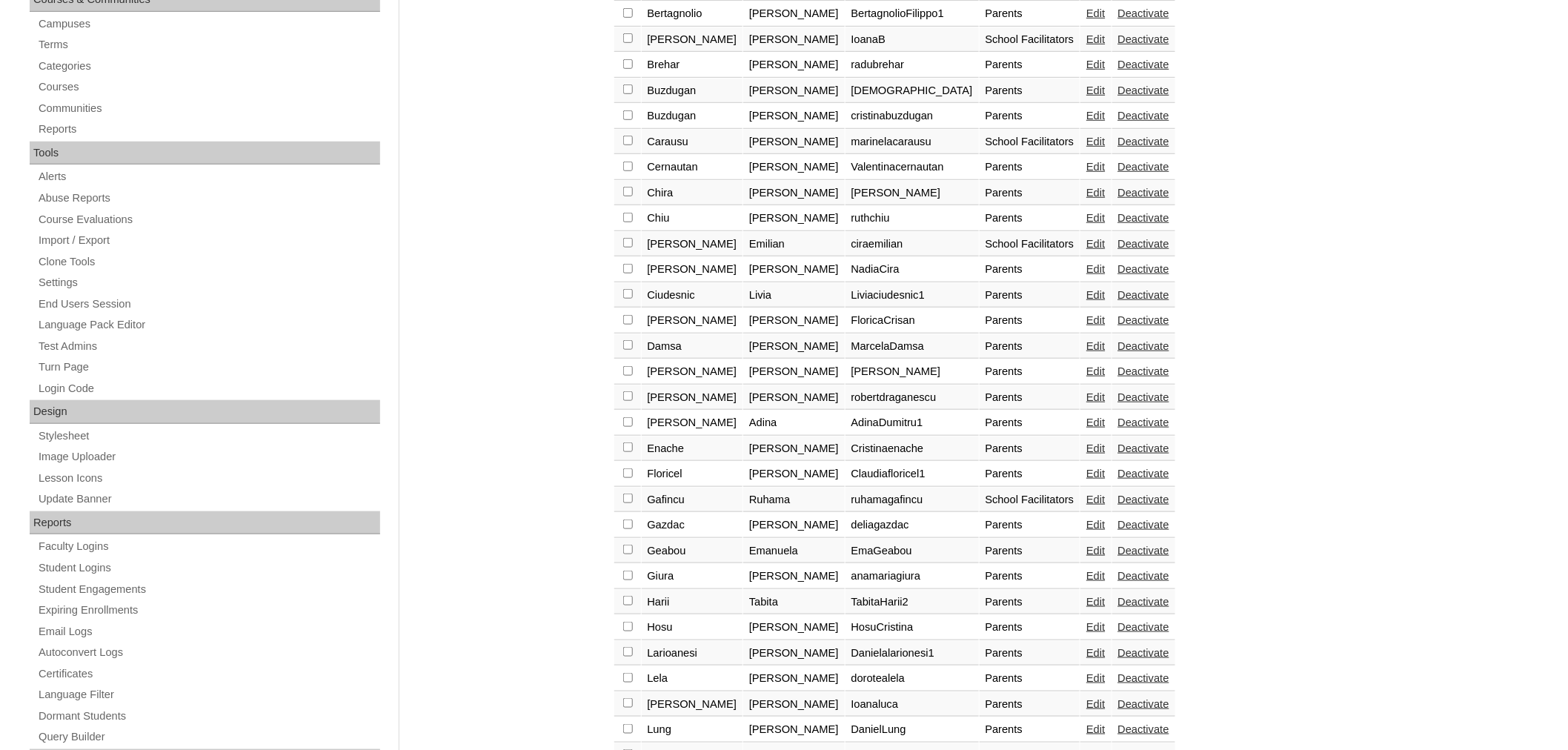
scroll to position [423, 0]
checkbox input "true"
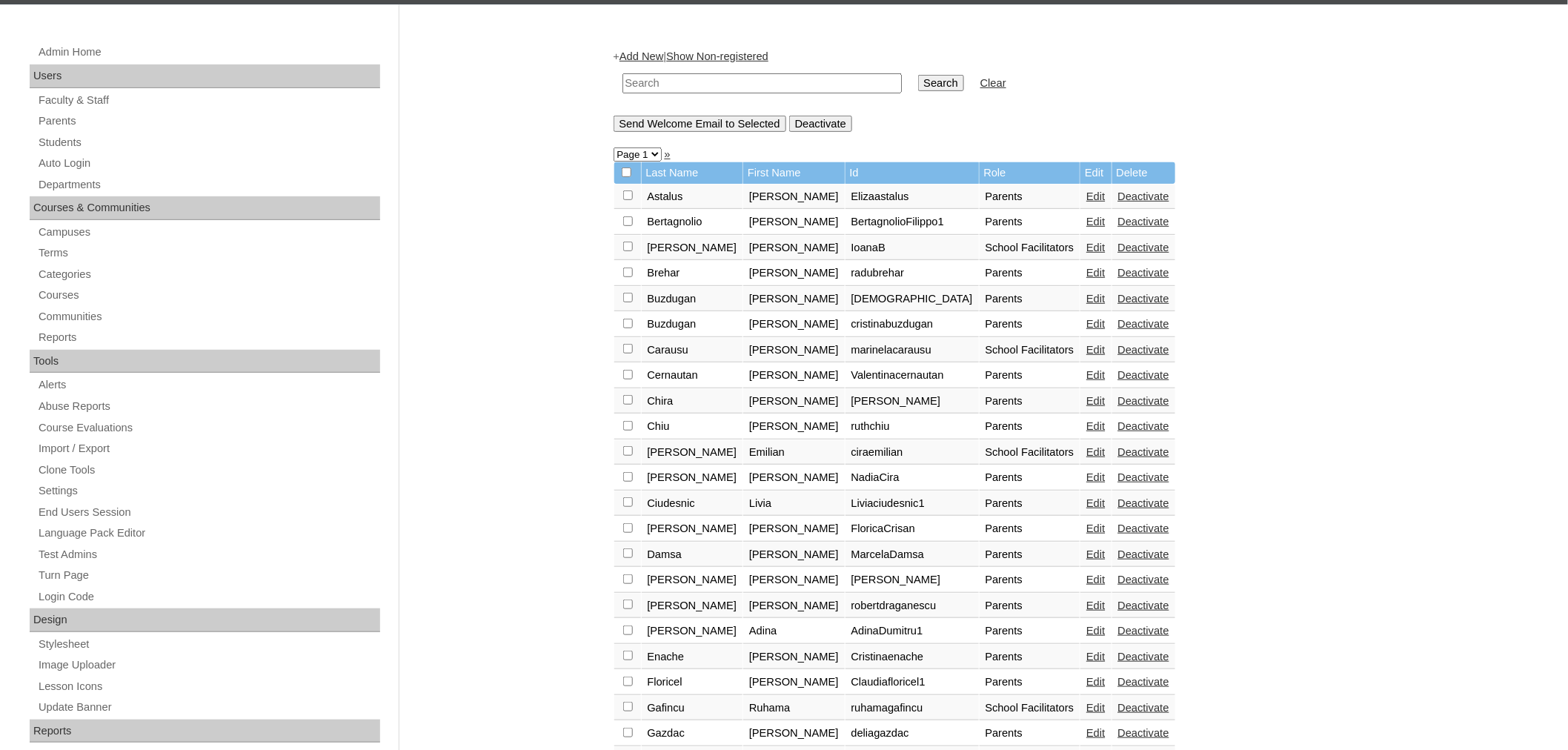
scroll to position [66, 0]
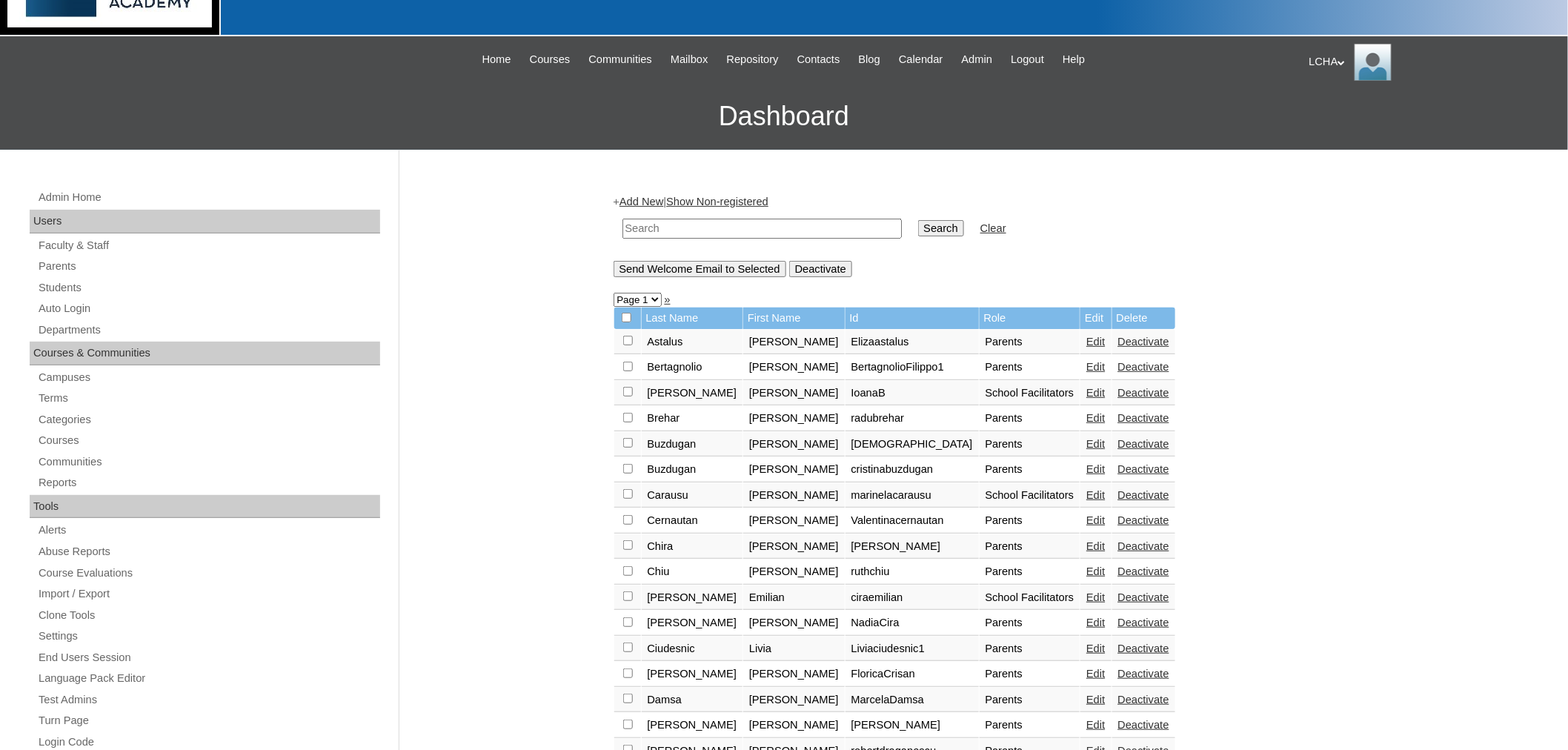
click at [684, 263] on input "Send Welcome Email to Selected" at bounding box center [700, 269] width 173 height 17
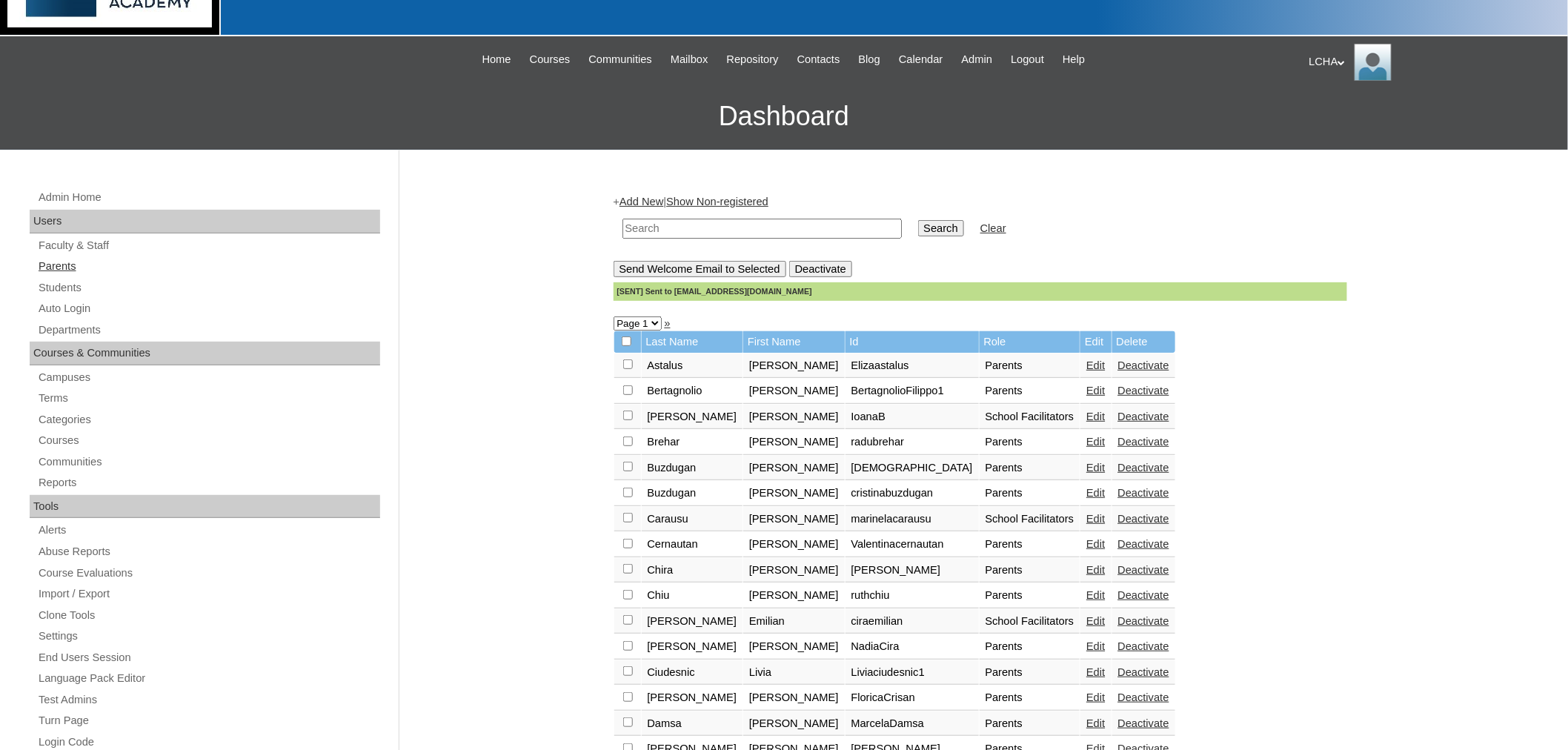
click at [56, 269] on link "Parents" at bounding box center [208, 266] width 343 height 18
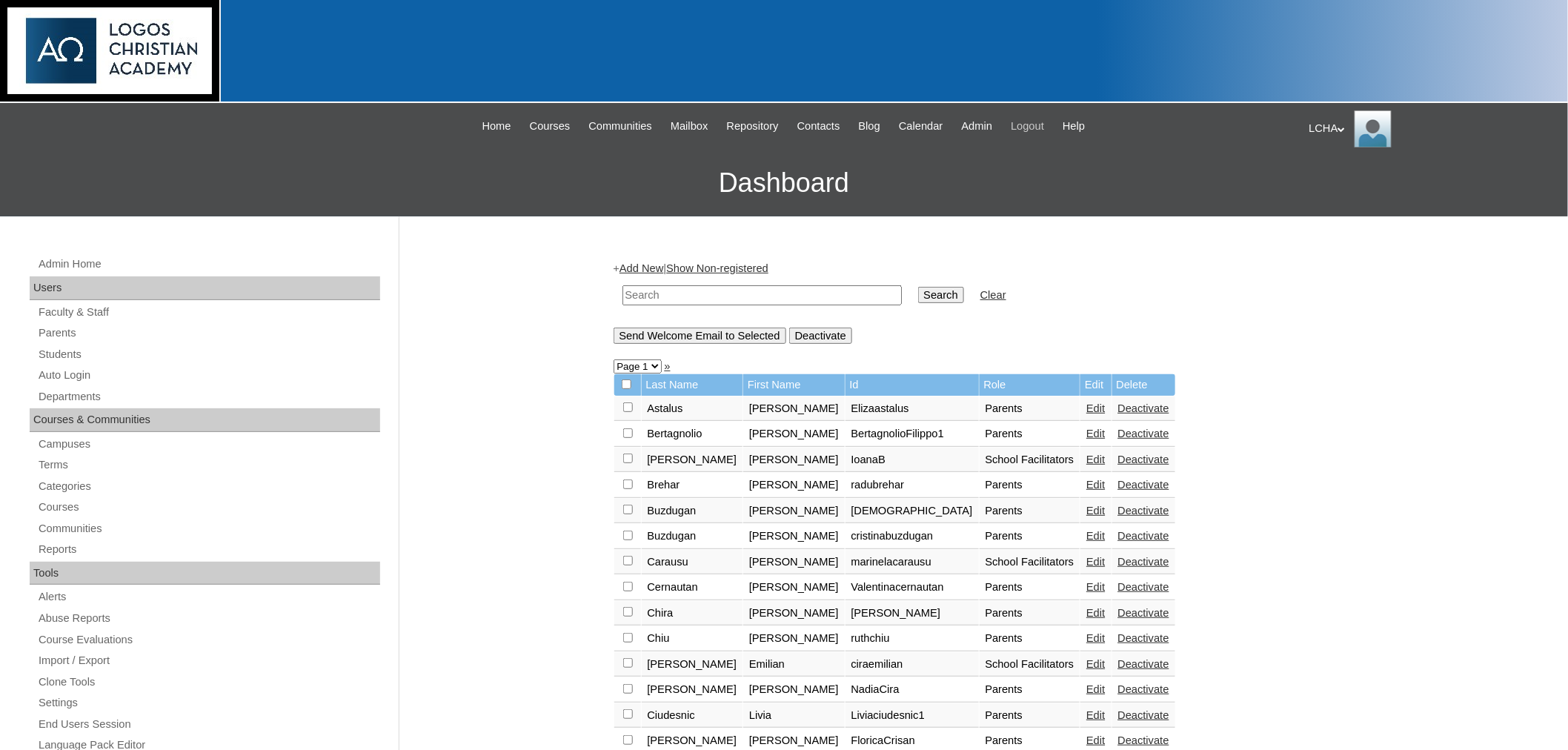
click at [1044, 120] on span "Logout" at bounding box center [1027, 127] width 33 height 17
